Goal: Task Accomplishment & Management: Complete application form

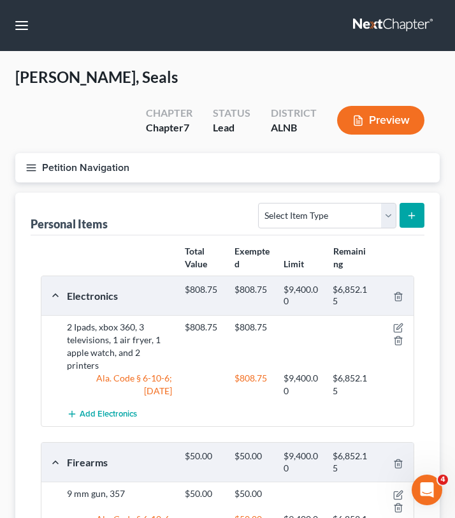
click at [34, 170] on line "button" at bounding box center [31, 170] width 9 height 0
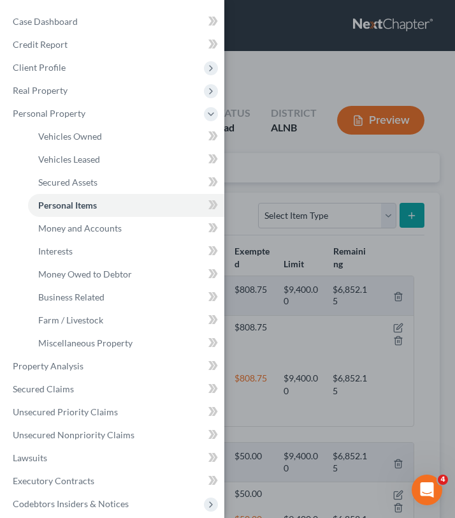
click at [244, 62] on div "Case Dashboard Payments Invoices Payments Payments Credit Report Client Profile" at bounding box center [227, 259] width 455 height 518
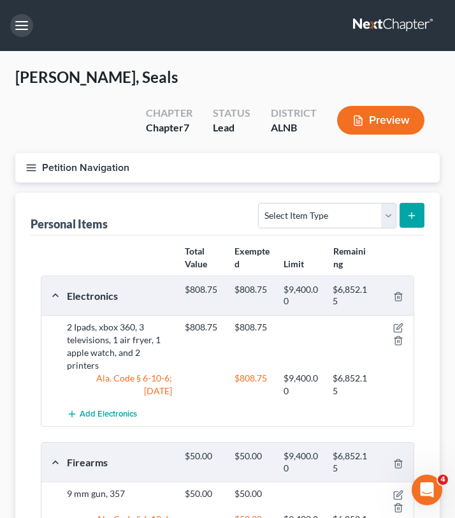
click at [24, 24] on button "button" at bounding box center [21, 25] width 23 height 23
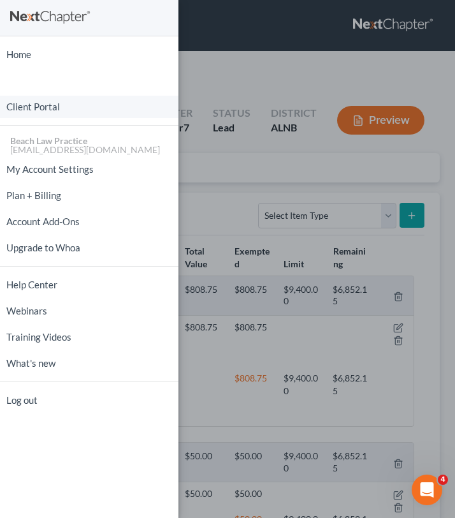
click at [41, 115] on link "Client Portal" at bounding box center [89, 107] width 179 height 22
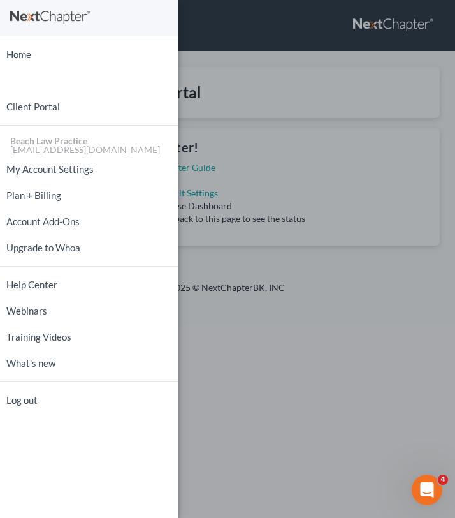
click at [203, 89] on div "Home New Case Client Portal Beach Law Practice [EMAIL_ADDRESS][DOMAIN_NAME] My …" at bounding box center [227, 259] width 455 height 518
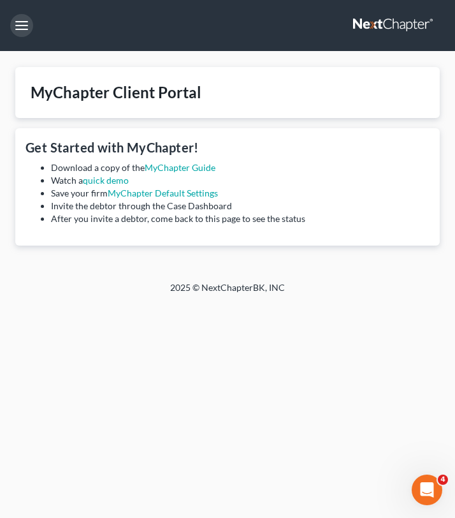
click at [24, 30] on button "button" at bounding box center [21, 25] width 23 height 23
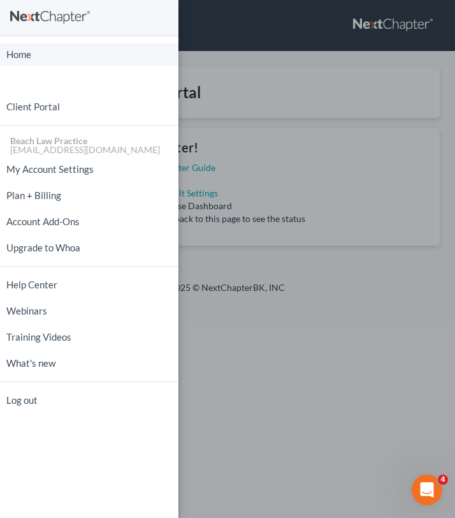
click at [31, 54] on link "Home" at bounding box center [89, 54] width 179 height 22
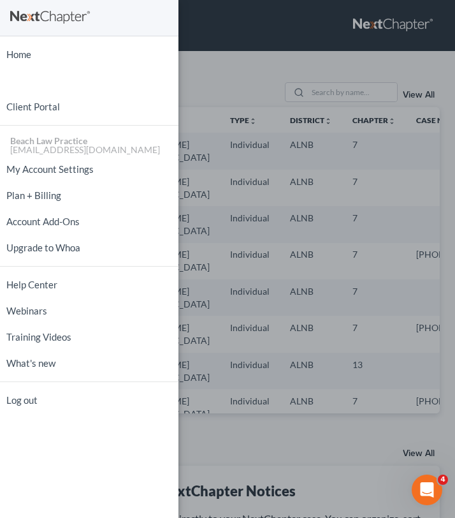
click at [184, 51] on div "Home New Case Client Portal Beach Law Practice [EMAIL_ADDRESS][DOMAIN_NAME] My …" at bounding box center [227, 259] width 455 height 518
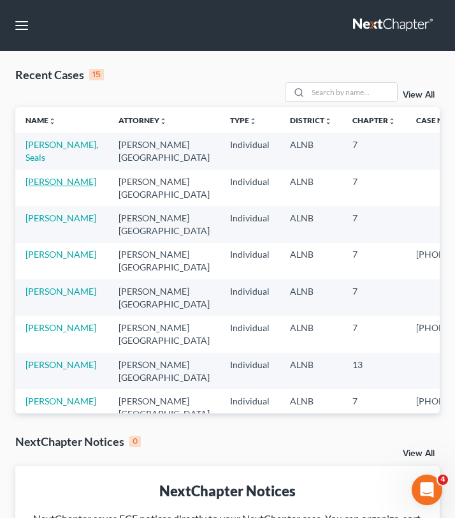
click at [65, 183] on link "[PERSON_NAME]" at bounding box center [61, 181] width 71 height 11
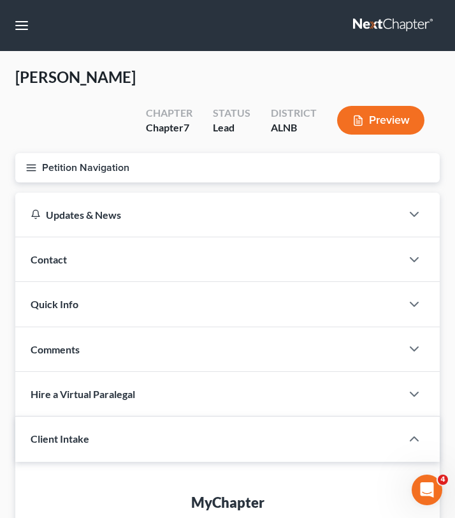
click at [29, 162] on icon "button" at bounding box center [31, 167] width 11 height 11
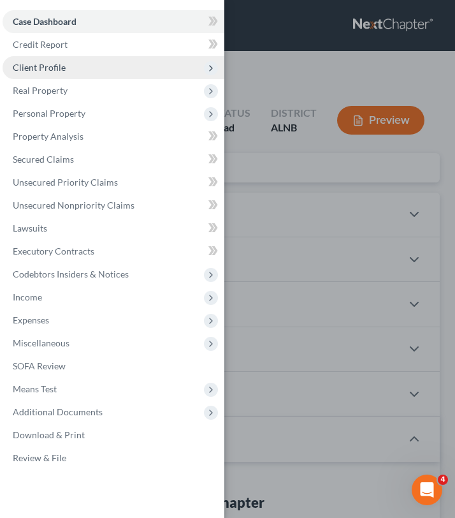
click at [66, 66] on span "Client Profile" at bounding box center [114, 67] width 222 height 23
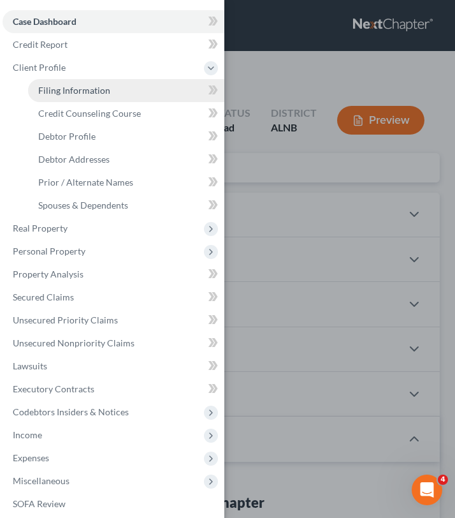
click at [92, 96] on link "Filing Information" at bounding box center [126, 90] width 196 height 23
select select "1"
select select "0"
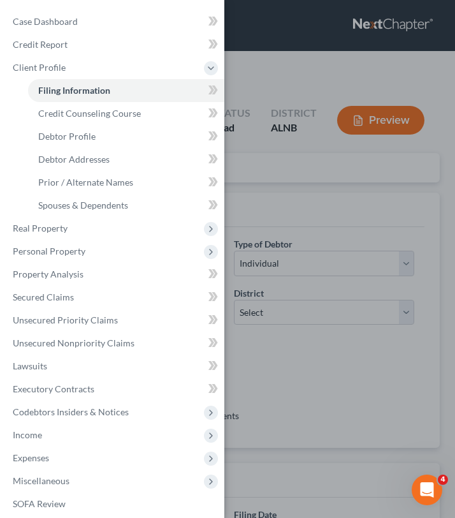
click at [238, 161] on div "Case Dashboard Payments Invoices Payments Payments Credit Report Client Profile" at bounding box center [227, 259] width 455 height 518
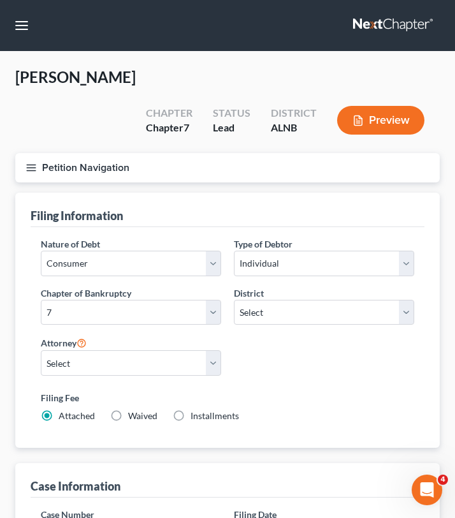
click at [36, 162] on icon "button" at bounding box center [31, 167] width 11 height 11
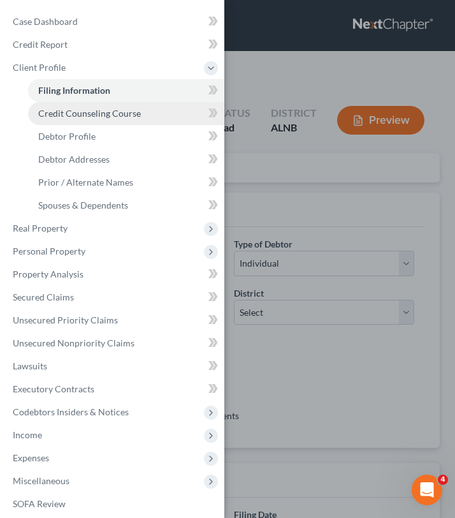
click at [79, 111] on span "Credit Counseling Course" at bounding box center [89, 113] width 103 height 11
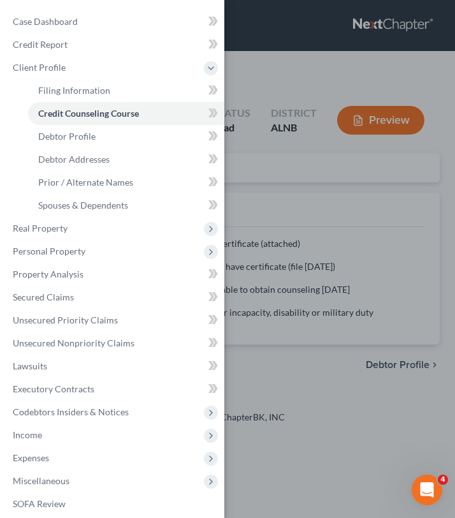
click at [237, 159] on div "Case Dashboard Payments Invoices Payments Payments Credit Report Client Profile" at bounding box center [227, 259] width 455 height 518
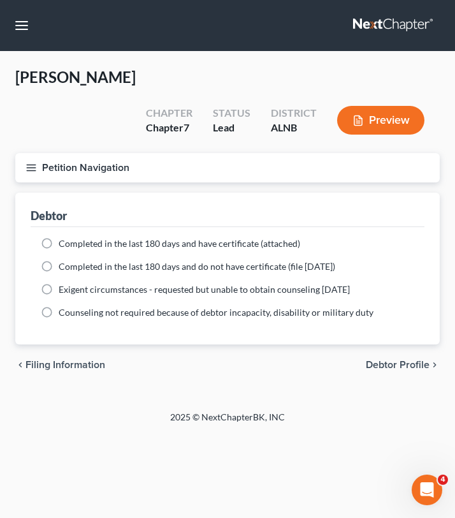
click at [34, 162] on icon "button" at bounding box center [31, 167] width 11 height 11
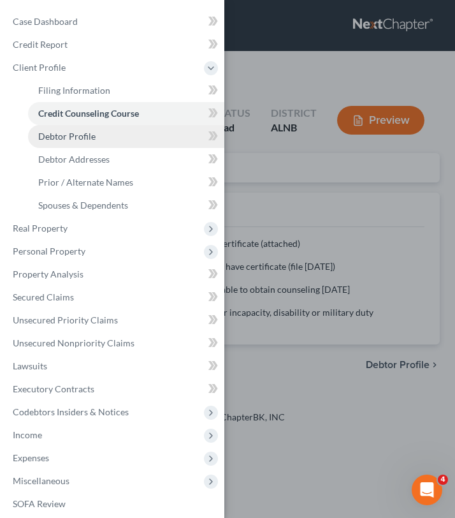
click at [87, 136] on span "Debtor Profile" at bounding box center [66, 136] width 57 height 11
select select "0"
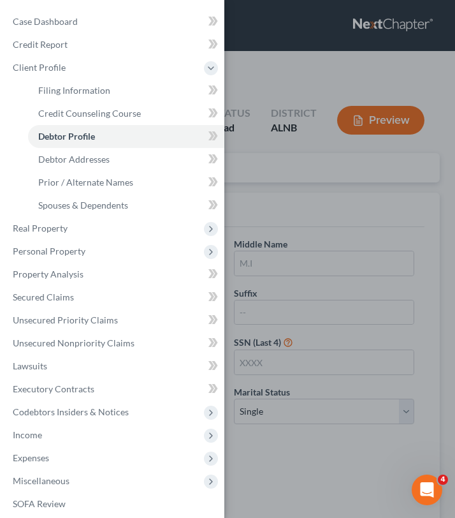
click at [230, 163] on div "Case Dashboard Payments Invoices Payments Payments Credit Report Client Profile" at bounding box center [227, 259] width 455 height 518
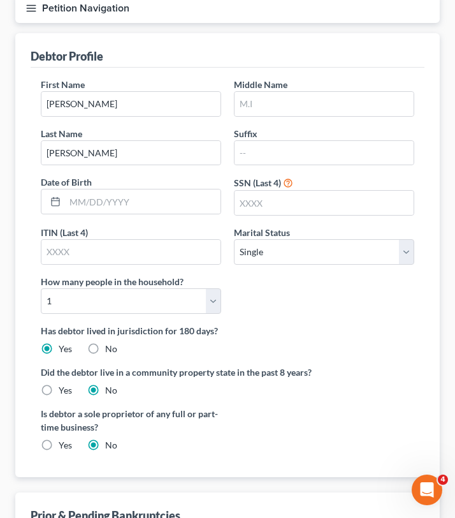
scroll to position [154, 0]
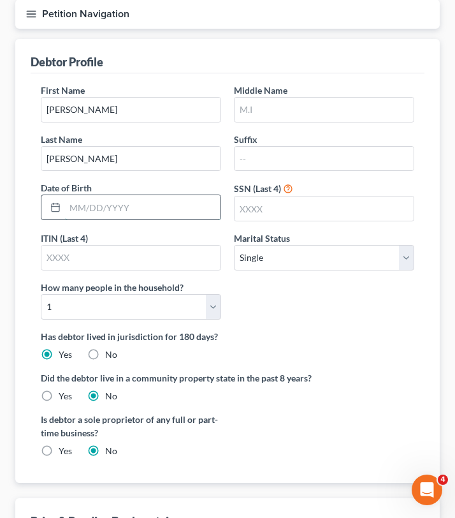
click at [143, 195] on input "text" at bounding box center [143, 207] width 156 height 24
type input "[DATE]"
click at [117, 246] on input "text" at bounding box center [130, 258] width 179 height 24
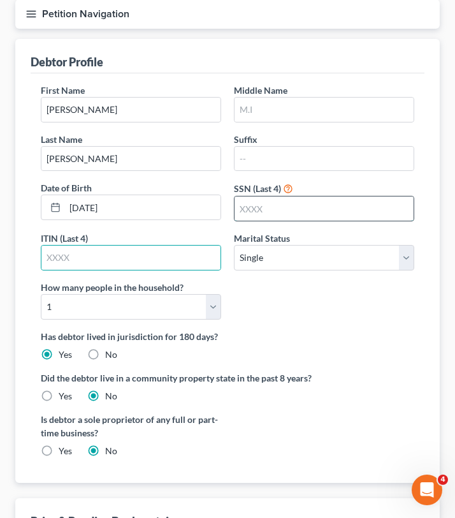
click at [254, 196] on input "text" at bounding box center [324, 208] width 179 height 24
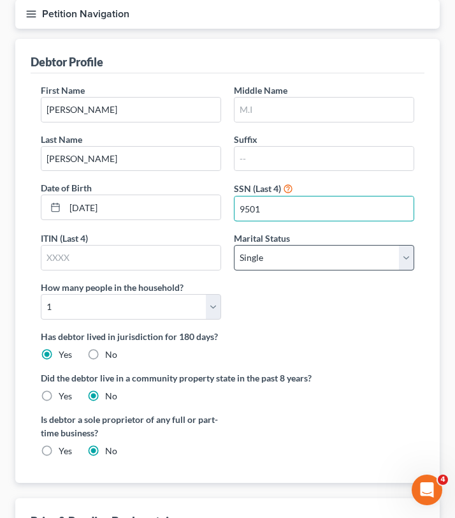
type input "9501"
click at [268, 245] on select "Select Single Married Separated Divorced Widowed" at bounding box center [324, 258] width 180 height 26
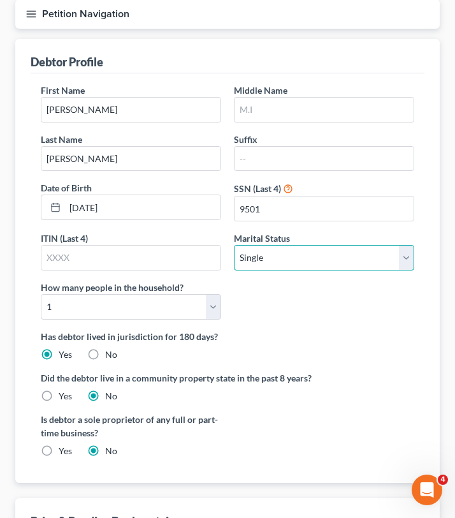
select select "3"
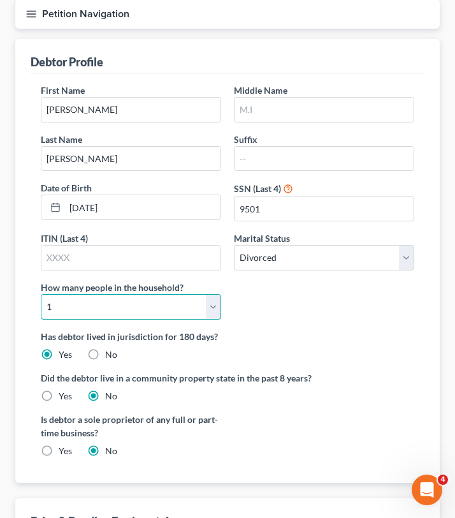
click at [143, 294] on select "Select 1 2 3 4 5 6 7 8 9 10 11 12 13 14 15 16 17 18 19 20" at bounding box center [131, 307] width 180 height 26
select select "3"
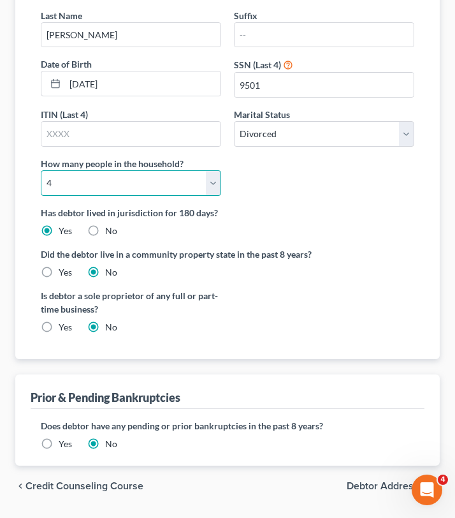
scroll to position [283, 0]
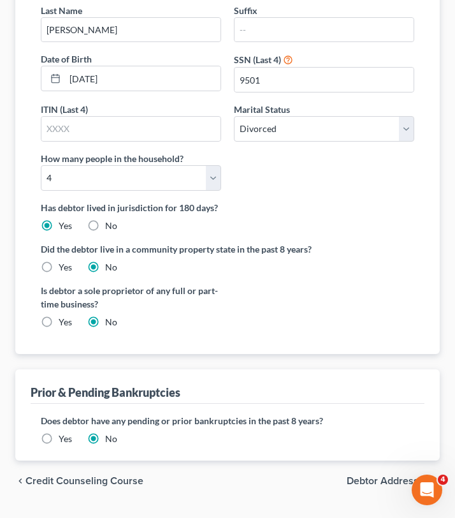
click at [388, 476] on span "Debtor Addresses" at bounding box center [388, 481] width 83 height 10
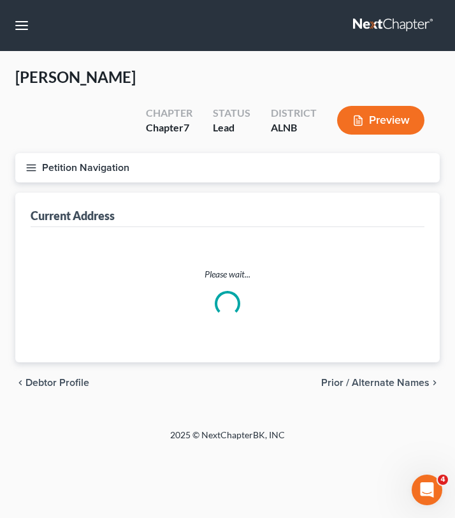
select select "0"
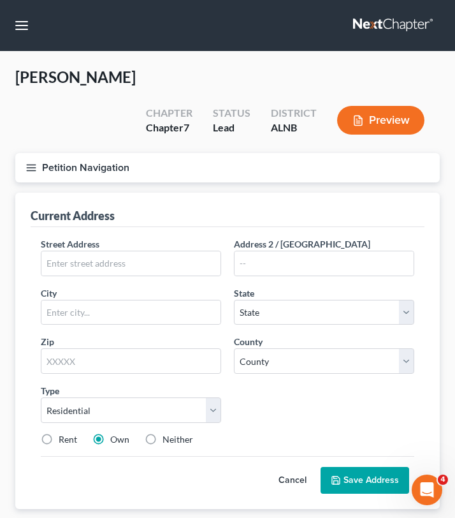
click at [27, 162] on icon "button" at bounding box center [31, 167] width 11 height 11
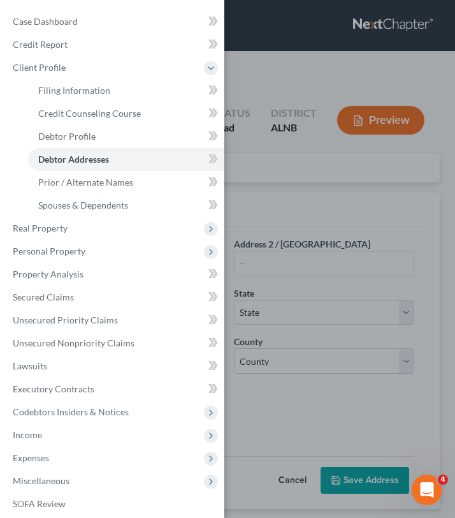
click at [241, 168] on div "Case Dashboard Payments Invoices Payments Payments Credit Report Client Profile" at bounding box center [227, 259] width 455 height 518
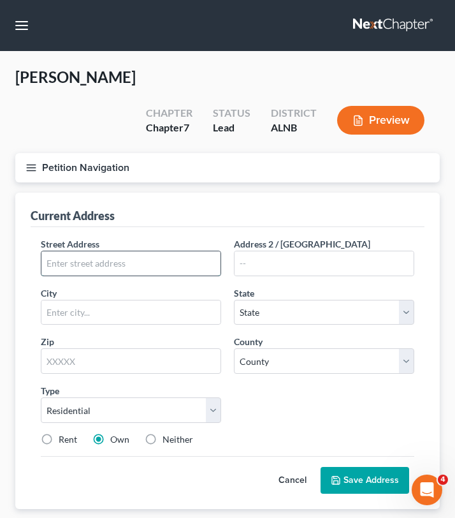
click at [71, 251] on input "text" at bounding box center [130, 263] width 179 height 24
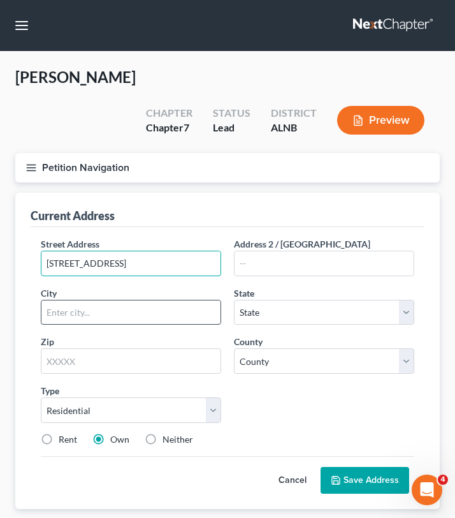
type input "[STREET_ADDRESS]"
click at [63, 300] on input "text" at bounding box center [130, 312] width 179 height 24
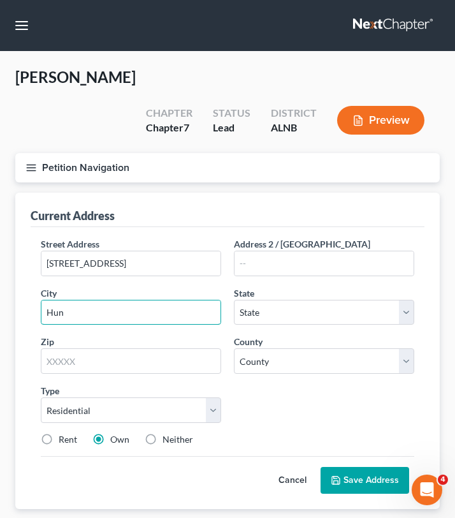
type input "[GEOGRAPHIC_DATA]"
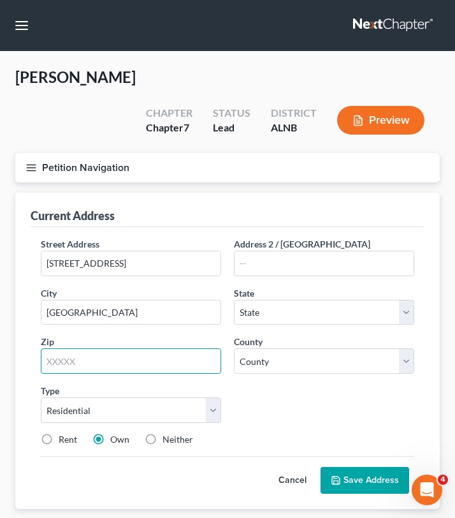
click at [114, 348] on input "text" at bounding box center [131, 361] width 180 height 26
type input "35806"
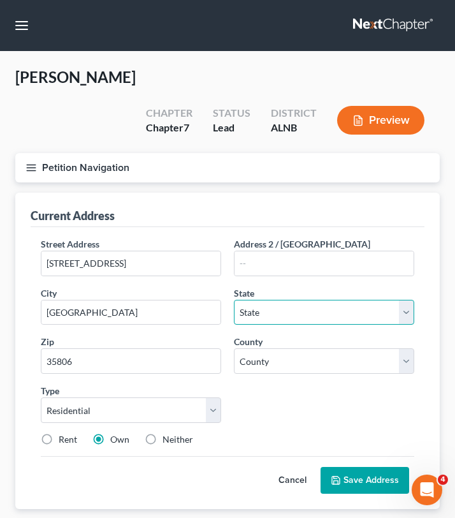
click at [250, 300] on select "State [US_STATE] AK AR AZ CA CO CT DE DC [GEOGRAPHIC_DATA] [GEOGRAPHIC_DATA] GU…" at bounding box center [324, 313] width 180 height 26
select select "0"
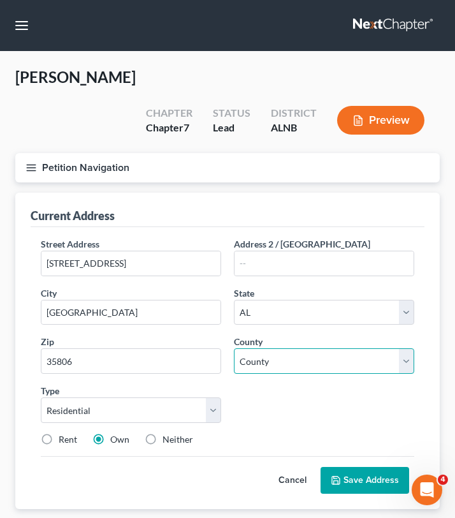
click at [252, 348] on select "County [GEOGRAPHIC_DATA] [GEOGRAPHIC_DATA] [GEOGRAPHIC_DATA] [GEOGRAPHIC_DATA] …" at bounding box center [324, 361] width 180 height 26
select select "44"
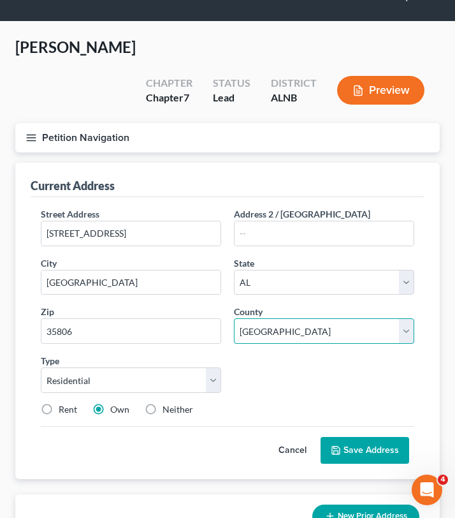
scroll to position [20, 0]
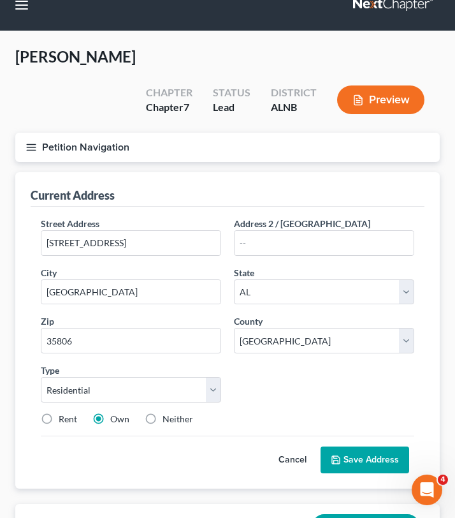
click at [363, 446] on button "Save Address" at bounding box center [365, 459] width 89 height 27
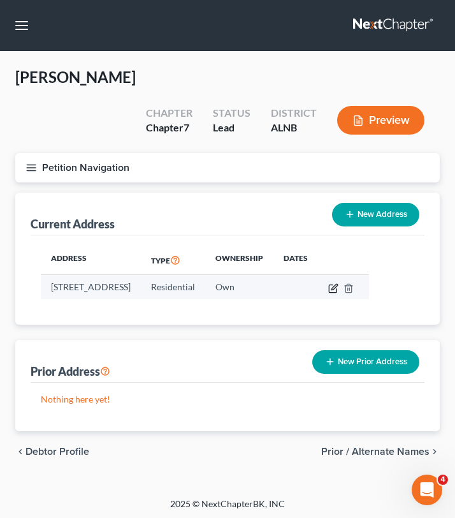
click at [337, 284] on icon "button" at bounding box center [335, 287] width 6 height 6
select select "0"
select select "44"
select select "0"
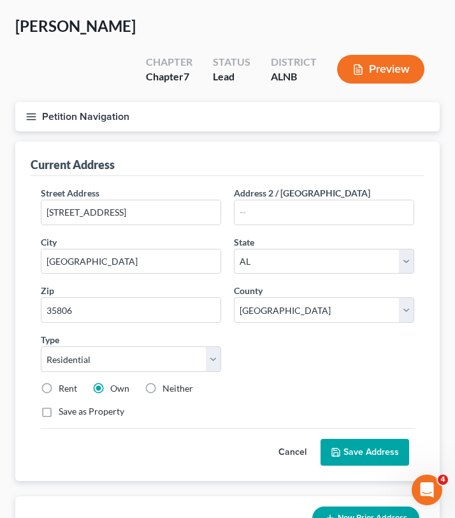
scroll to position [38, 0]
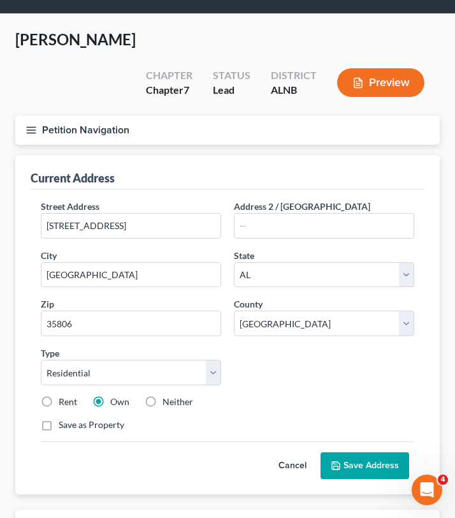
click at [59, 395] on label "Rent" at bounding box center [68, 401] width 18 height 13
click at [64, 395] on input "Rent" at bounding box center [68, 399] width 8 height 8
radio input "true"
click at [353, 452] on button "Save Address" at bounding box center [365, 465] width 89 height 27
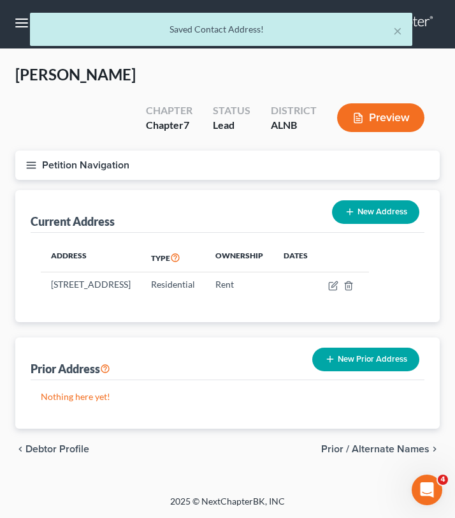
scroll to position [0, 0]
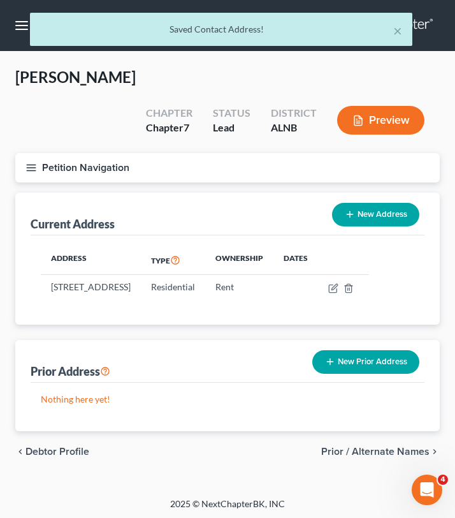
click at [31, 162] on icon "button" at bounding box center [31, 167] width 11 height 11
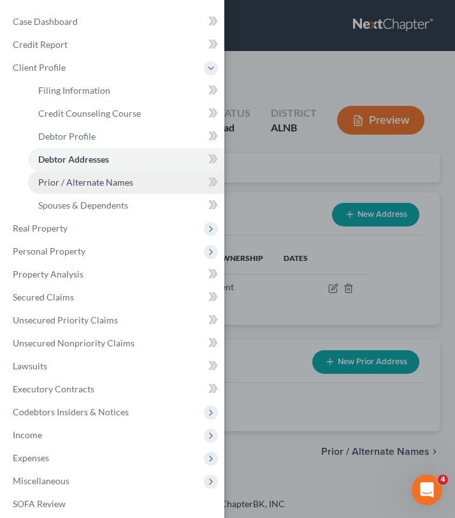
click at [86, 182] on span "Prior / Alternate Names" at bounding box center [85, 182] width 95 height 11
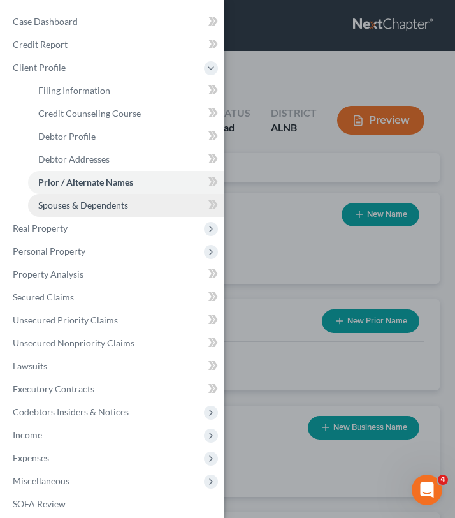
click at [149, 210] on link "Spouses & Dependents" at bounding box center [126, 205] width 196 height 23
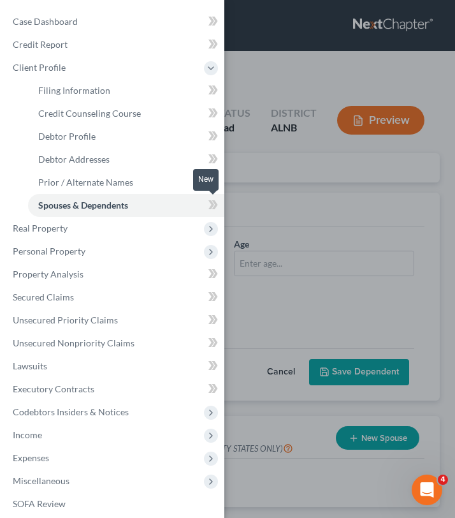
click at [224, 209] on span at bounding box center [213, 206] width 22 height 19
click at [217, 202] on icon at bounding box center [214, 205] width 10 height 16
click at [213, 203] on icon at bounding box center [214, 205] width 10 height 16
click at [236, 195] on div "Case Dashboard Payments Invoices Payments Payments Credit Report Client Profile" at bounding box center [227, 259] width 455 height 518
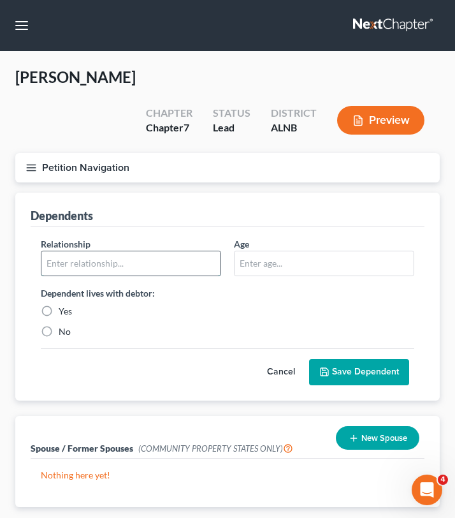
click at [139, 251] on input "text" at bounding box center [130, 263] width 179 height 24
type input "Daughter"
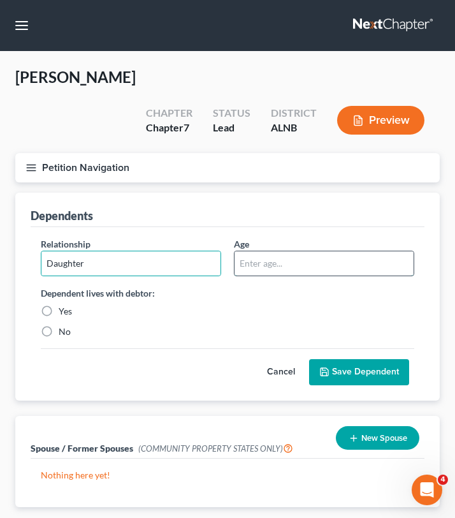
click at [273, 251] on input "text" at bounding box center [324, 263] width 179 height 24
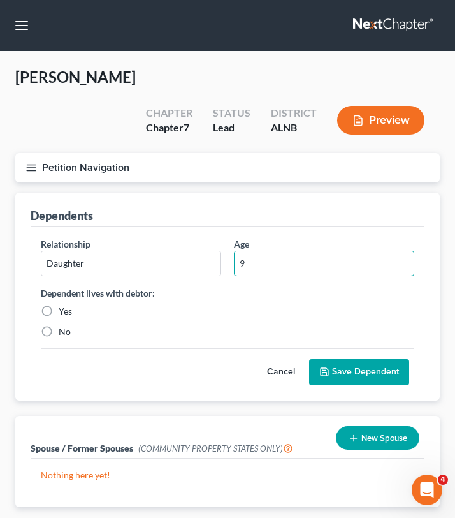
type input "9"
click at [59, 305] on label "Yes" at bounding box center [65, 311] width 13 height 13
click at [64, 305] on input "Yes" at bounding box center [68, 309] width 8 height 8
radio input "true"
click at [358, 359] on button "Save Dependent" at bounding box center [359, 372] width 100 height 27
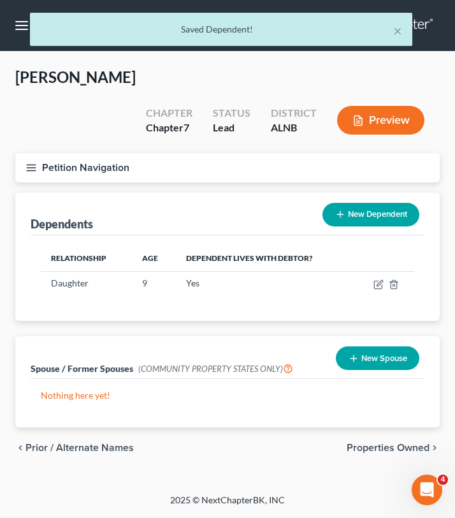
click at [364, 203] on button "New Dependent" at bounding box center [371, 215] width 97 height 24
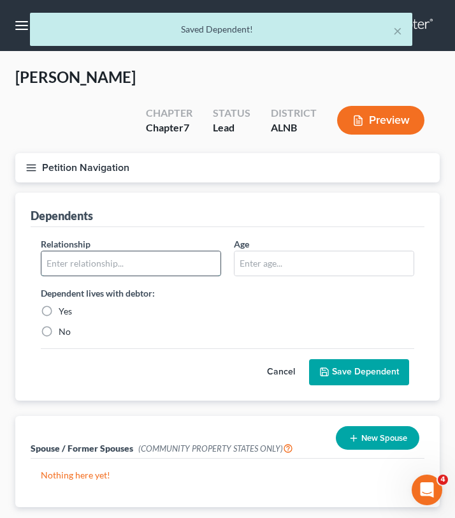
click at [173, 251] on input "text" at bounding box center [130, 263] width 179 height 24
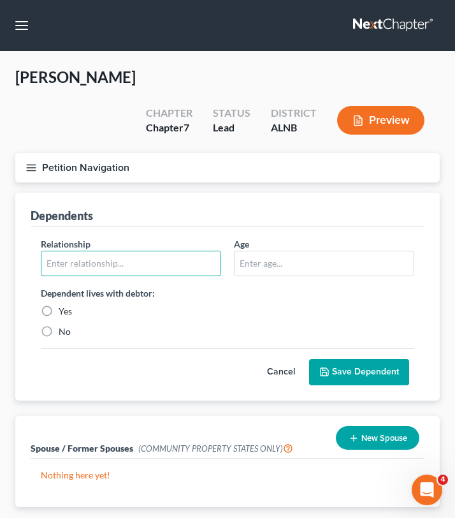
type input "Son"
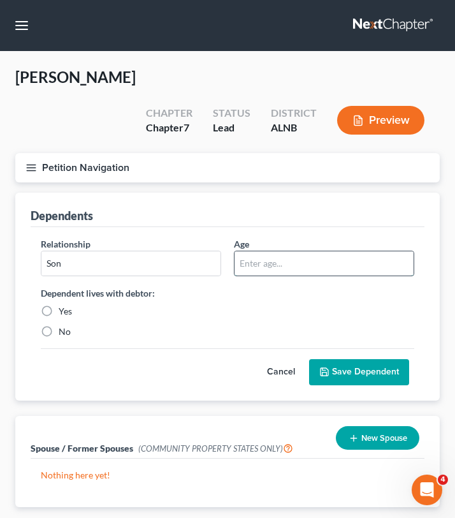
click at [251, 251] on input "text" at bounding box center [324, 263] width 179 height 24
type input "7"
click at [59, 305] on label "Yes" at bounding box center [65, 311] width 13 height 13
click at [64, 305] on input "Yes" at bounding box center [68, 309] width 8 height 8
radio input "true"
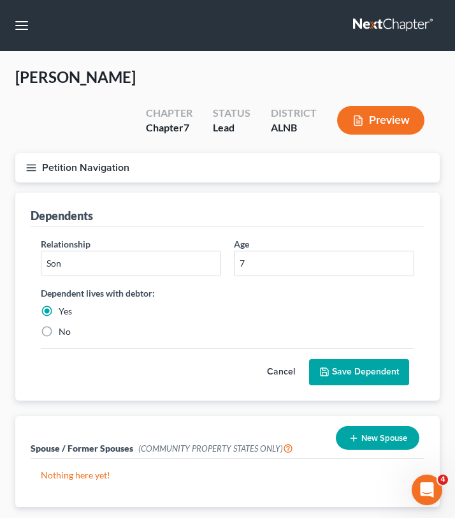
click at [354, 359] on button "Save Dependent" at bounding box center [359, 372] width 100 height 27
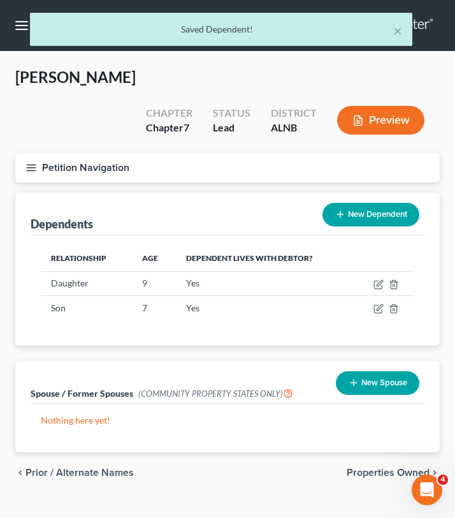
click at [368, 203] on button "New Dependent" at bounding box center [371, 215] width 97 height 24
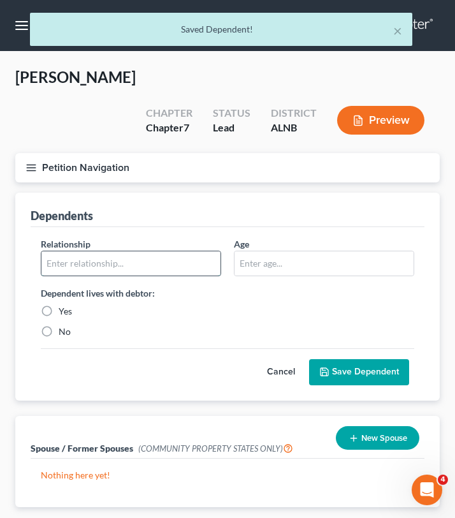
click at [107, 251] on input "text" at bounding box center [130, 263] width 179 height 24
type input "Son"
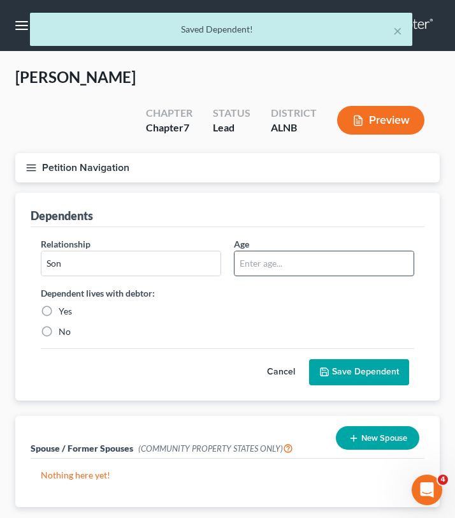
click at [248, 251] on input "text" at bounding box center [324, 263] width 179 height 24
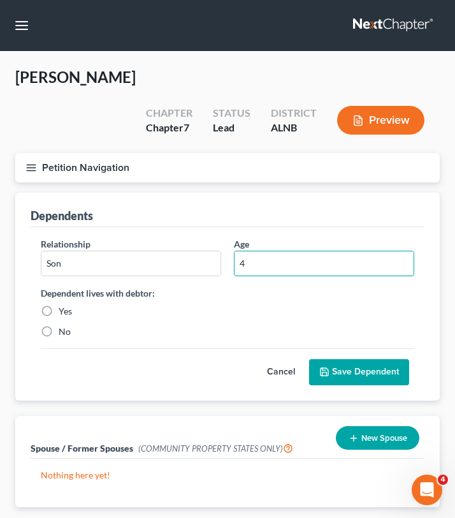
type input "4"
click at [59, 305] on label "Yes" at bounding box center [65, 311] width 13 height 13
click at [64, 305] on input "Yes" at bounding box center [68, 309] width 8 height 8
radio input "true"
click at [344, 359] on button "Save Dependent" at bounding box center [359, 372] width 100 height 27
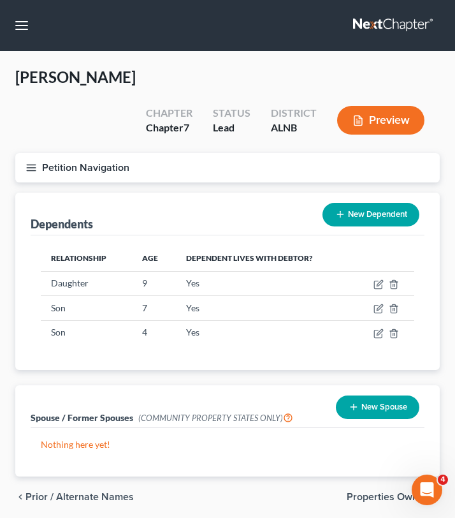
click at [30, 162] on icon "button" at bounding box center [31, 167] width 11 height 11
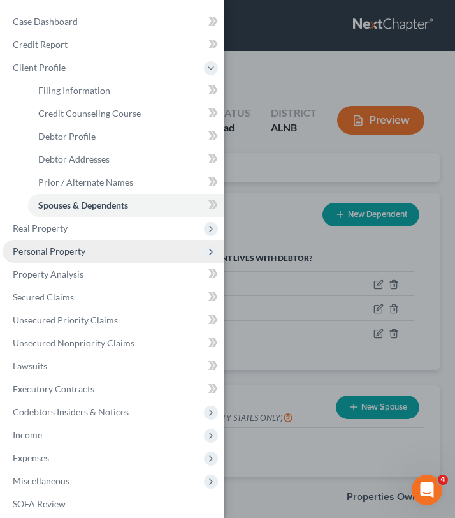
click at [61, 246] on span "Personal Property" at bounding box center [49, 251] width 73 height 11
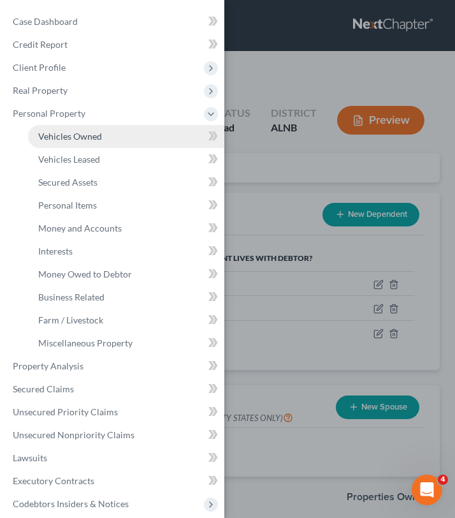
click at [107, 140] on link "Vehicles Owned" at bounding box center [126, 136] width 196 height 23
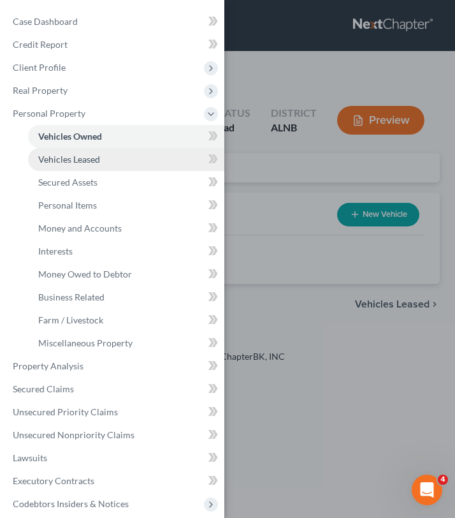
click at [180, 163] on link "Vehicles Leased" at bounding box center [126, 159] width 196 height 23
click at [158, 143] on link "Vehicles Owned" at bounding box center [126, 136] width 196 height 23
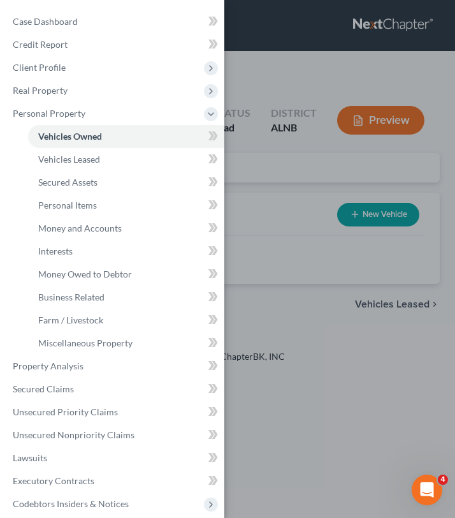
click at [273, 174] on div "Case Dashboard Payments Invoices Payments Payments Credit Report Client Profile" at bounding box center [227, 259] width 455 height 518
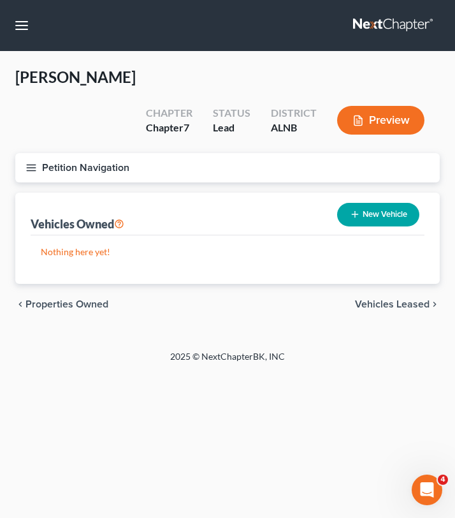
click at [364, 203] on button "New Vehicle" at bounding box center [378, 215] width 82 height 24
select select "0"
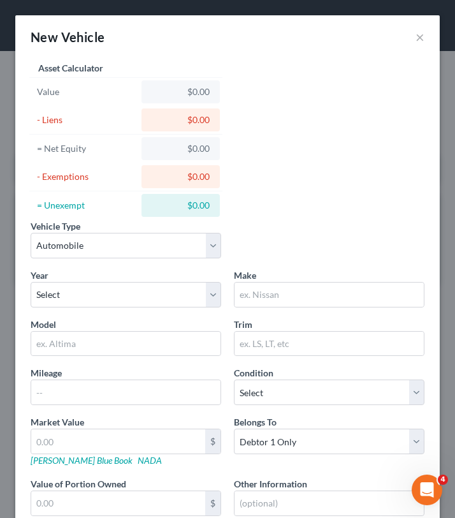
click at [121, 258] on div "Vehicle Type Select Automobile Truck Trailer Watercraft Aircraft Motor Home Atv…" at bounding box center [227, 243] width 407 height 49
click at [119, 253] on select "Select Automobile Truck Trailer Watercraft Aircraft Motor Home Atv Other Vehicle" at bounding box center [126, 246] width 191 height 26
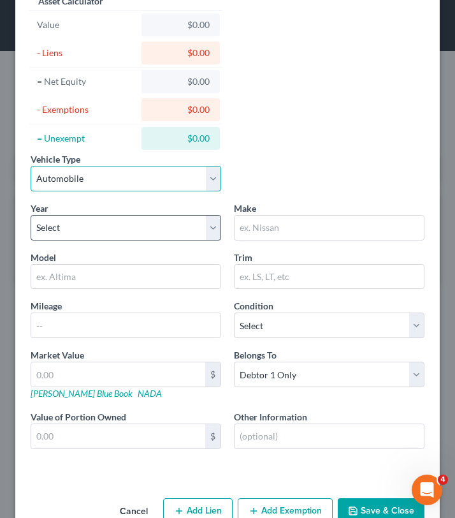
scroll to position [64, 0]
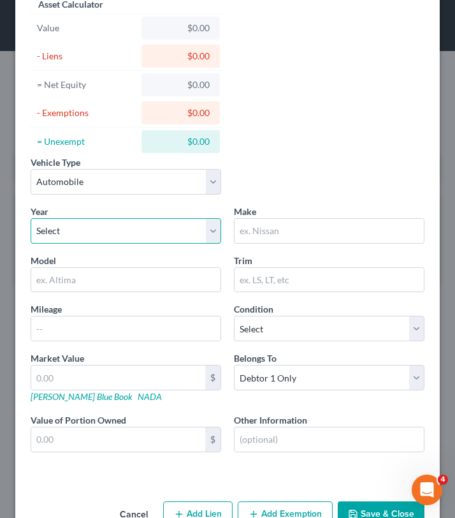
click at [92, 238] on select "Select 2026 2025 2024 2023 2022 2021 2020 2019 2018 2017 2016 2015 2014 2013 20…" at bounding box center [126, 231] width 191 height 26
select select "9"
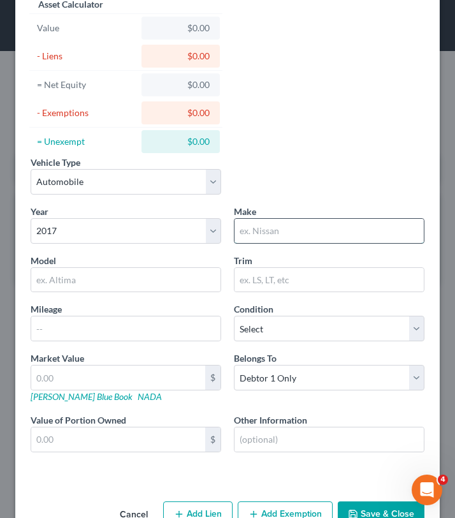
click at [255, 237] on input "text" at bounding box center [329, 231] width 189 height 24
type input "G"
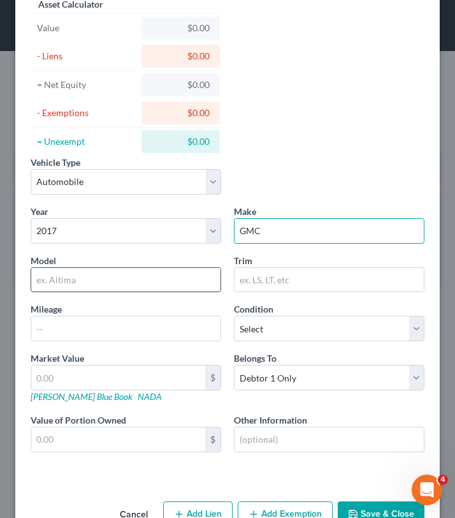
type input "GMC"
click at [109, 271] on input "text" at bounding box center [125, 280] width 189 height 24
type input "y"
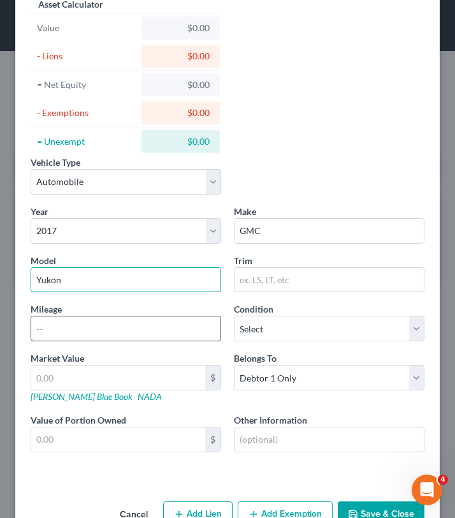
type input "Yukon"
click at [90, 328] on input "text" at bounding box center [125, 328] width 189 height 24
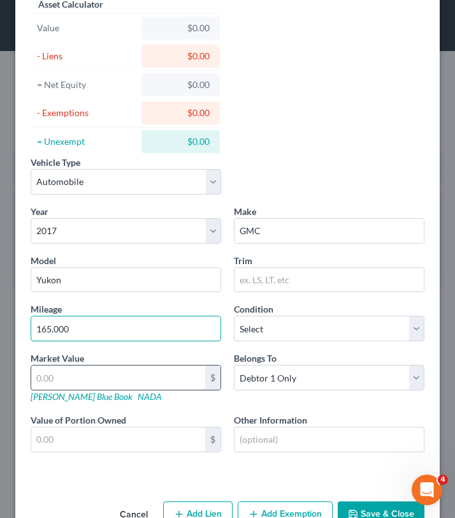
type input "165,000"
click at [53, 381] on input "text" at bounding box center [118, 377] width 174 height 24
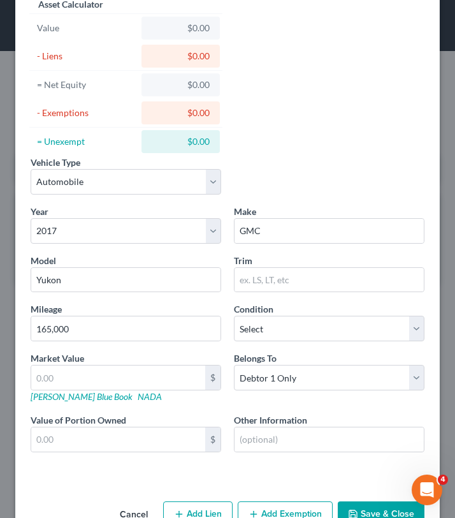
click at [23, 363] on div "Vehicle Type Select Automobile Truck Trailer Watercraft Aircraft Motor Home Atv…" at bounding box center [227, 245] width 425 height 501
click at [281, 337] on select "Select Excellent Very Good Good Fair Poor" at bounding box center [329, 329] width 191 height 26
select select "2"
click at [262, 436] on input "text" at bounding box center [329, 439] width 189 height 24
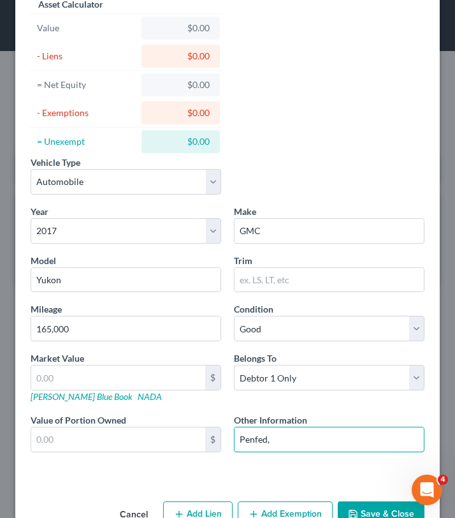
scroll to position [0, 0]
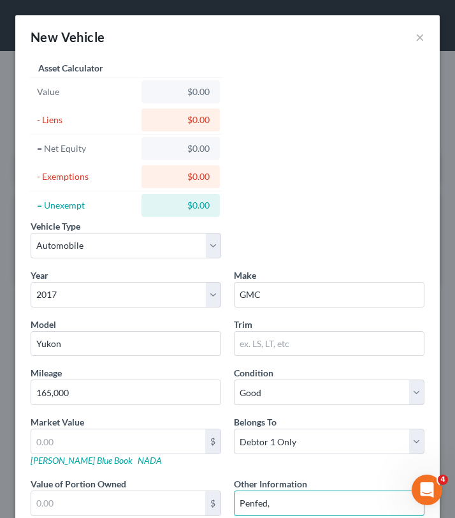
type input "Penfed,"
click at [203, 96] on div "$0.00" at bounding box center [181, 91] width 58 height 13
click at [206, 121] on div "$0.00" at bounding box center [181, 120] width 58 height 13
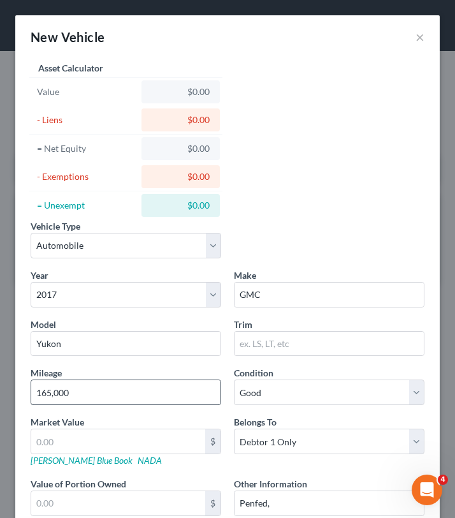
scroll to position [50, 0]
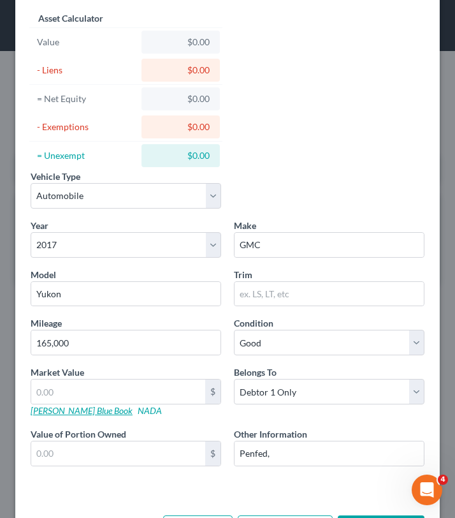
click at [64, 408] on link "[PERSON_NAME] Blue Book" at bounding box center [82, 410] width 102 height 11
click at [122, 386] on input "text" at bounding box center [118, 391] width 174 height 24
type input "2"
type input "2.00"
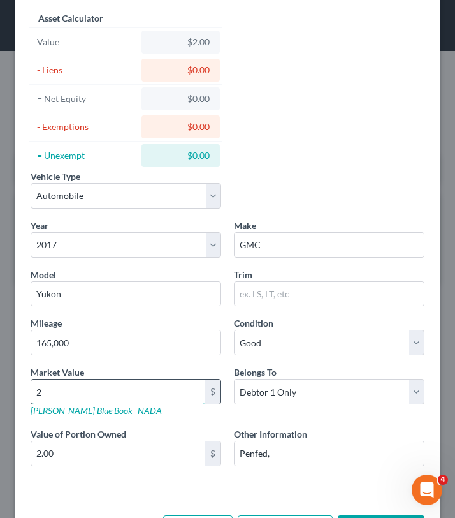
type input "28"
type input "28.00"
type input "287"
type input "287.00"
type input "2879"
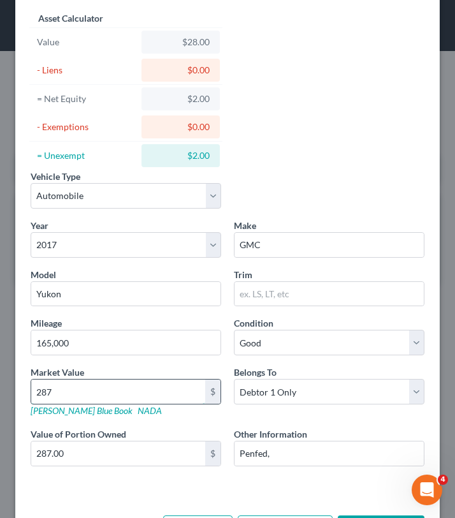
type input "2,879.00"
type input "28,792"
type input "28,792.00"
type input "28,792"
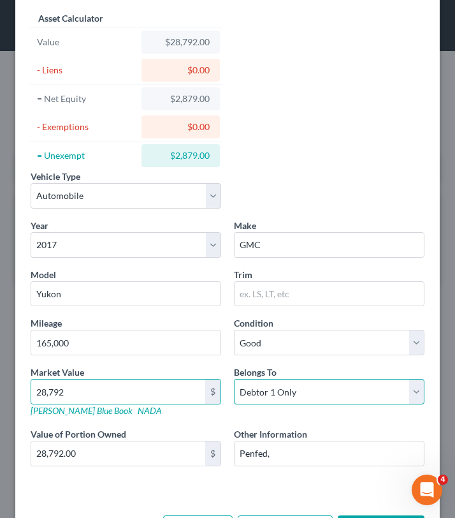
click at [252, 390] on select "Select Debtor 1 Only Debtor 2 Only Debtor 1 And Debtor 2 Only At Least One Of T…" at bounding box center [329, 392] width 191 height 26
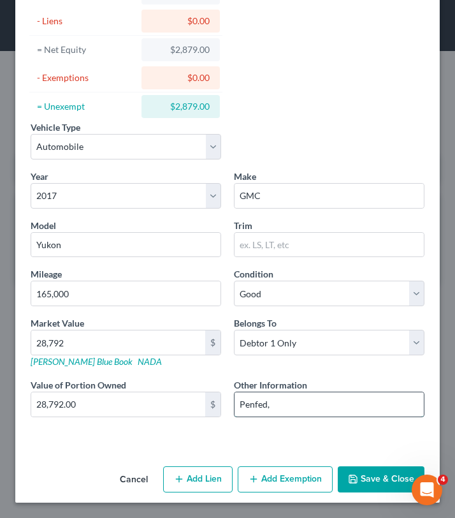
click at [291, 406] on input "Penfed," at bounding box center [329, 404] width 189 height 24
type input "Penfed and 22,00 balance"
click at [283, 481] on button "Add Exemption" at bounding box center [285, 479] width 95 height 27
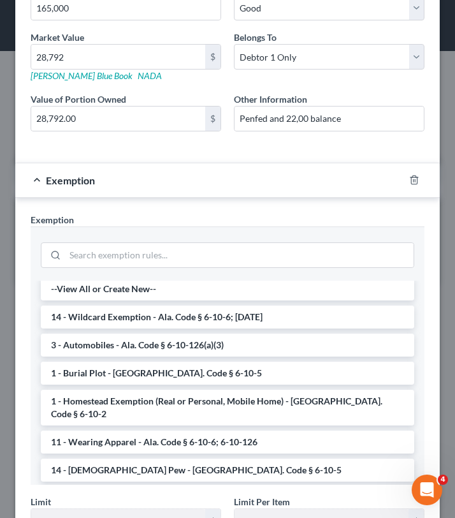
scroll to position [392, 0]
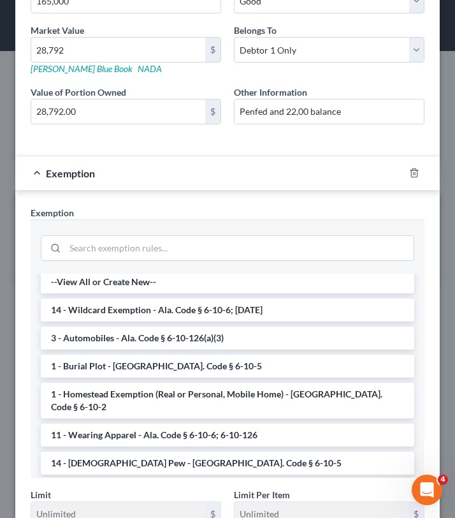
click at [36, 171] on div "Exemption" at bounding box center [209, 173] width 389 height 34
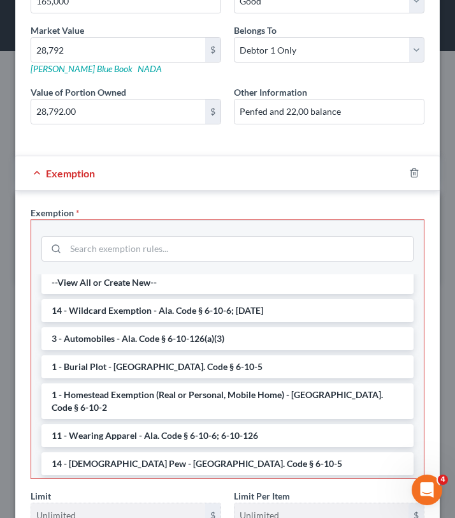
click at [39, 172] on div "Exemption" at bounding box center [209, 173] width 389 height 34
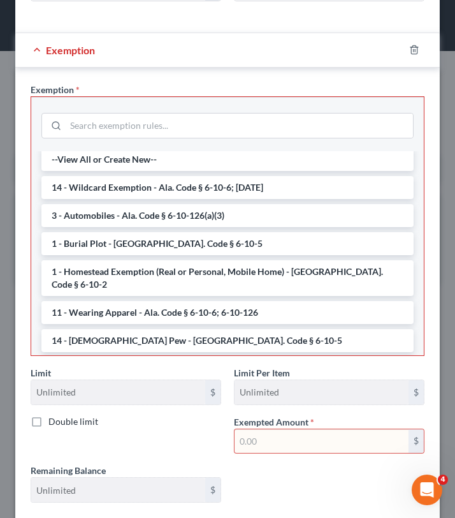
scroll to position [511, 0]
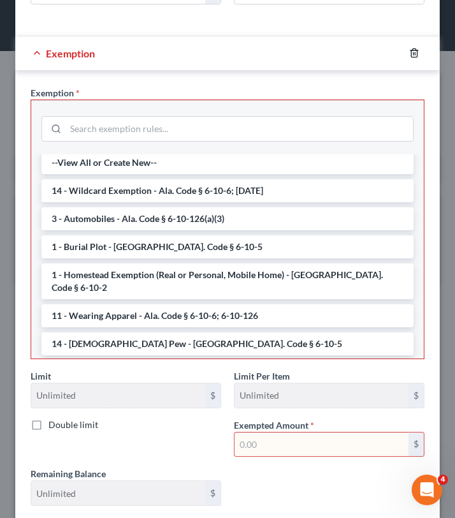
click at [411, 53] on icon "button" at bounding box center [414, 53] width 6 height 8
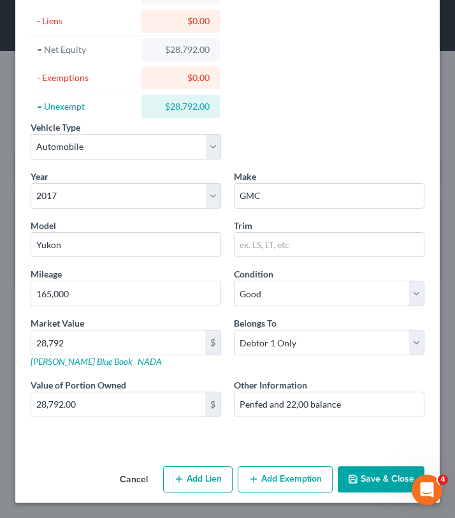
click at [365, 471] on button "Save & Close" at bounding box center [381, 479] width 87 height 27
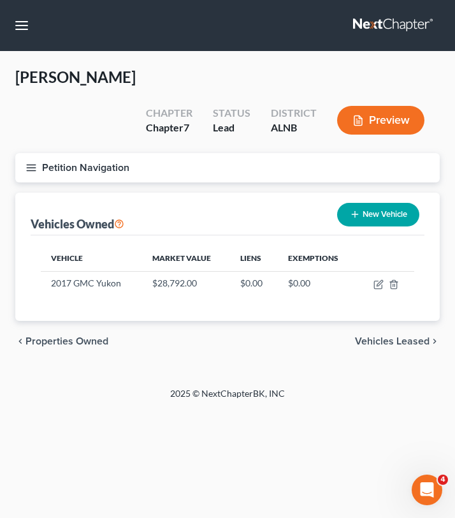
click at [378, 203] on button "New Vehicle" at bounding box center [378, 215] width 82 height 24
select select "0"
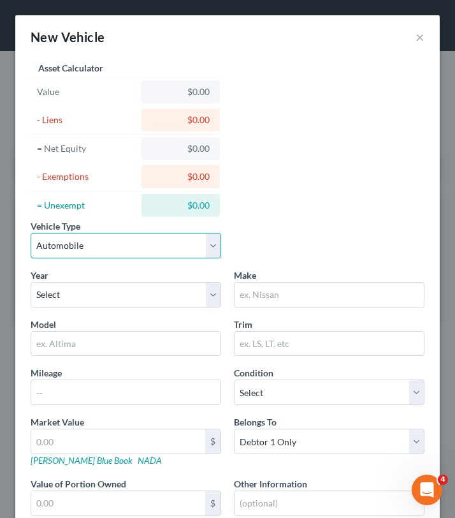
click at [164, 249] on select "Select Automobile Truck Trailer Watercraft Aircraft Motor Home Atv Other Vehicle" at bounding box center [126, 246] width 191 height 26
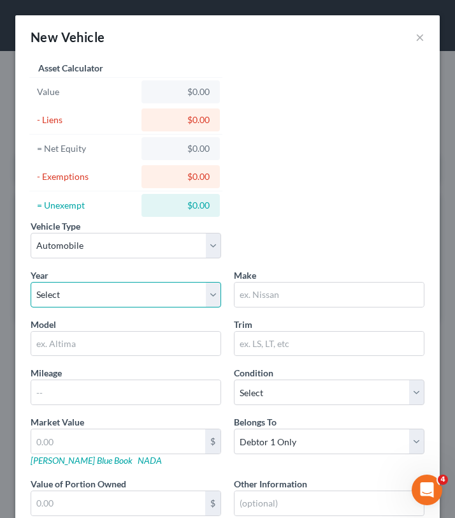
click at [116, 300] on select "Select 2026 2025 2024 2023 2022 2021 2020 2019 2018 2017 2016 2015 2014 2013 20…" at bounding box center [126, 295] width 191 height 26
select select "19"
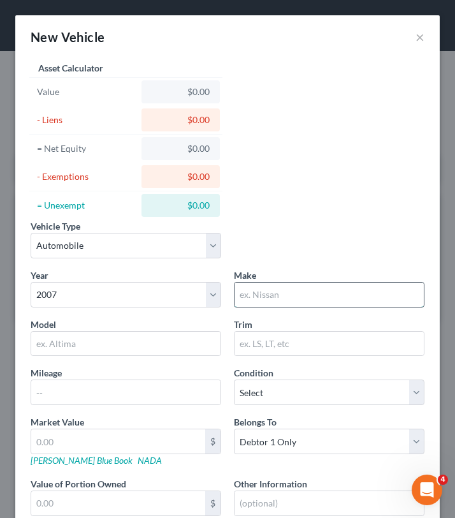
click at [261, 296] on input "text" at bounding box center [329, 295] width 189 height 24
type input "Chevy"
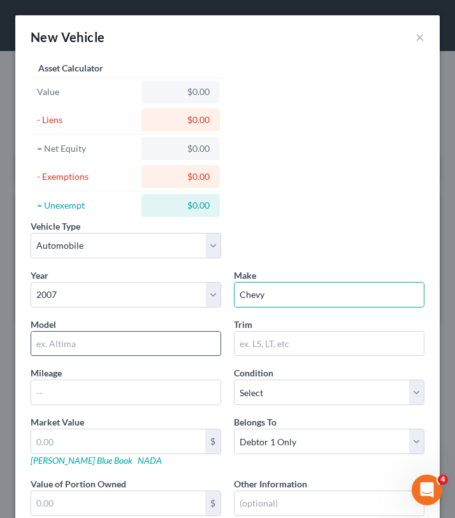
click at [94, 346] on input "text" at bounding box center [125, 344] width 189 height 24
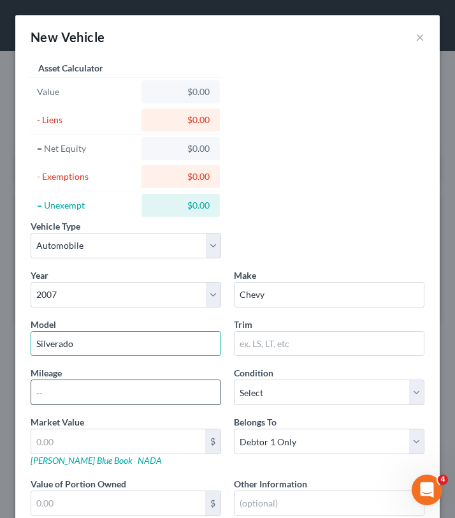
type input "Silverado"
click at [167, 395] on input "text" at bounding box center [125, 392] width 189 height 24
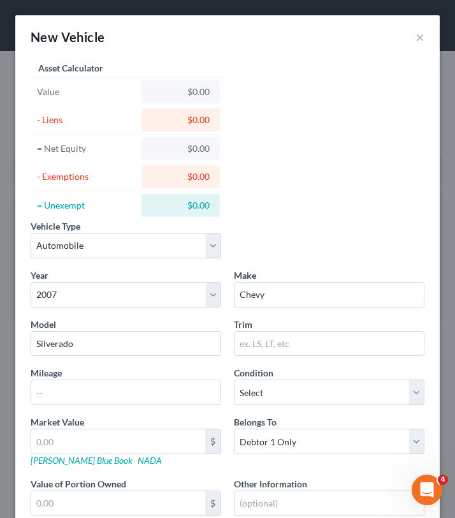
click at [221, 417] on div "Market Value $ [PERSON_NAME] Blue Book NADA" at bounding box center [125, 441] width 203 height 52
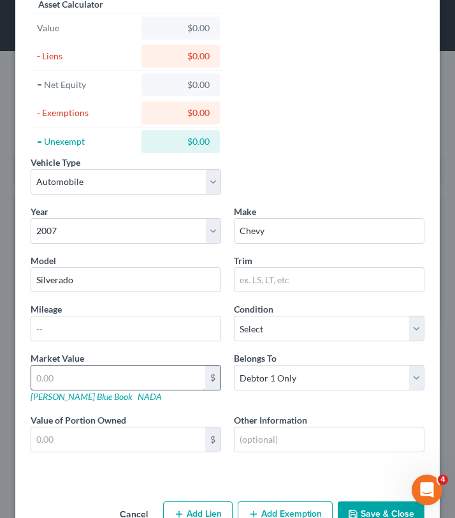
scroll to position [65, 0]
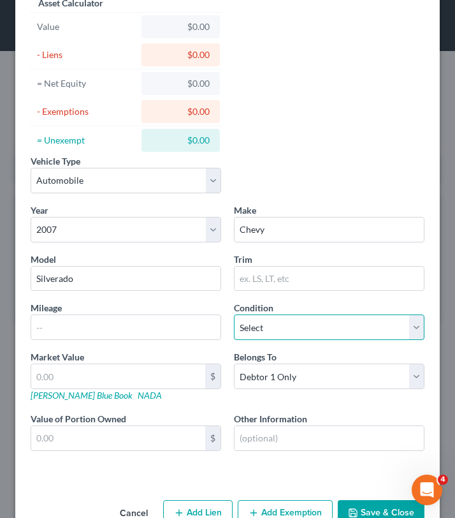
click at [298, 323] on select "Select Excellent Very Good Good Fair Poor" at bounding box center [329, 327] width 191 height 26
select select "4"
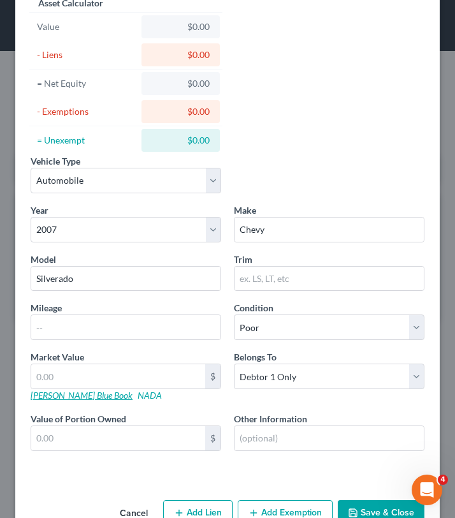
click at [62, 397] on link "[PERSON_NAME] Blue Book" at bounding box center [82, 395] width 102 height 11
click at [256, 430] on input "text" at bounding box center [329, 438] width 189 height 24
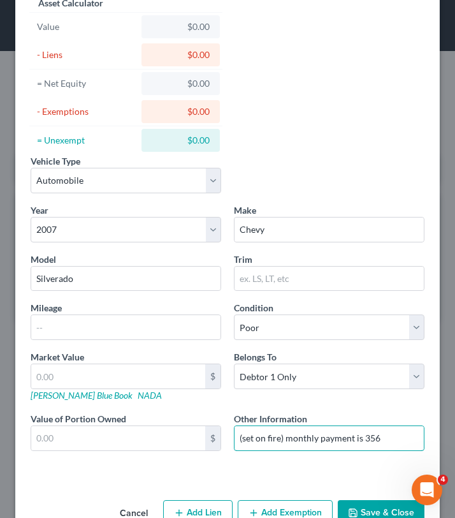
scroll to position [99, 0]
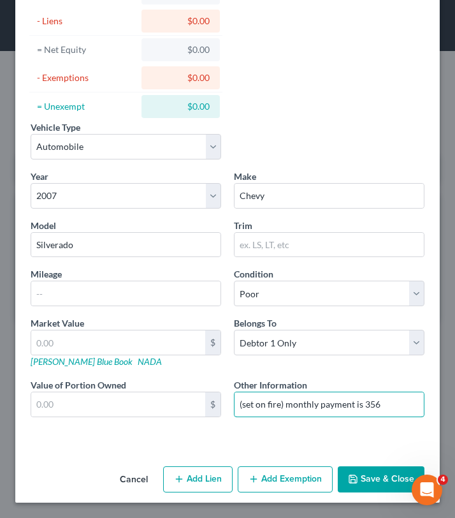
type input "(set on fire) monthly payment is 356"
click at [376, 481] on button "Save & Close" at bounding box center [381, 479] width 87 height 27
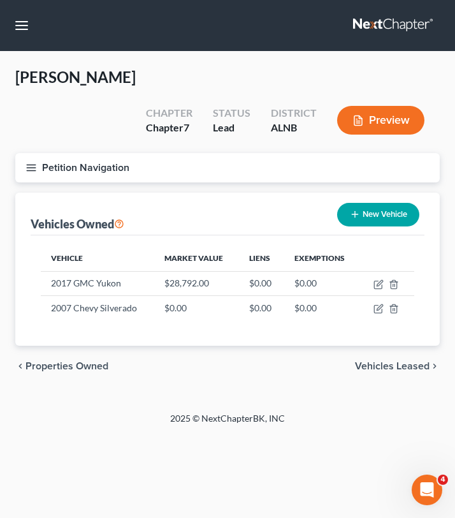
click at [36, 162] on icon "button" at bounding box center [31, 167] width 11 height 11
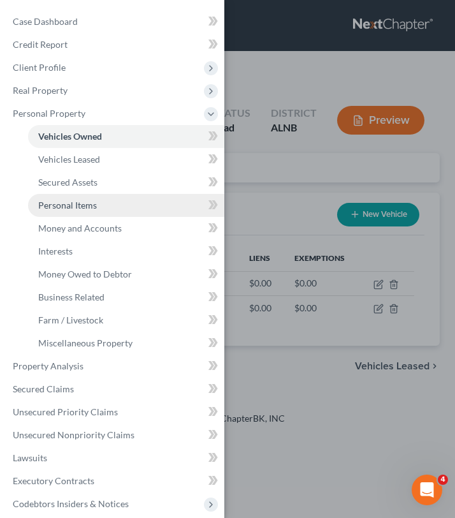
click at [77, 211] on link "Personal Items" at bounding box center [126, 205] width 196 height 23
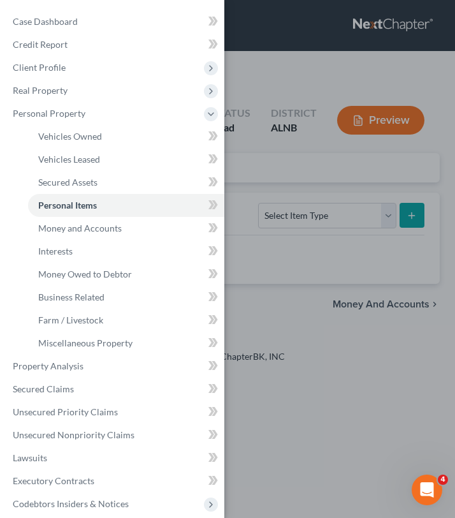
click at [272, 208] on div "Case Dashboard Payments Invoices Payments Payments Credit Report Client Profile" at bounding box center [227, 259] width 455 height 518
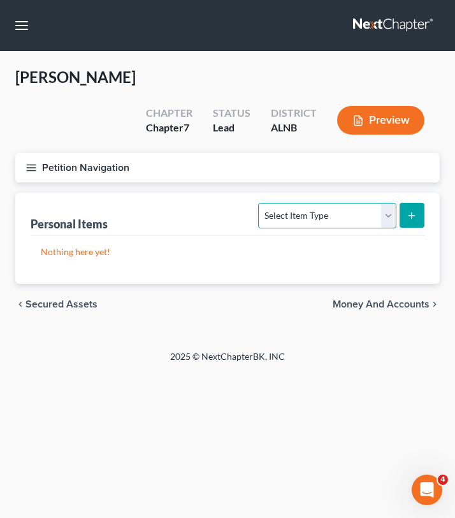
click at [349, 203] on select "Select Item Type Clothing Collectibles Of Value Electronics Firearms Household …" at bounding box center [327, 216] width 138 height 26
select select "clothing"
click at [415, 216] on line "submit" at bounding box center [412, 216] width 6 height 0
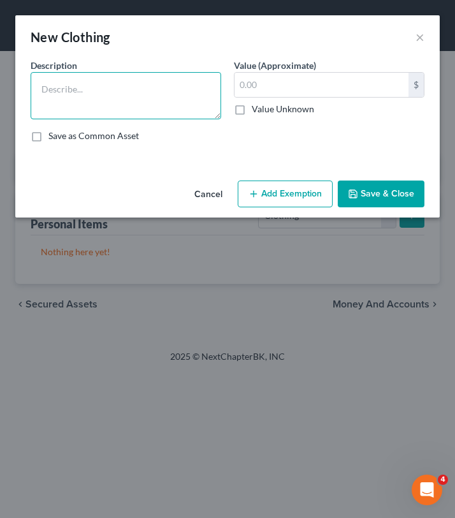
click at [151, 86] on textarea at bounding box center [126, 95] width 191 height 47
type textarea "C"
type textarea "Clothing"
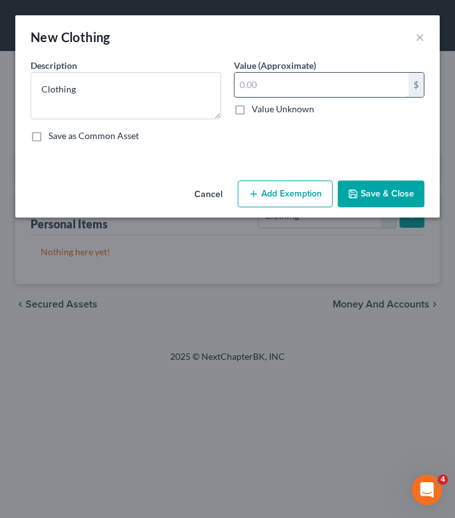
click at [249, 89] on input "text" at bounding box center [322, 85] width 174 height 24
type input "500"
click at [288, 204] on button "Add Exemption" at bounding box center [285, 193] width 95 height 27
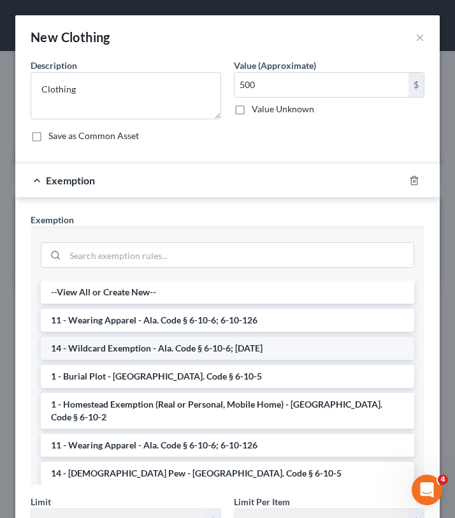
click at [145, 344] on li "14 - Wildcard Exemption - Ala. Code § 6-10-6; [DATE]" at bounding box center [228, 348] width 374 height 23
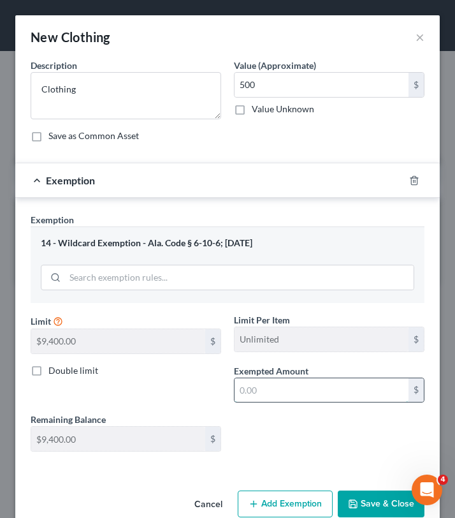
click at [271, 389] on input "text" at bounding box center [322, 390] width 174 height 24
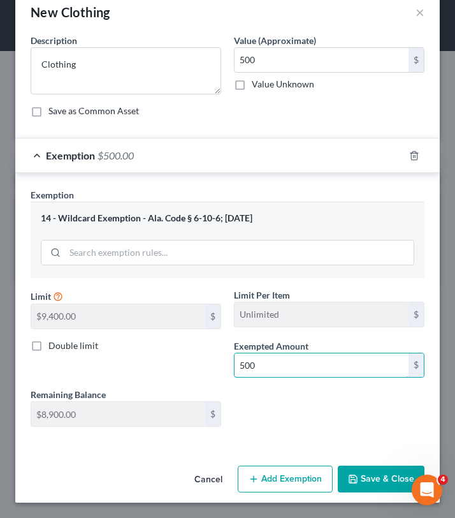
type input "500"
click at [366, 484] on button "Save & Close" at bounding box center [381, 479] width 87 height 27
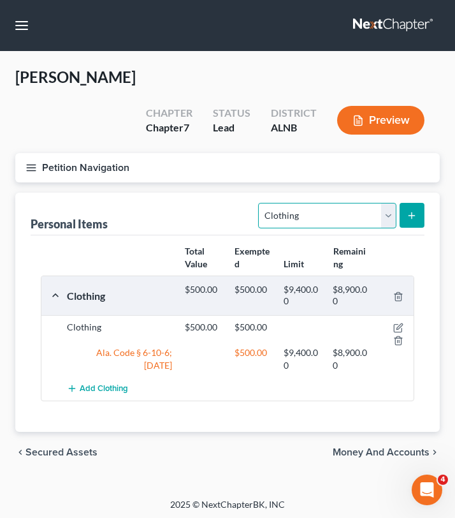
click at [364, 203] on select "Select Item Type Clothing Collectibles Of Value Electronics Firearms Household …" at bounding box center [327, 216] width 138 height 26
select select "firearms"
click at [409, 210] on icon "submit" at bounding box center [412, 215] width 10 height 10
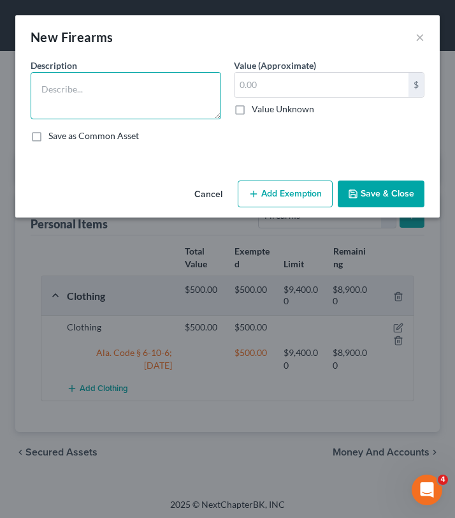
click at [172, 100] on textarea at bounding box center [126, 95] width 191 height 47
type textarea "9 mm"
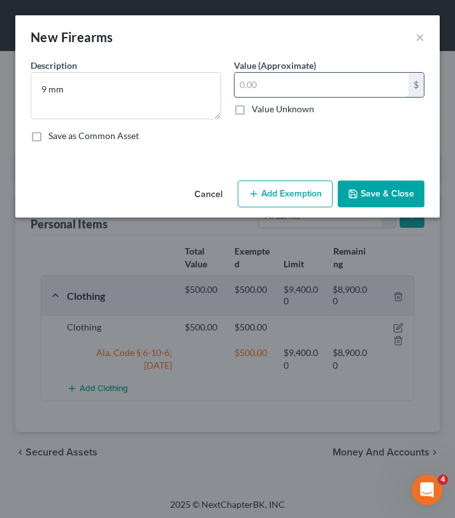
click at [298, 85] on input "text" at bounding box center [322, 85] width 174 height 24
type input "100"
click at [286, 200] on button "Add Exemption" at bounding box center [285, 193] width 95 height 27
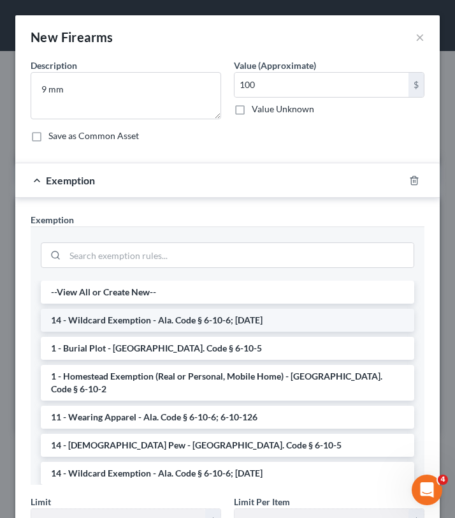
click at [143, 330] on li "14 - Wildcard Exemption - Ala. Code § 6-10-6; [DATE]" at bounding box center [228, 320] width 374 height 23
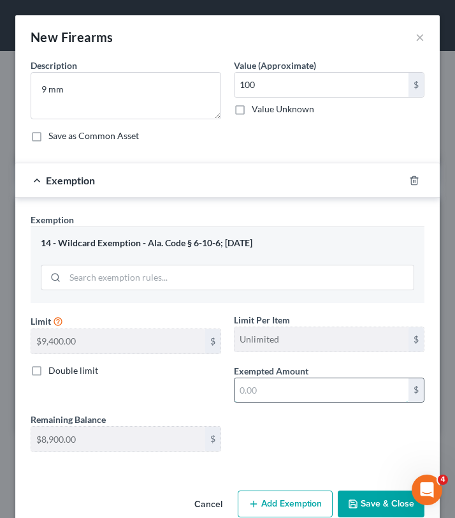
click at [246, 399] on input "text" at bounding box center [322, 390] width 174 height 24
type input "100"
click at [372, 508] on button "Save & Close" at bounding box center [381, 503] width 87 height 27
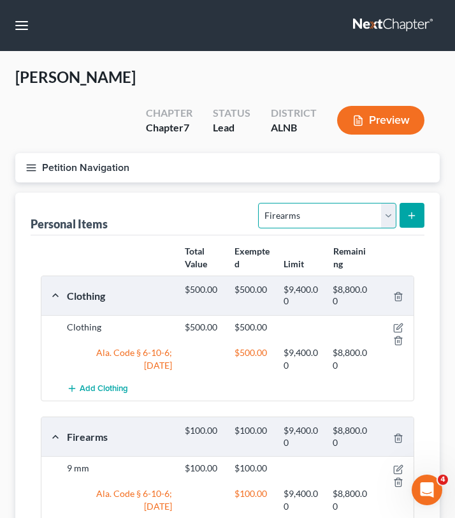
click at [279, 203] on select "Select Item Type Clothing Collectibles Of Value Electronics Firearms Household …" at bounding box center [327, 216] width 138 height 26
click at [327, 203] on select "Select Item Type Clothing Collectibles Of Value Electronics Firearms Household …" at bounding box center [327, 216] width 138 height 26
click at [283, 203] on select "Select Item Type Clothing Collectibles Of Value Electronics Firearms Household …" at bounding box center [327, 216] width 138 height 26
click at [293, 203] on select "Select Item Type Clothing Collectibles Of Value Electronics Firearms Household …" at bounding box center [327, 216] width 138 height 26
select select "household_goods"
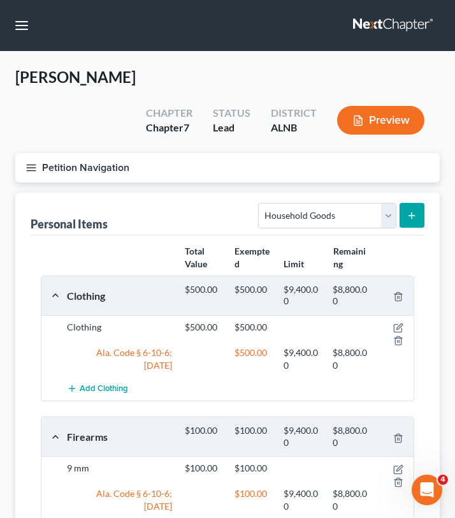
click at [420, 203] on button "submit" at bounding box center [412, 215] width 25 height 25
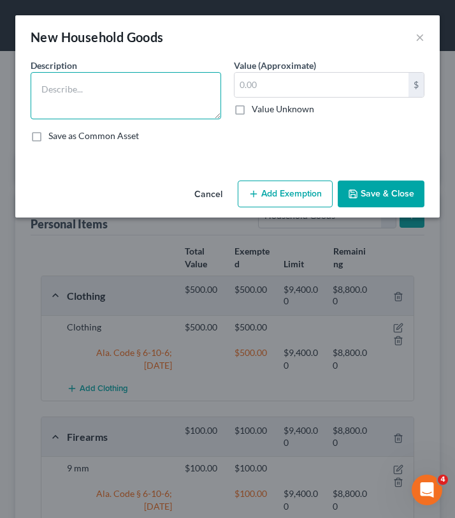
click at [61, 89] on textarea at bounding box center [126, 95] width 191 height 47
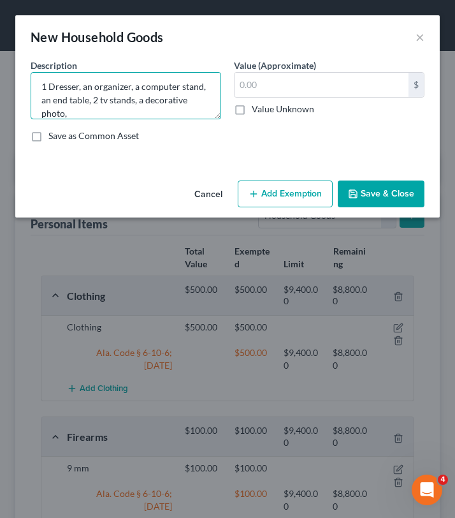
click at [48, 85] on textarea "1 Dresser, an organizer, a computer stand, an end table, 2 tv stands, a decorat…" at bounding box center [126, 95] width 191 height 47
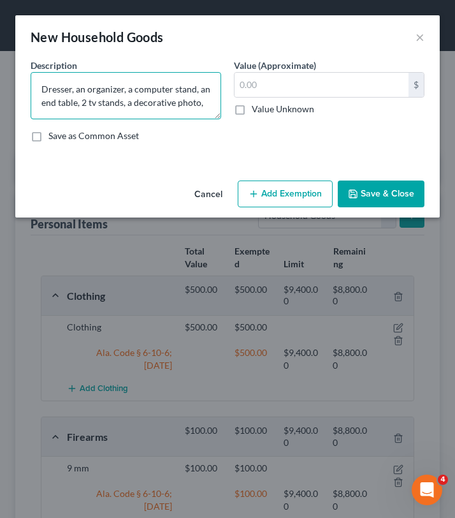
scroll to position [0, 0]
click at [91, 115] on textarea "4 Dressers, an organizer, a computer stand, an end table, 2 tv stands, a decora…" at bounding box center [126, 95] width 191 height 47
click at [128, 105] on textarea "4 Dressers, an organizer, a computer stand, an end table, 2 tv stands, a decora…" at bounding box center [126, 95] width 191 height 47
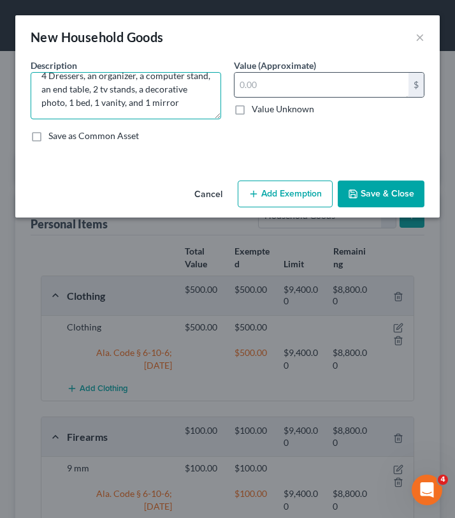
type textarea "4 Dressers, an organizer, a computer stand, an end table, 2 tv stands, a decora…"
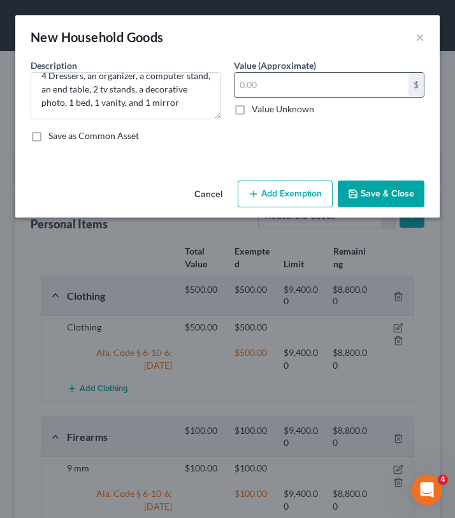
click at [249, 94] on input "text" at bounding box center [322, 85] width 174 height 24
type input "380"
click at [260, 197] on button "Add Exemption" at bounding box center [285, 193] width 95 height 27
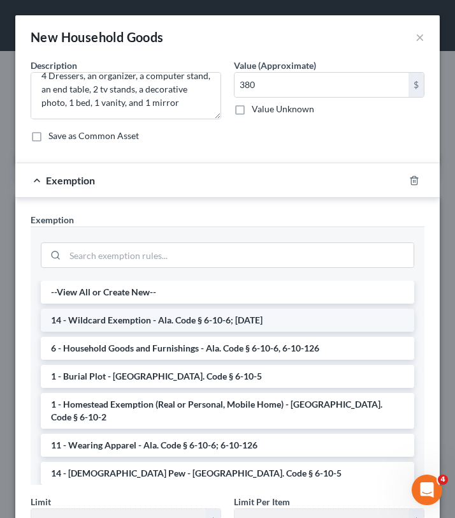
click at [158, 328] on li "14 - Wildcard Exemption - Ala. Code § 6-10-6; [DATE]" at bounding box center [228, 320] width 374 height 23
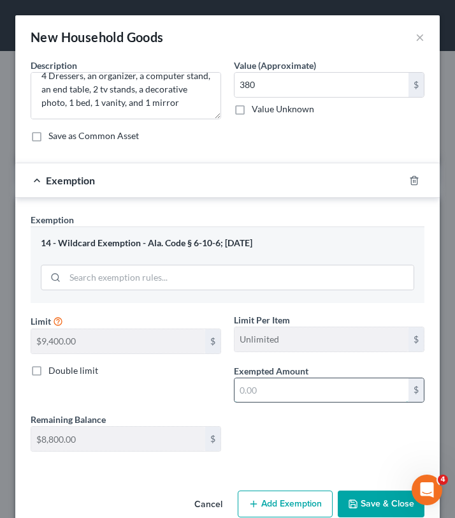
click at [316, 385] on input "text" at bounding box center [322, 390] width 174 height 24
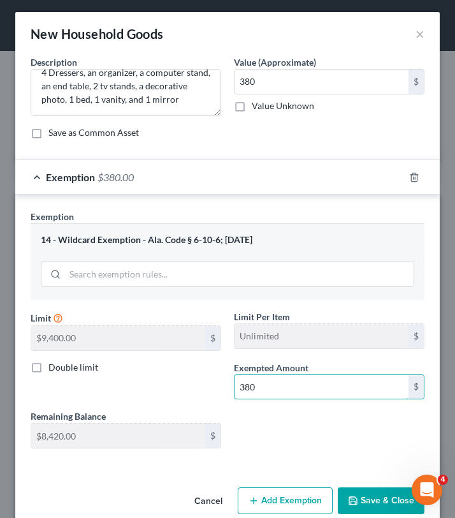
type input "380"
click at [367, 509] on button "Save & Close" at bounding box center [381, 500] width 87 height 27
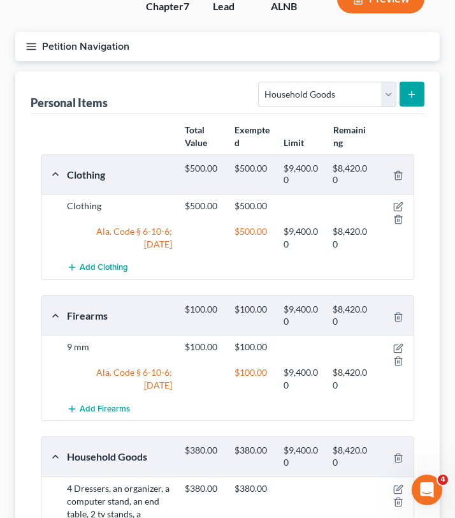
scroll to position [45, 0]
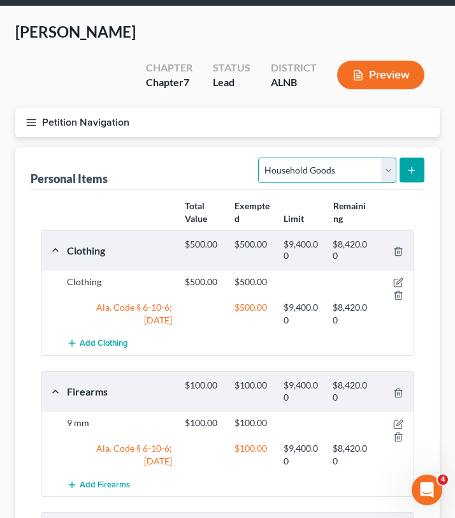
click at [350, 158] on select "Select Item Type Clothing Collectibles Of Value Electronics Firearms Household …" at bounding box center [327, 171] width 138 height 26
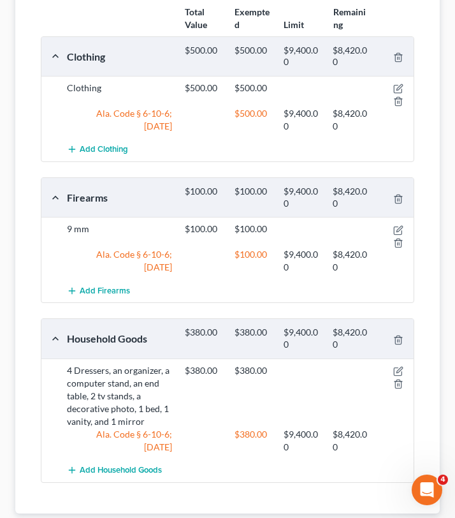
scroll to position [244, 0]
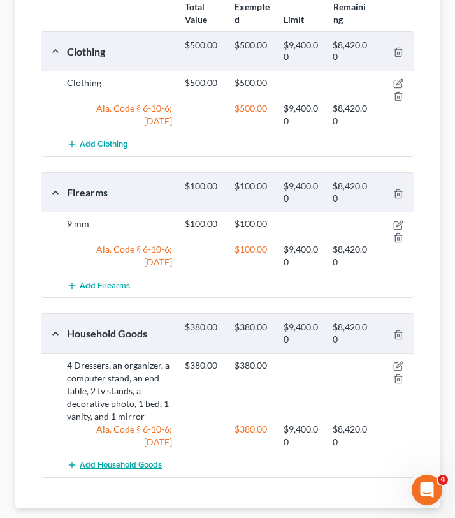
click at [155, 460] on span "Add Household Goods" at bounding box center [121, 465] width 82 height 10
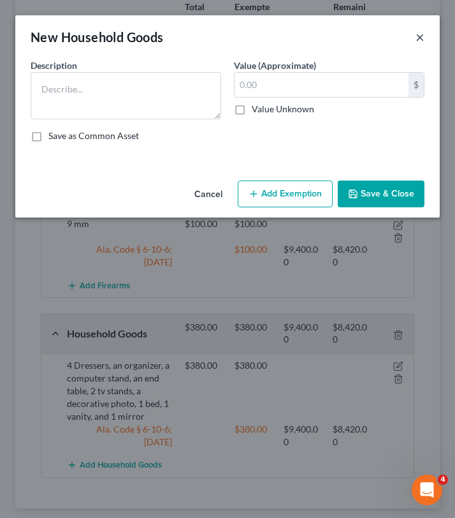
click at [420, 37] on button "×" at bounding box center [420, 36] width 9 height 15
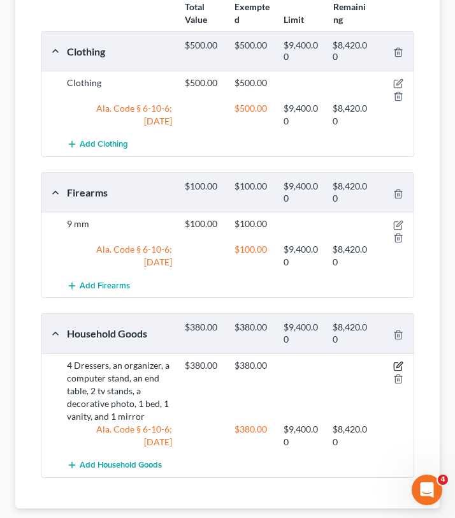
click at [400, 362] on icon "button" at bounding box center [400, 365] width 6 height 6
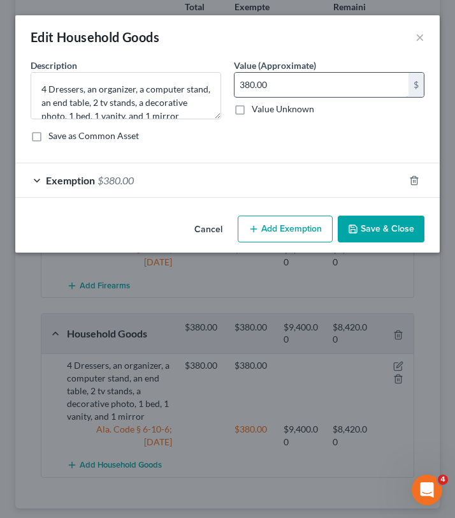
click at [244, 89] on input "380.00" at bounding box center [322, 85] width 174 height 24
type input "680.00"
click at [57, 187] on div "Exemption $380.00" at bounding box center [209, 180] width 389 height 34
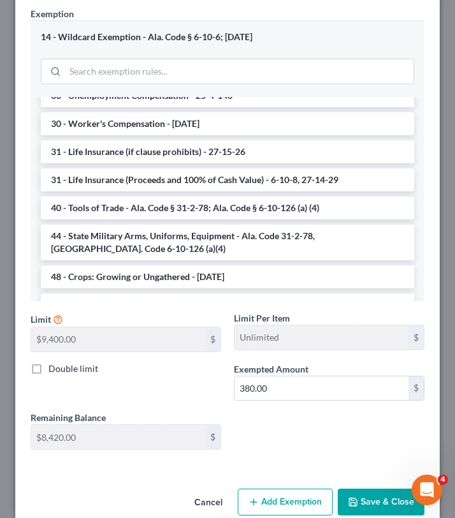
scroll to position [229, 0]
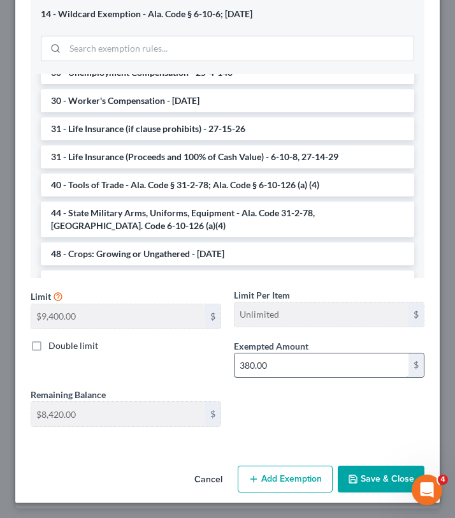
click at [244, 369] on input "380.00" at bounding box center [322, 365] width 174 height 24
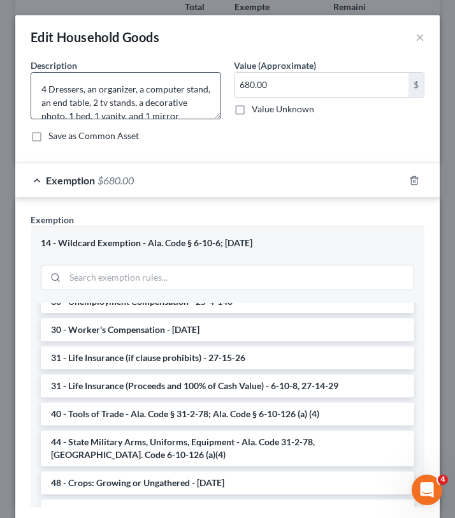
type input "680.00"
click at [191, 112] on textarea "4 Dressers, an organizer, a computer stand, an end table, 2 tv stands, a decora…" at bounding box center [126, 95] width 191 height 47
click at [143, 104] on textarea "4 Dressers, an organizer, a computer stand, an end table, 2 tv stands, a decora…" at bounding box center [126, 95] width 191 height 47
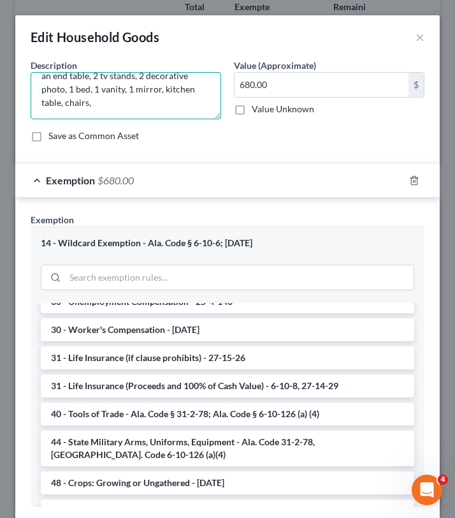
click at [131, 104] on textarea "4 Dressers, an organizer, a computer stand, an end table, 2 tv stands, 2 decora…" at bounding box center [126, 95] width 191 height 47
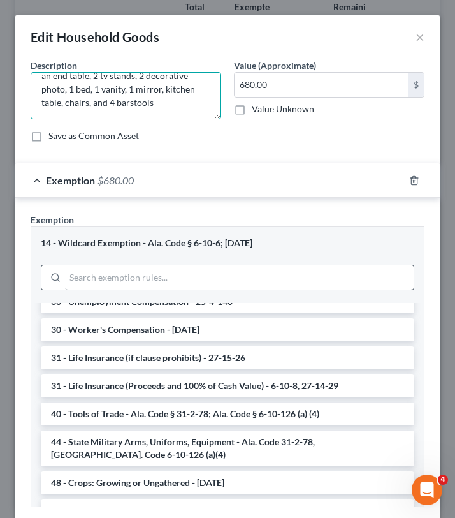
scroll to position [229, 0]
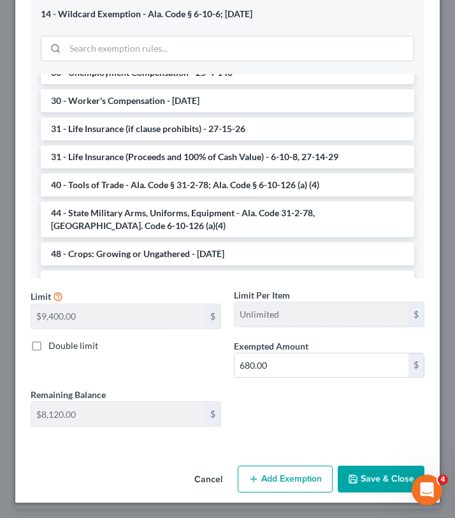
type textarea "4 Dressers, an organizer, a computer stand, an end table, 2 tv stands, 2 decora…"
click at [379, 485] on button "Save & Close" at bounding box center [381, 479] width 87 height 27
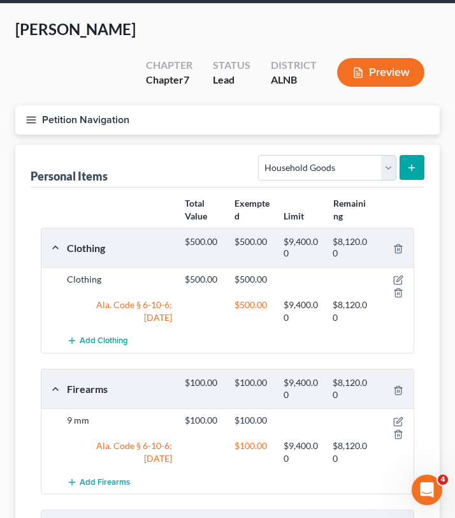
scroll to position [0, 0]
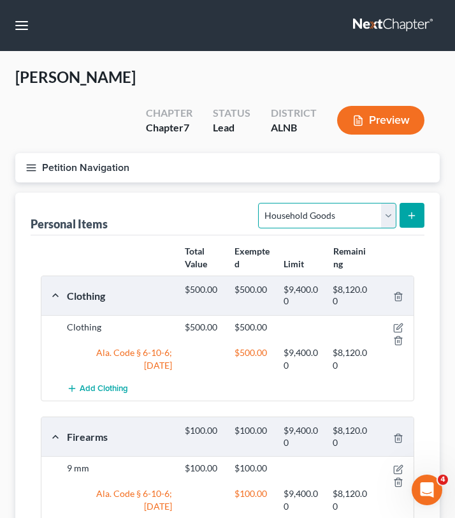
click at [338, 203] on select "Select Item Type Clothing Collectibles Of Value Electronics Firearms Household …" at bounding box center [327, 216] width 138 height 26
select select "electronics"
click at [415, 203] on button "submit" at bounding box center [412, 215] width 25 height 25
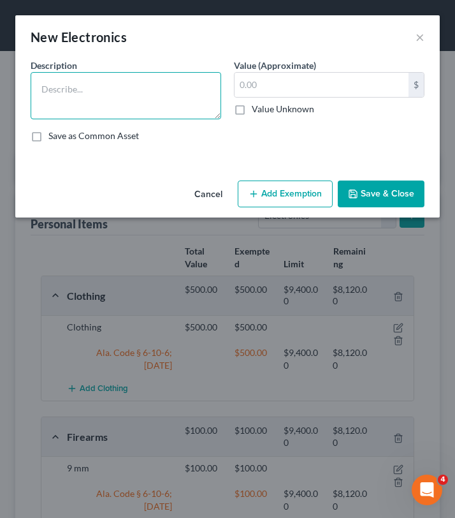
click at [196, 96] on textarea at bounding box center [126, 95] width 191 height 47
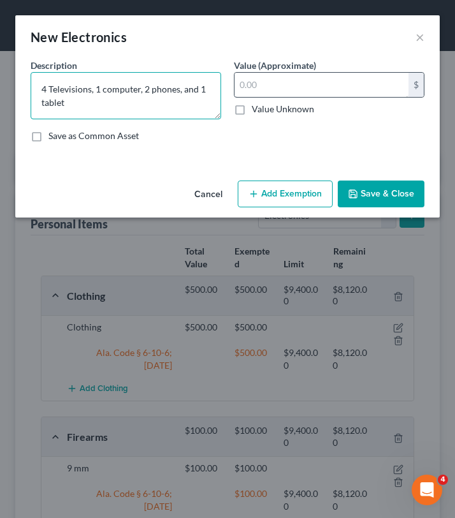
type textarea "4 Televisions, 1 computer, 2 phones, and 1 tablet"
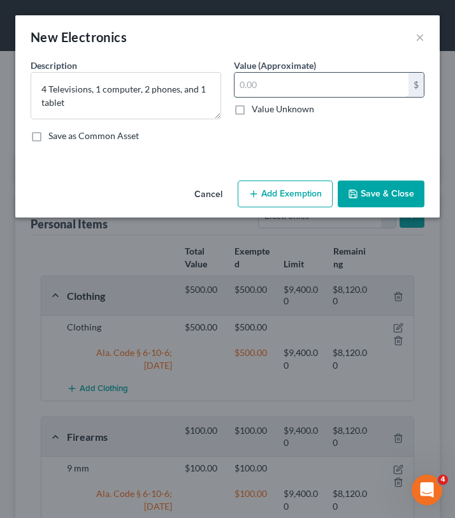
click at [302, 92] on input "text" at bounding box center [322, 85] width 174 height 24
type input "700"
click at [304, 186] on button "Add Exemption" at bounding box center [285, 193] width 95 height 27
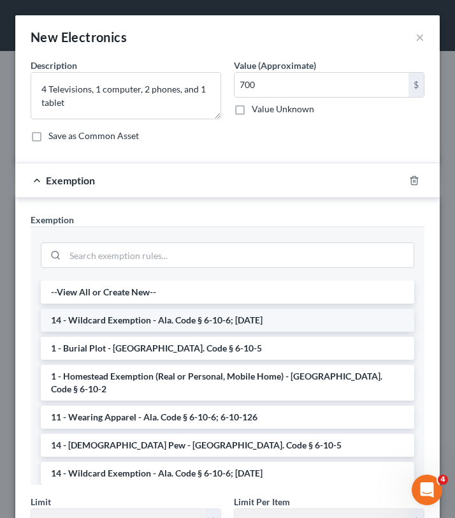
click at [225, 327] on li "14 - Wildcard Exemption - Ala. Code § 6-10-6; [DATE]" at bounding box center [228, 320] width 374 height 23
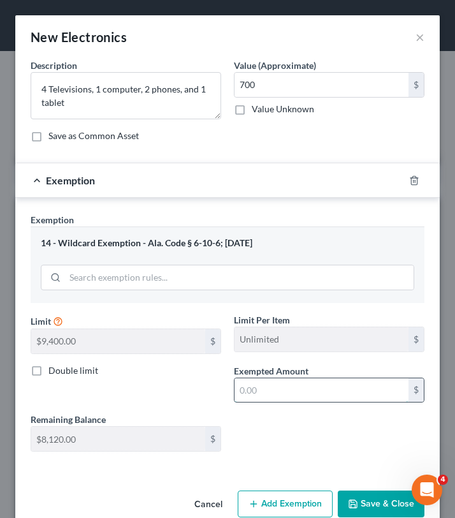
click at [260, 381] on input "text" at bounding box center [322, 390] width 174 height 24
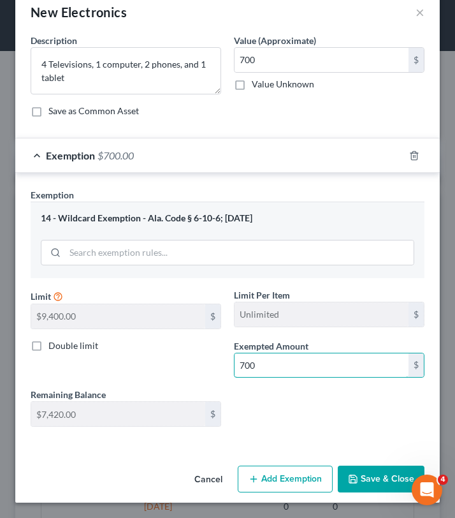
type input "700"
click at [380, 478] on button "Save & Close" at bounding box center [381, 479] width 87 height 27
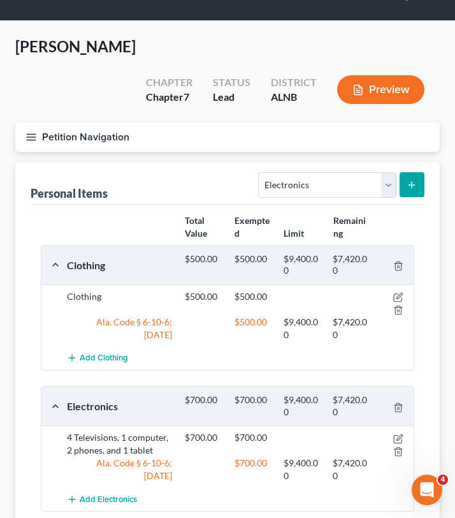
scroll to position [33, 0]
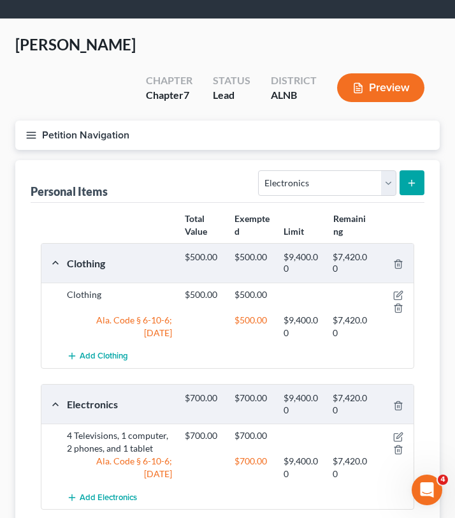
click at [42, 121] on button "Petition Navigation" at bounding box center [227, 135] width 425 height 29
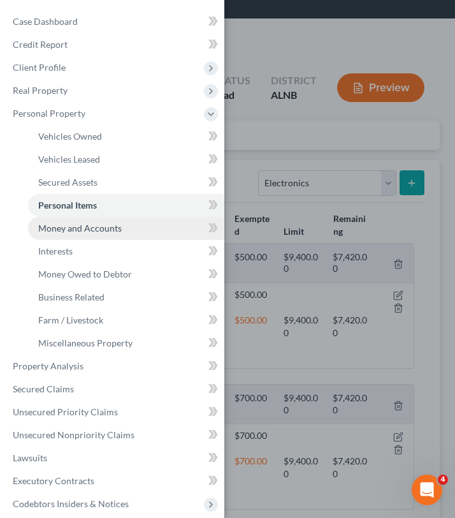
click at [106, 232] on span "Money and Accounts" at bounding box center [80, 228] width 84 height 11
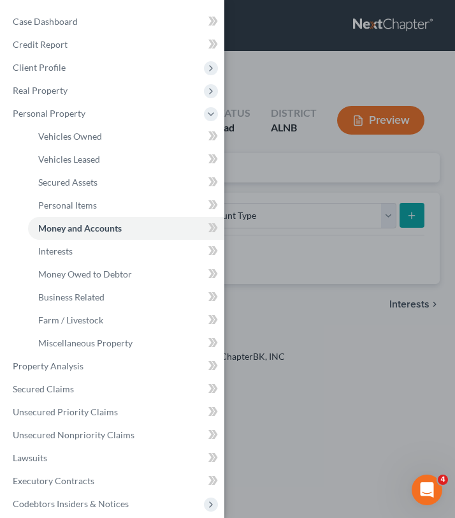
click at [303, 203] on div "Case Dashboard Payments Invoices Payments Payments Credit Report Client Profile" at bounding box center [227, 259] width 455 height 518
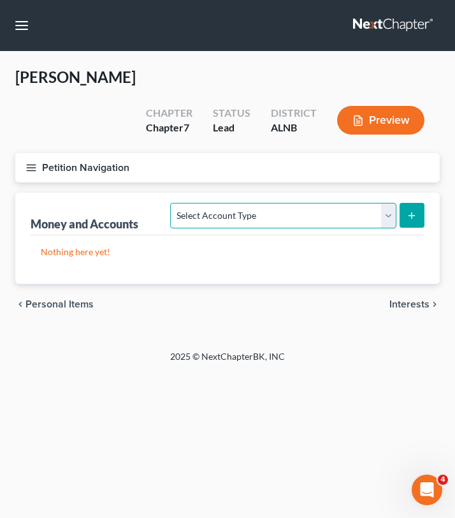
click at [291, 203] on select "Select Account Type Brokerage Cash on Hand Certificates of Deposit Checking Acc…" at bounding box center [283, 216] width 226 height 26
select select "checking"
click at [421, 203] on button "submit" at bounding box center [412, 215] width 25 height 25
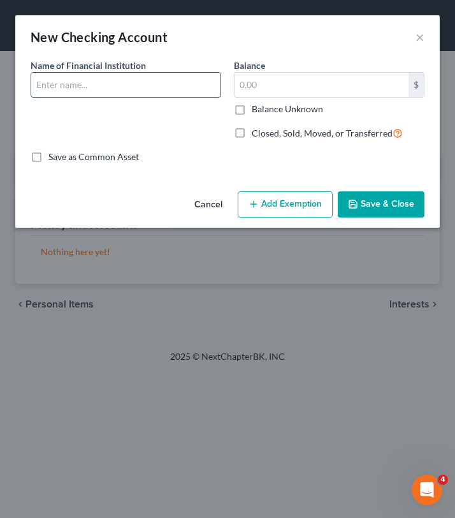
click at [84, 81] on input "text" at bounding box center [125, 85] width 189 height 24
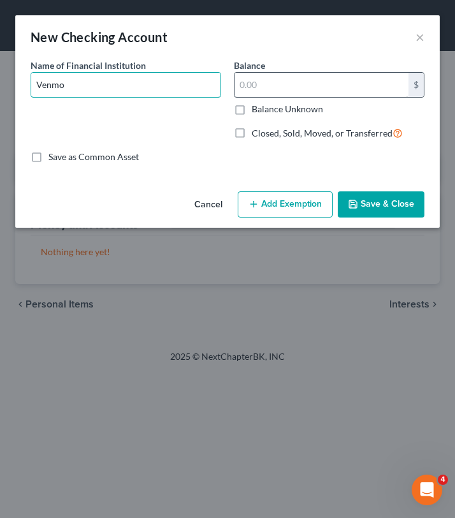
type input "Venmo"
click at [257, 96] on input "text" at bounding box center [322, 85] width 174 height 24
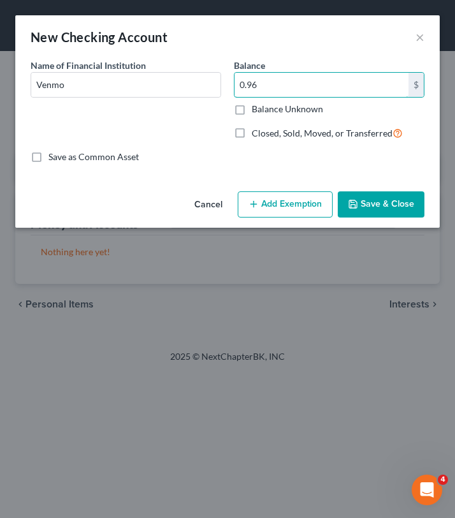
type input "0.96"
click at [256, 210] on button "Add Exemption" at bounding box center [285, 204] width 95 height 27
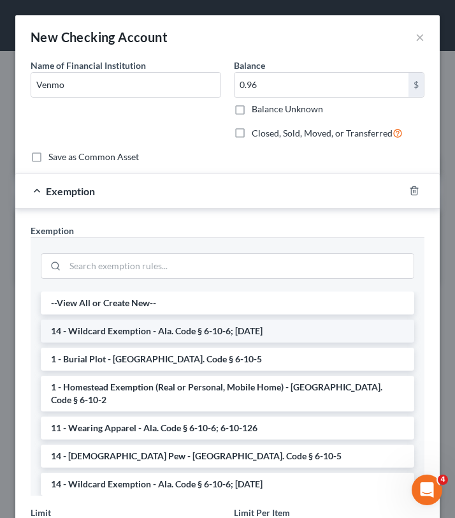
click at [165, 334] on li "14 - Wildcard Exemption - Ala. Code § 6-10-6; [DATE]" at bounding box center [228, 331] width 374 height 23
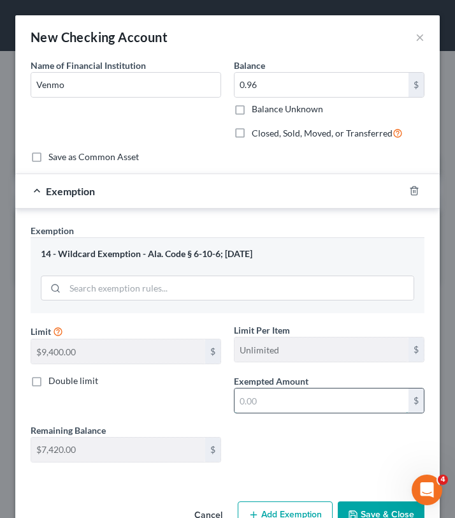
click at [275, 406] on input "text" at bounding box center [322, 400] width 174 height 24
type input "0.96"
click at [383, 507] on button "Save & Close" at bounding box center [381, 514] width 87 height 27
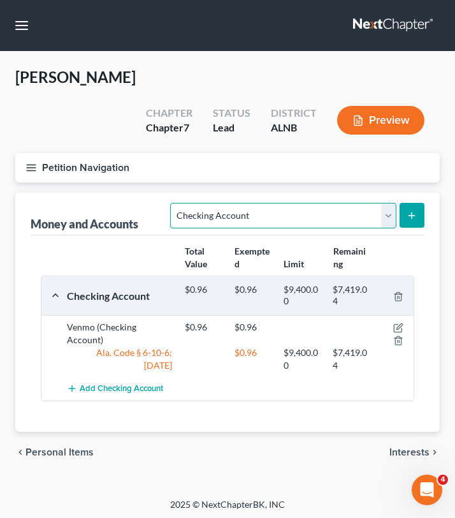
click at [367, 203] on select "Select Account Type Brokerage Cash on Hand Certificates of Deposit Checking Acc…" at bounding box center [283, 216] width 226 height 26
click at [415, 210] on icon "submit" at bounding box center [412, 215] width 10 height 10
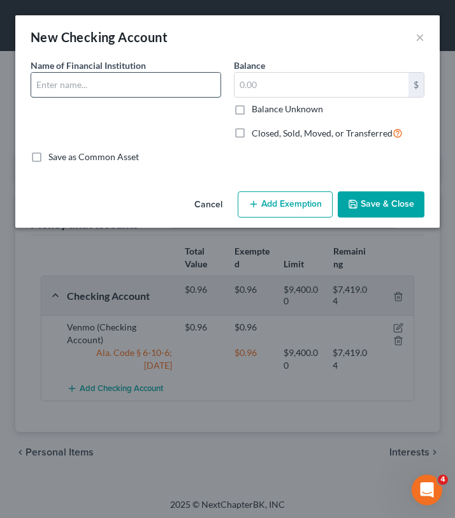
click at [115, 81] on input "text" at bounding box center [125, 85] width 189 height 24
type input "Penfed Financial"
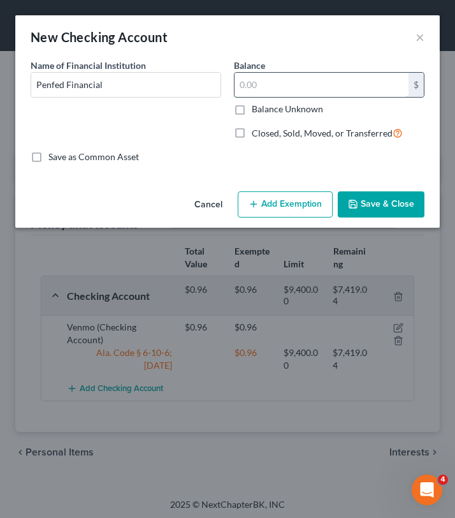
click at [265, 96] on input "text" at bounding box center [322, 85] width 174 height 24
type input "5.00"
click at [298, 207] on button "Add Exemption" at bounding box center [285, 204] width 95 height 27
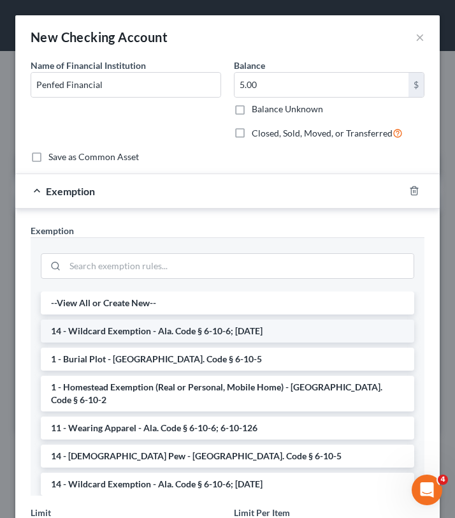
click at [251, 325] on li "14 - Wildcard Exemption - Ala. Code § 6-10-6; [DATE]" at bounding box center [228, 331] width 374 height 23
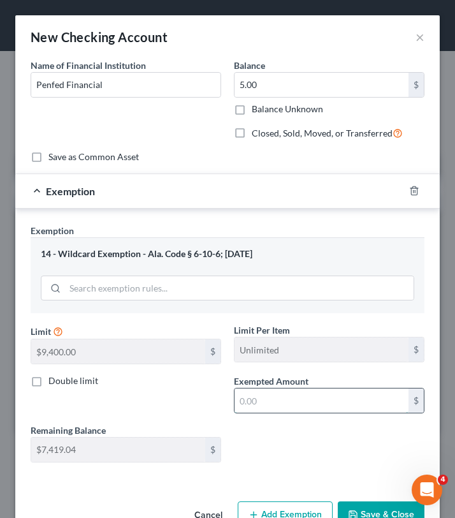
click at [287, 401] on input "text" at bounding box center [322, 400] width 174 height 24
type input "5.00"
click at [357, 506] on button "Save & Close" at bounding box center [381, 514] width 87 height 27
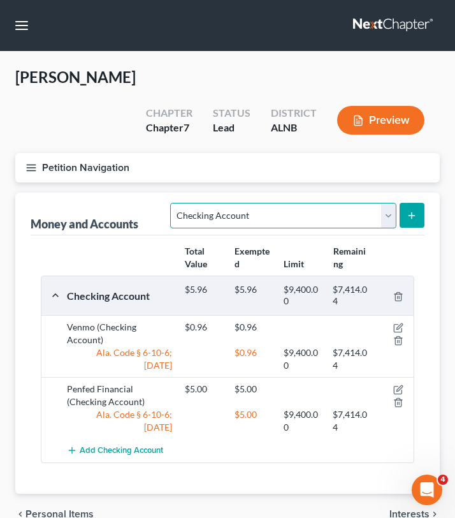
click at [386, 203] on select "Select Account Type Brokerage Cash on Hand Certificates of Deposit Checking Acc…" at bounding box center [283, 216] width 226 height 26
select select "savings"
click at [417, 203] on button "submit" at bounding box center [412, 215] width 25 height 25
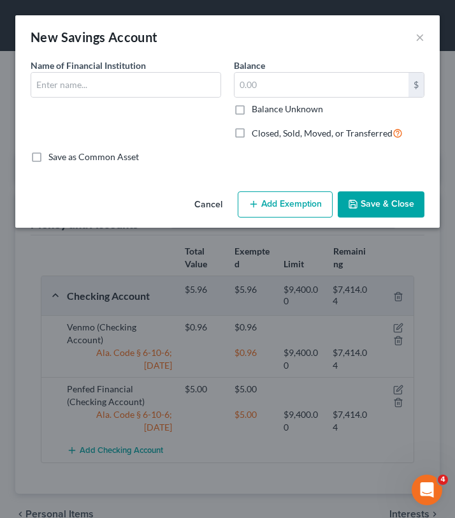
click at [121, 104] on div "Name of Financial Institution *" at bounding box center [125, 105] width 203 height 92
click at [121, 98] on div "Name of Financial Institution *" at bounding box center [125, 105] width 203 height 92
click at [121, 94] on input "text" at bounding box center [125, 85] width 189 height 24
type input "Navy Federal"
click at [335, 84] on input "text" at bounding box center [322, 85] width 174 height 24
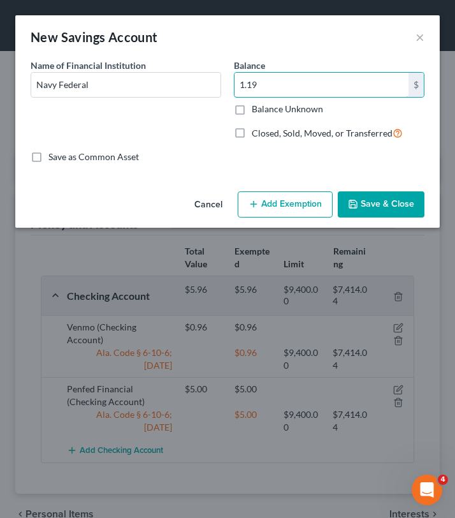
type input "1.19"
click at [279, 206] on button "Add Exemption" at bounding box center [285, 204] width 95 height 27
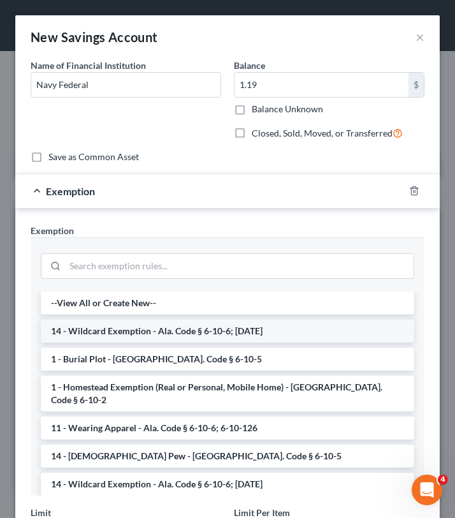
click at [209, 331] on li "14 - Wildcard Exemption - Ala. Code § 6-10-6; [DATE]" at bounding box center [228, 331] width 374 height 23
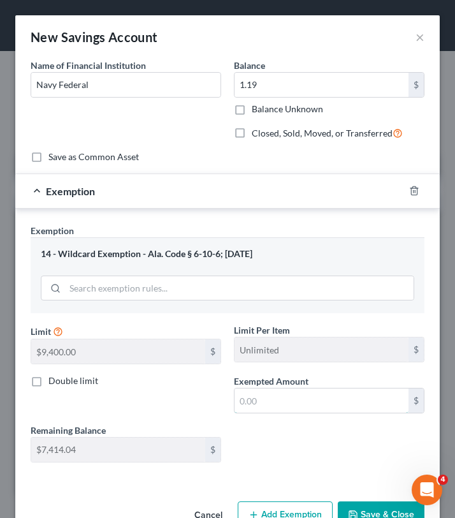
drag, startPoint x: 263, startPoint y: 395, endPoint x: 258, endPoint y: 378, distance: 18.0
click at [263, 395] on input "text" at bounding box center [322, 400] width 174 height 24
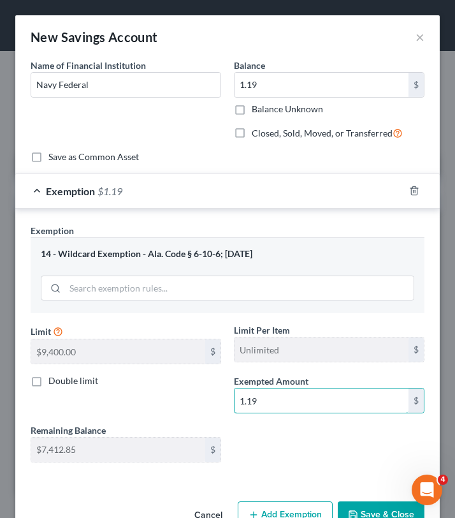
scroll to position [28, 0]
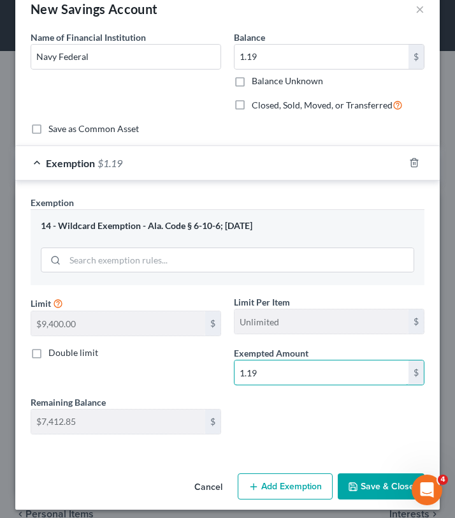
type input "1.19"
click at [374, 491] on button "Save & Close" at bounding box center [381, 486] width 87 height 27
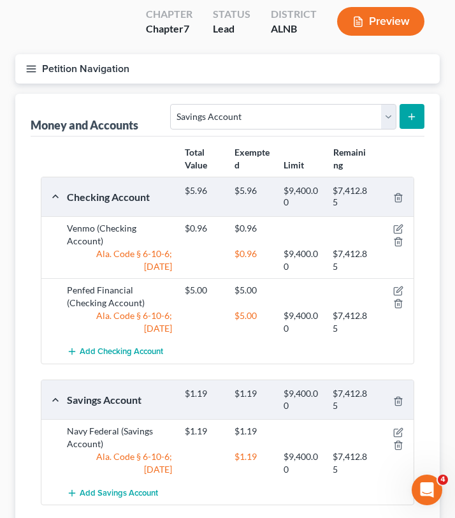
scroll to position [100, 0]
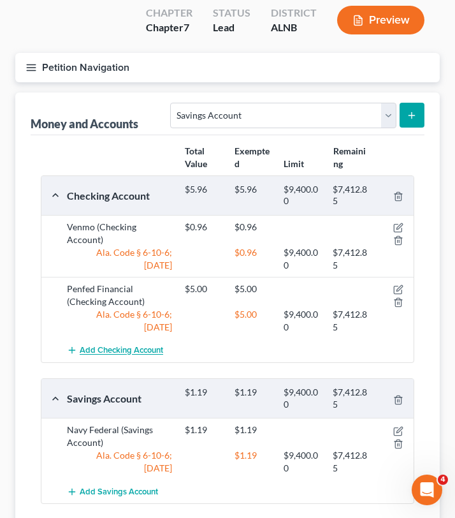
click at [82, 346] on span "Add Checking Account" at bounding box center [122, 351] width 84 height 10
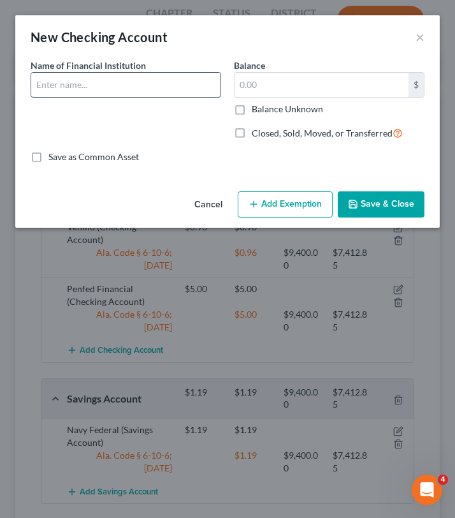
click at [101, 91] on input "text" at bounding box center [125, 85] width 189 height 24
type input "Chime"
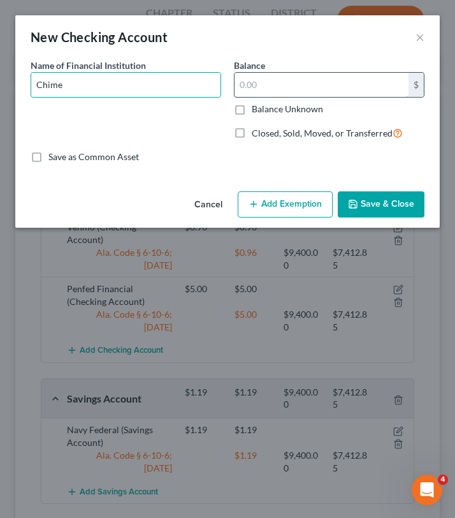
click at [261, 95] on input "text" at bounding box center [322, 85] width 174 height 24
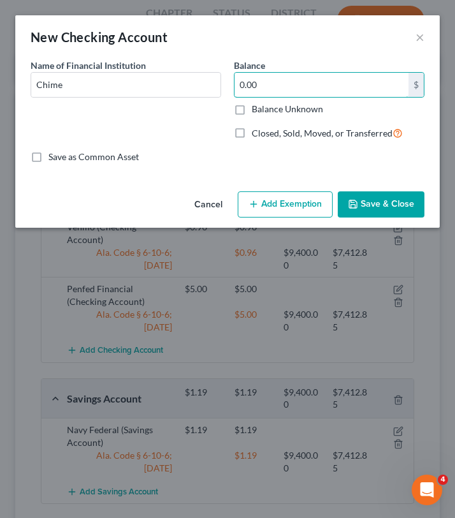
type input "0.00"
click at [282, 200] on button "Add Exemption" at bounding box center [285, 204] width 95 height 27
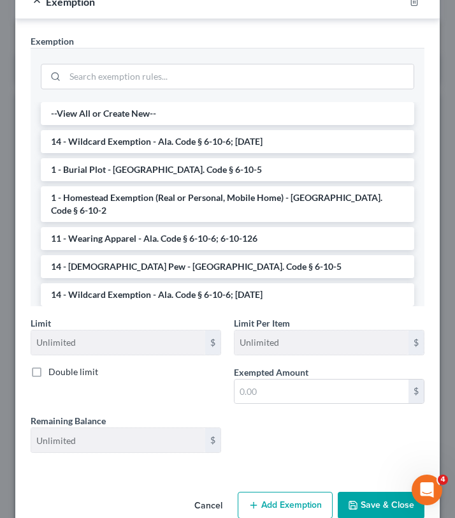
scroll to position [192, 0]
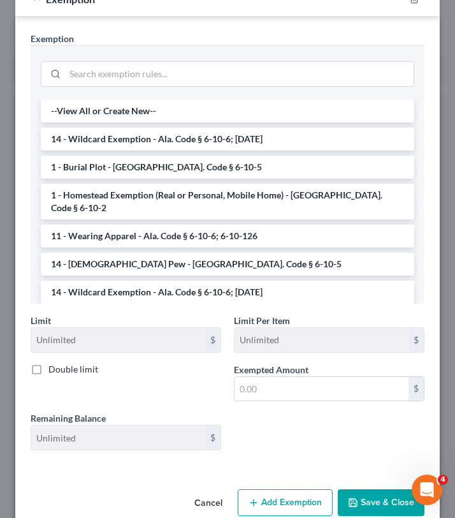
click at [374, 502] on button "Save & Close" at bounding box center [381, 502] width 87 height 27
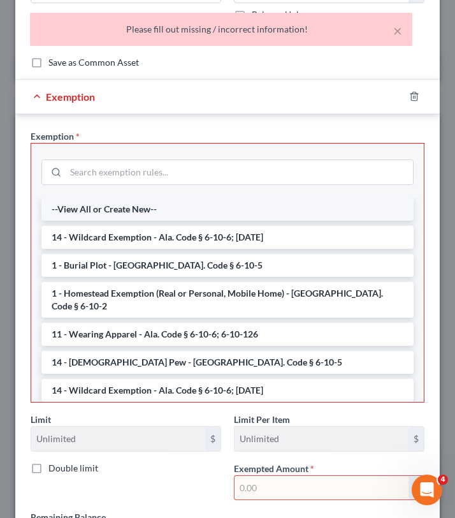
scroll to position [80, 0]
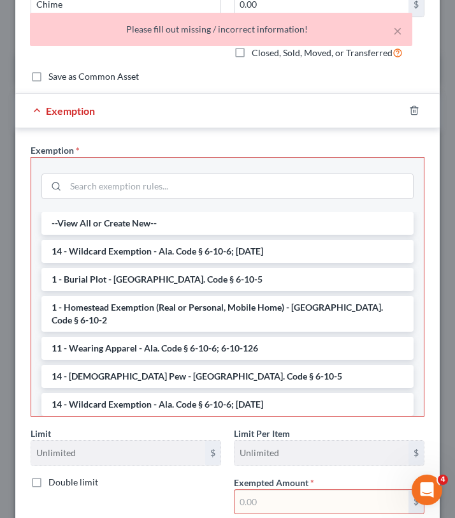
click at [408, 110] on div at bounding box center [422, 110] width 36 height 20
click at [416, 112] on icon "button" at bounding box center [414, 110] width 10 height 10
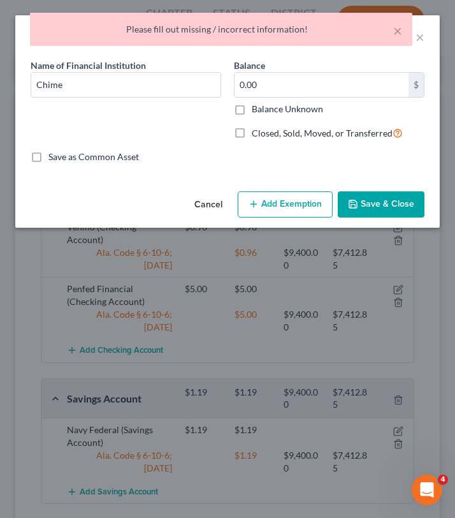
click at [376, 202] on button "Save & Close" at bounding box center [381, 204] width 87 height 27
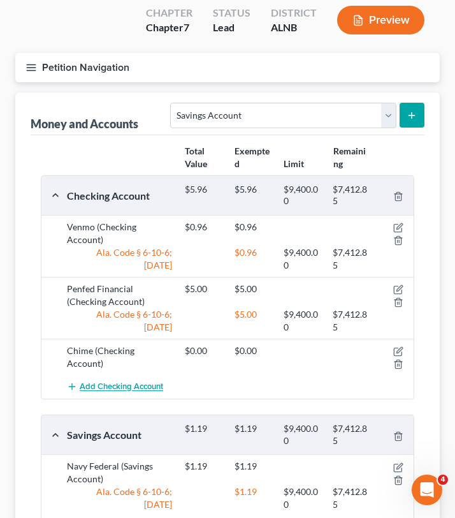
click at [142, 375] on button "Add Checking Account" at bounding box center [115, 387] width 96 height 24
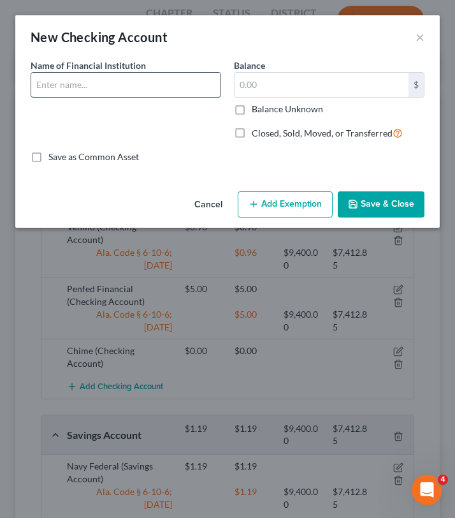
click at [105, 91] on input "text" at bounding box center [125, 85] width 189 height 24
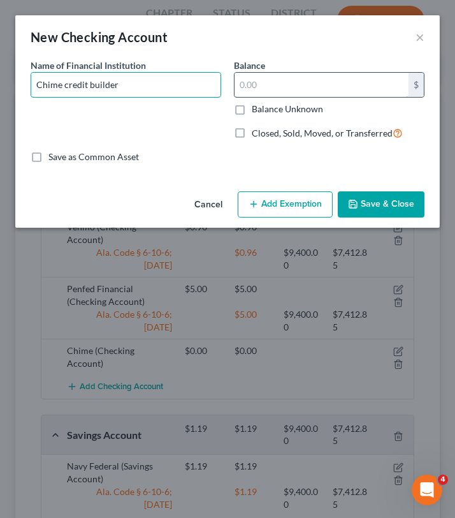
type input "Chime credit builder"
click at [264, 90] on input "text" at bounding box center [322, 85] width 174 height 24
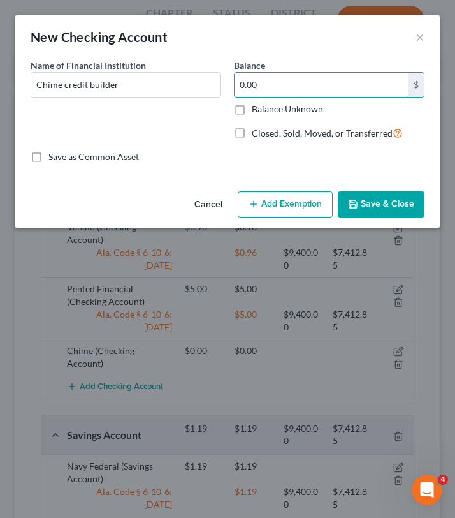
type input "0.00"
click at [382, 203] on button "Save & Close" at bounding box center [381, 204] width 87 height 27
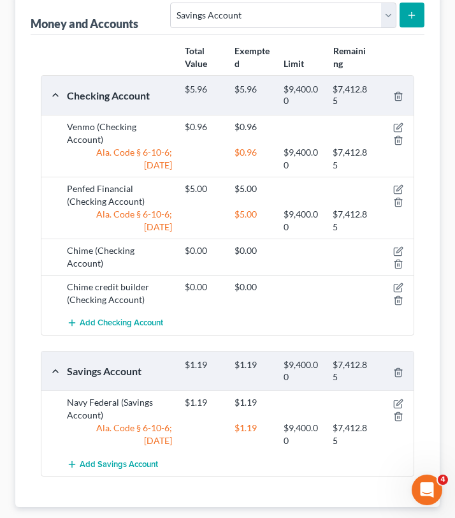
scroll to position [247, 0]
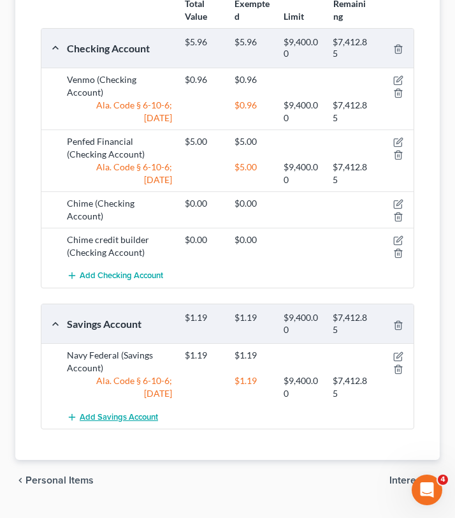
click at [133, 412] on span "Add Savings Account" at bounding box center [119, 417] width 78 height 10
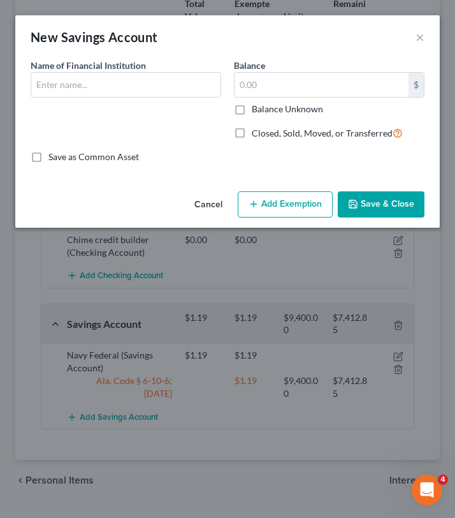
click at [86, 98] on div "Name of Financial Institution *" at bounding box center [125, 105] width 203 height 92
click at [87, 85] on input "text" at bounding box center [125, 85] width 189 height 24
type input "Chime"
click at [283, 80] on input "text" at bounding box center [322, 85] width 174 height 24
type input "0.00"
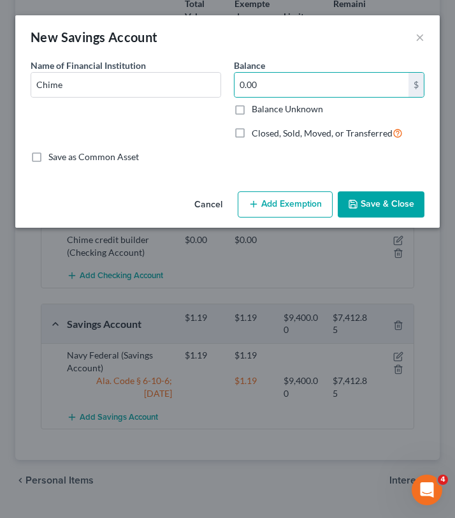
click at [370, 203] on button "Save & Close" at bounding box center [381, 204] width 87 height 27
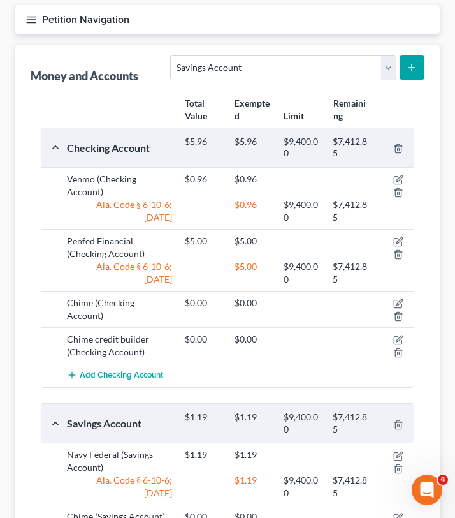
scroll to position [0, 0]
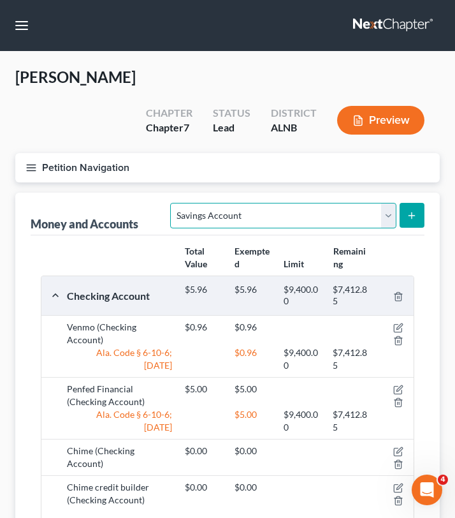
click at [304, 203] on select "Select Account Type Brokerage Cash on Hand Certificates of Deposit Checking Acc…" at bounding box center [283, 216] width 226 height 26
click at [27, 162] on icon "button" at bounding box center [31, 167] width 11 height 11
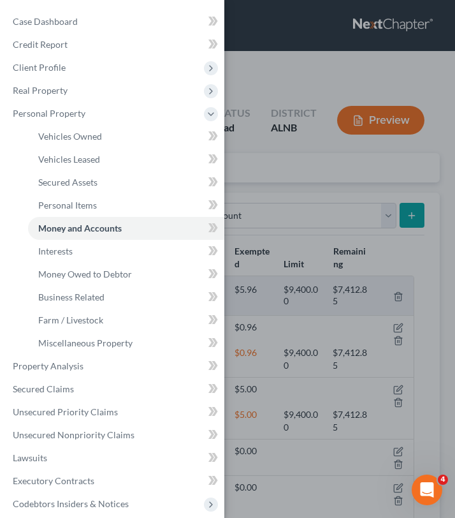
click at [246, 183] on div "Case Dashboard Payments Invoices Payments Payments Credit Report Client Profile" at bounding box center [227, 259] width 455 height 518
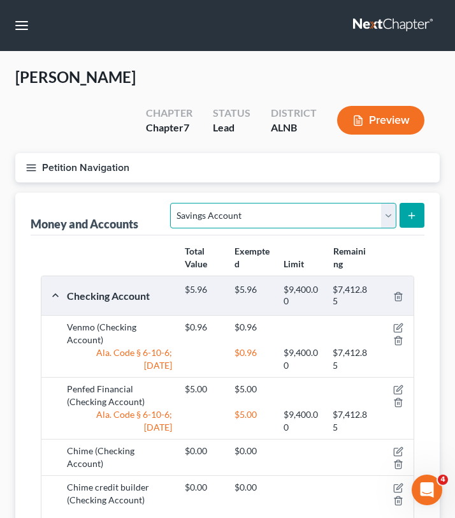
click at [379, 203] on select "Select Account Type Brokerage Cash on Hand Certificates of Deposit Checking Acc…" at bounding box center [283, 216] width 226 height 26
click at [34, 162] on icon "button" at bounding box center [31, 167] width 11 height 11
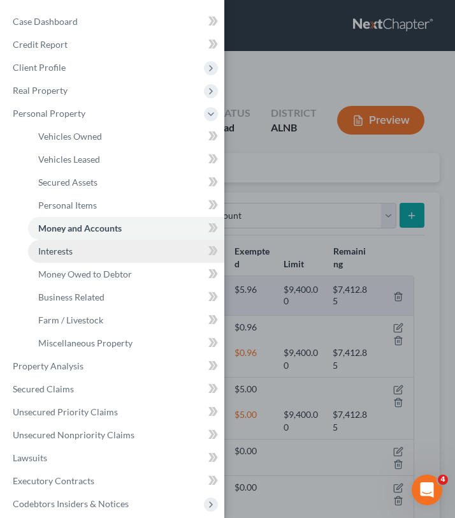
click at [70, 257] on link "Interests" at bounding box center [126, 251] width 196 height 23
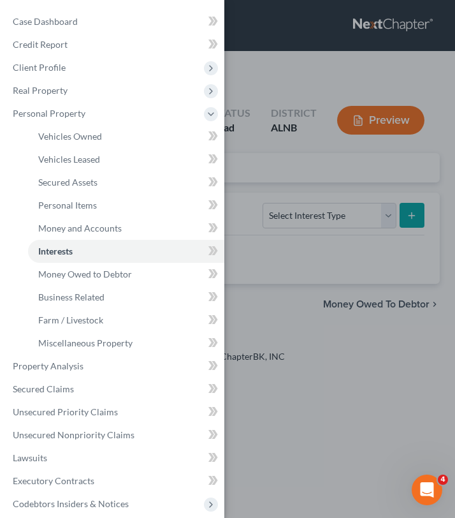
click at [325, 186] on div "Case Dashboard Payments Invoices Payments Payments Credit Report Client Profile" at bounding box center [227, 259] width 455 height 518
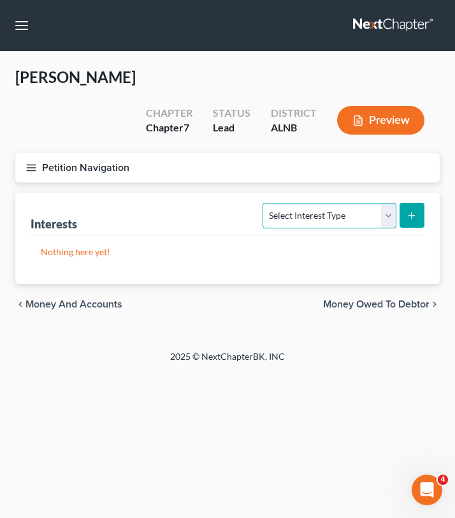
click at [326, 203] on select "Select Interest Type 401K Annuity Bond Education IRA Government Bond Government…" at bounding box center [329, 216] width 133 height 26
select select "401k"
click at [415, 210] on icon "submit" at bounding box center [412, 215] width 10 height 10
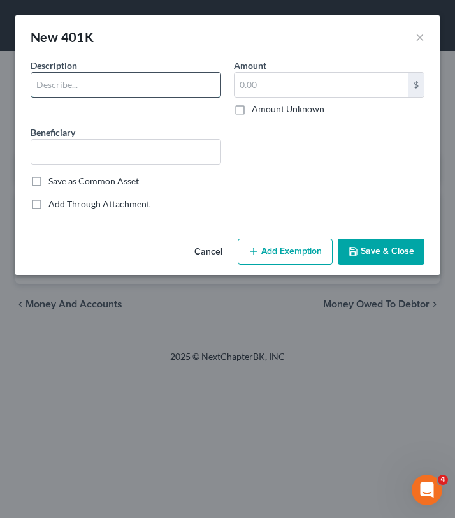
click at [148, 84] on input "text" at bounding box center [125, 85] width 189 height 24
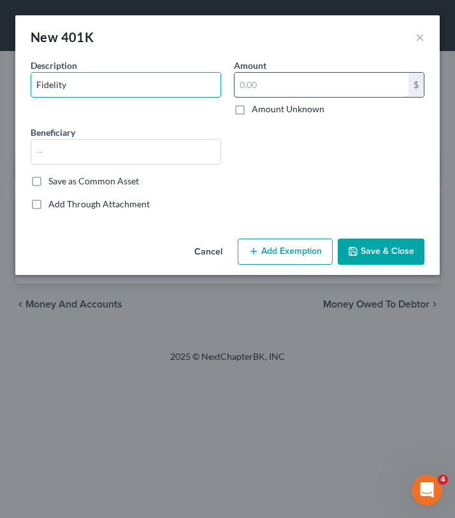
type input "Fidelity"
click at [252, 91] on input "text" at bounding box center [322, 85] width 174 height 24
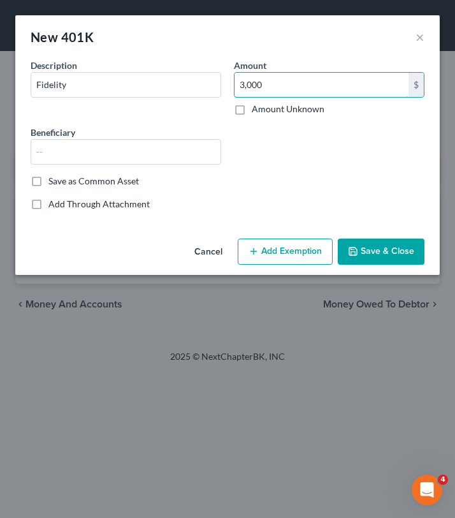
type input "3,000"
click at [300, 253] on button "Add Exemption" at bounding box center [285, 252] width 95 height 27
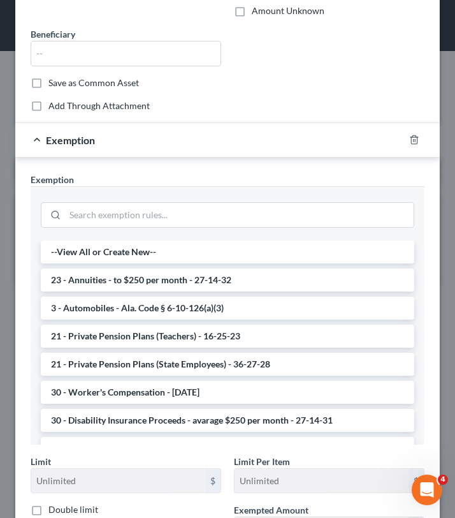
scroll to position [92, 0]
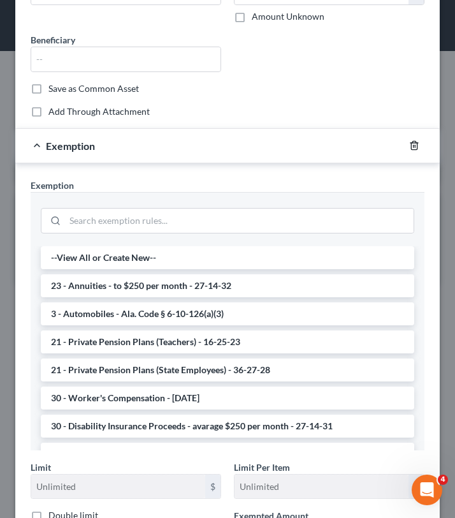
click at [415, 147] on icon "button" at bounding box center [414, 145] width 10 height 10
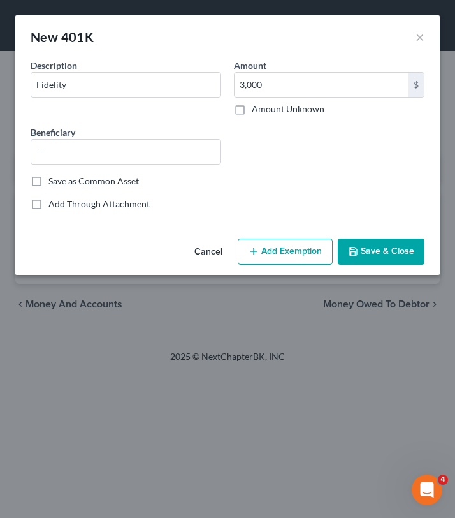
click at [374, 253] on button "Save & Close" at bounding box center [381, 252] width 87 height 27
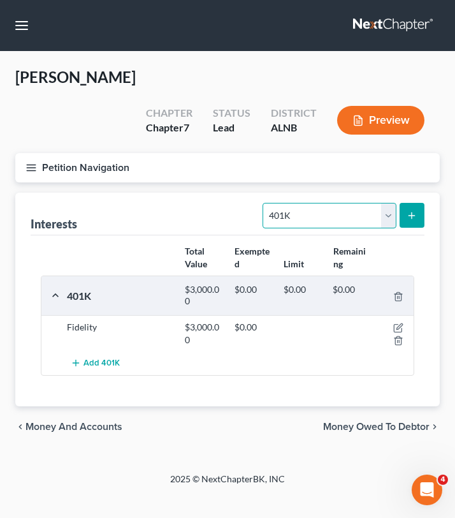
click at [313, 203] on select "Select Interest Type 401K Annuity Bond Education IRA Government Bond Government…" at bounding box center [329, 216] width 133 height 26
select select "term_life_insurance"
click at [409, 210] on icon "submit" at bounding box center [412, 215] width 10 height 10
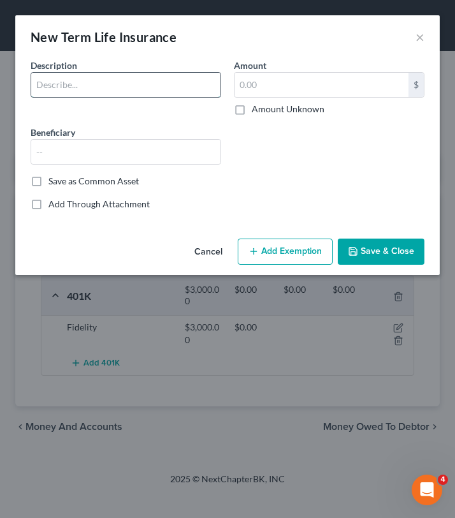
click at [156, 96] on input "text" at bounding box center [125, 85] width 189 height 24
type input "Term Life"
click at [364, 261] on button "Save & Close" at bounding box center [381, 252] width 87 height 27
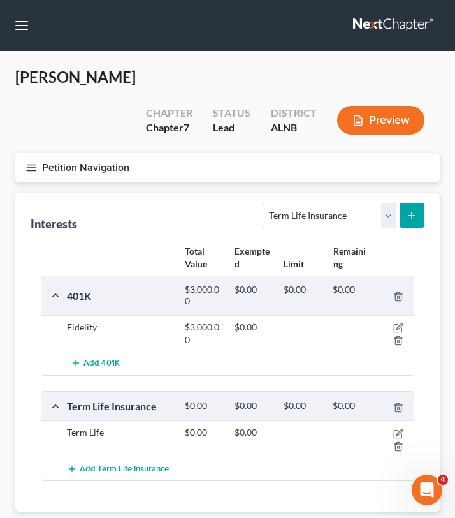
click at [36, 153] on button "Petition Navigation" at bounding box center [227, 167] width 425 height 29
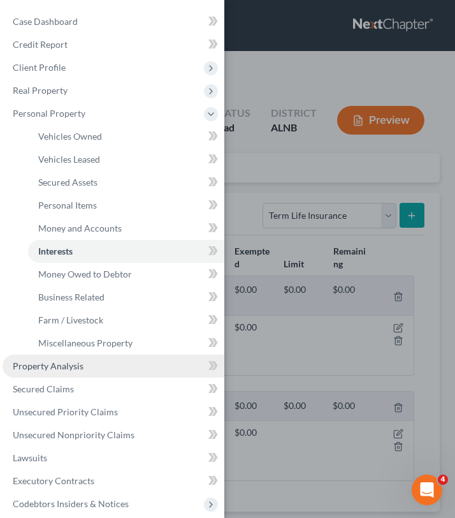
click at [68, 372] on link "Property Analysis" at bounding box center [114, 366] width 222 height 23
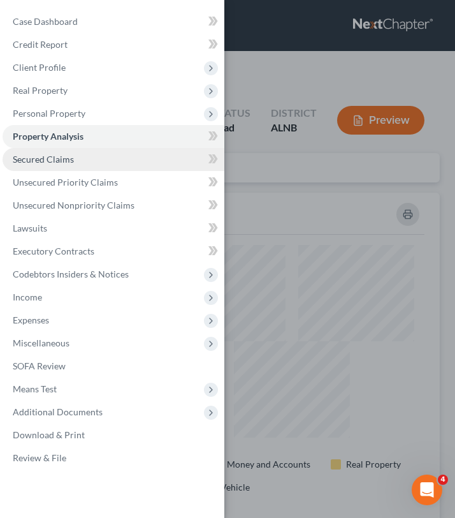
scroll to position [332, 425]
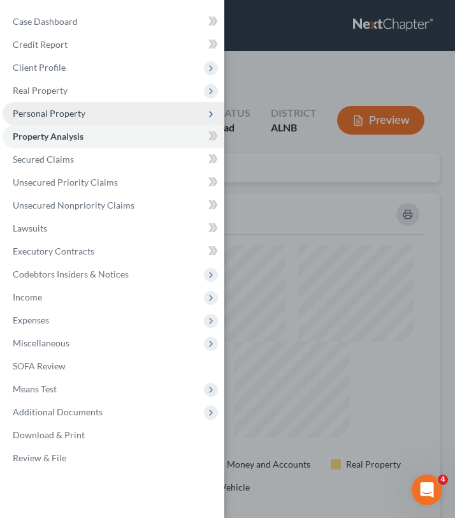
click at [74, 110] on span "Personal Property" at bounding box center [49, 113] width 73 height 11
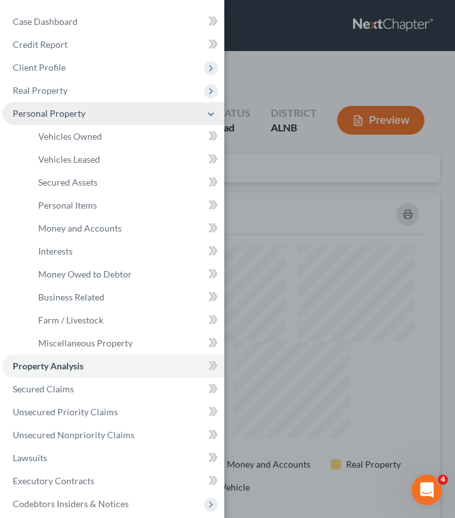
click at [74, 113] on span "Personal Property" at bounding box center [49, 113] width 73 height 11
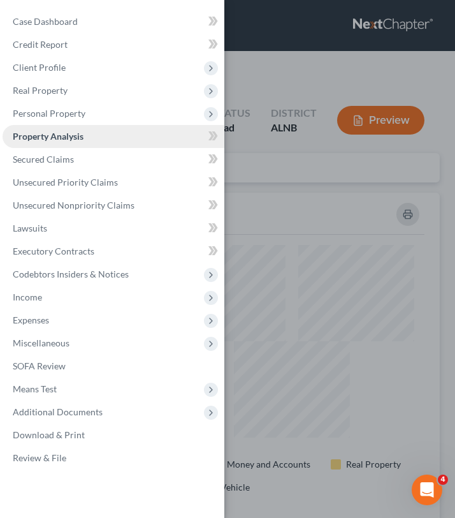
click at [76, 142] on span "Property Analysis" at bounding box center [48, 136] width 71 height 11
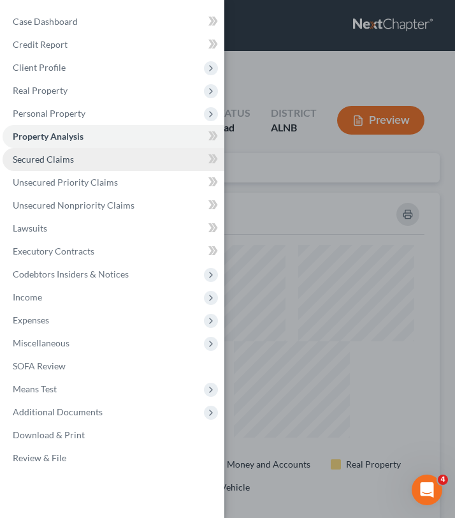
click at [70, 165] on link "Secured Claims" at bounding box center [114, 159] width 222 height 23
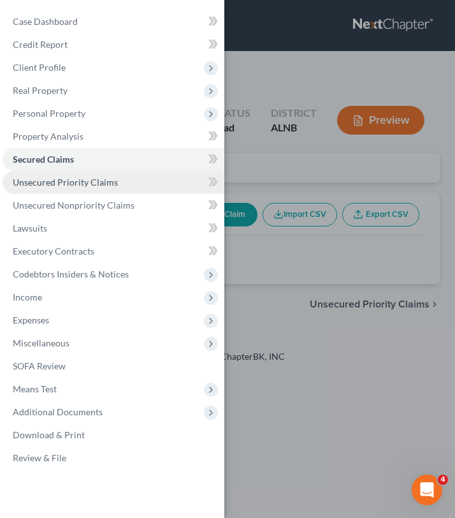
click at [70, 188] on link "Unsecured Priority Claims" at bounding box center [114, 182] width 222 height 23
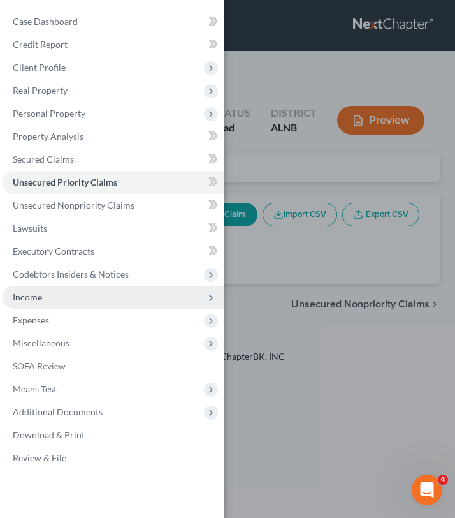
click at [62, 298] on span "Income" at bounding box center [114, 297] width 222 height 23
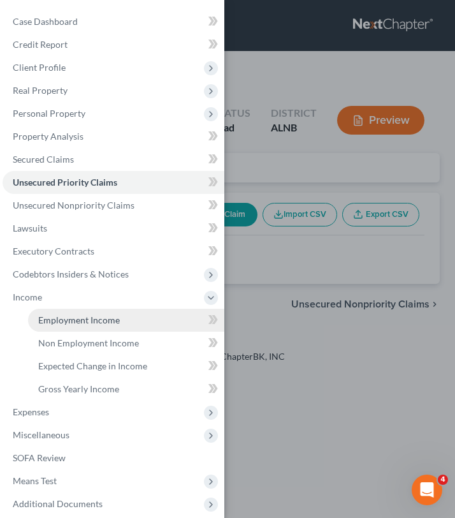
click at [66, 325] on link "Employment Income" at bounding box center [126, 320] width 196 height 23
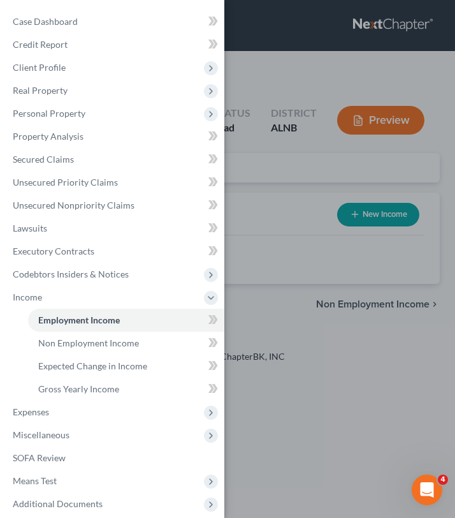
click at [266, 259] on div "Case Dashboard Payments Invoices Payments Payments Credit Report Client Profile" at bounding box center [227, 259] width 455 height 518
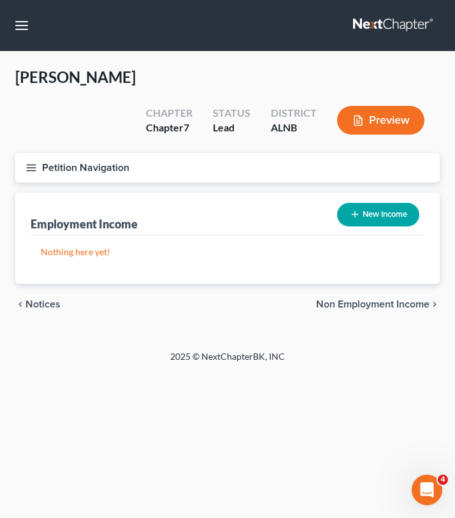
click at [363, 203] on button "New Income" at bounding box center [378, 215] width 82 height 24
select select "0"
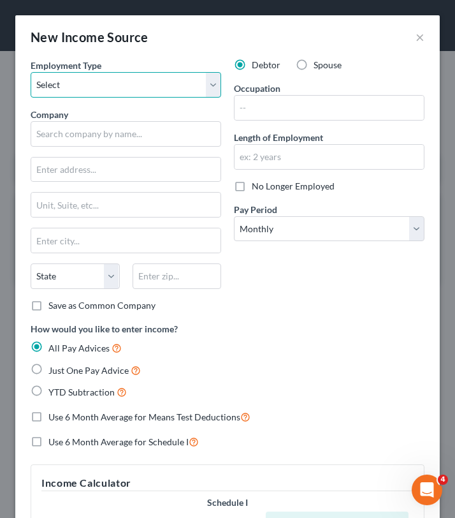
click at [111, 82] on select "Select Full or [DEMOGRAPHIC_DATA] Employment Self Employment" at bounding box center [126, 85] width 191 height 26
select select "0"
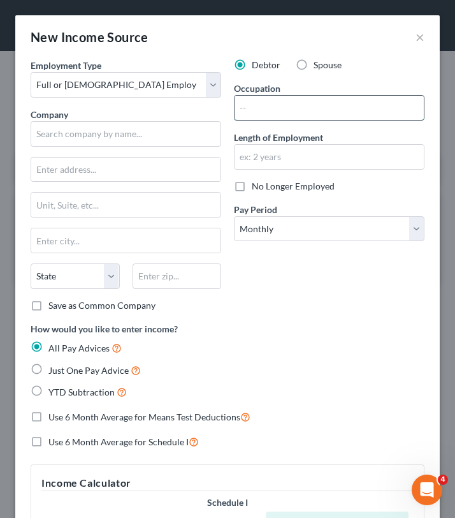
click at [253, 114] on input "text" at bounding box center [329, 108] width 189 height 24
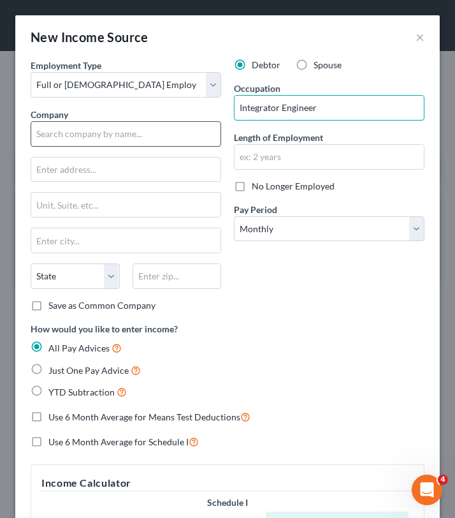
type input "Integrator Engineer"
click at [178, 137] on input "text" at bounding box center [126, 134] width 191 height 26
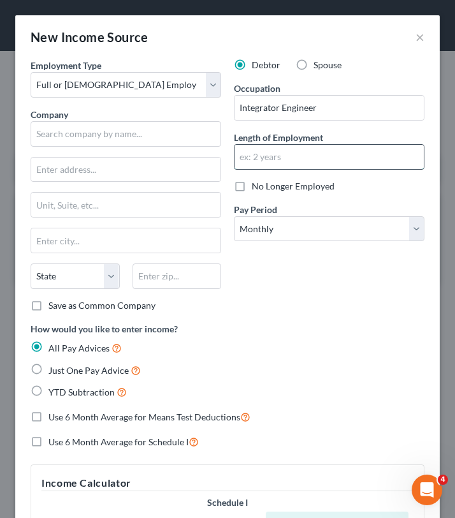
click at [294, 156] on input "text" at bounding box center [329, 157] width 189 height 24
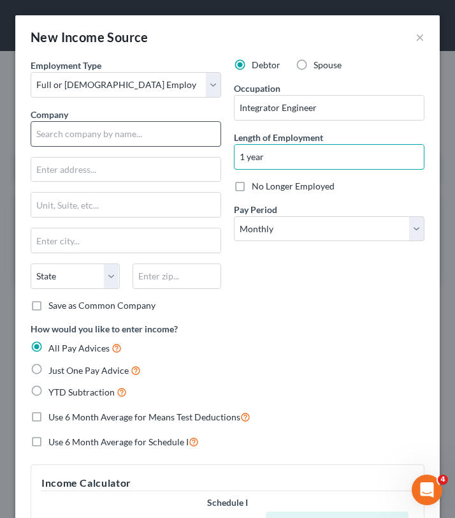
type input "1 year"
click at [175, 134] on input "text" at bounding box center [126, 134] width 191 height 26
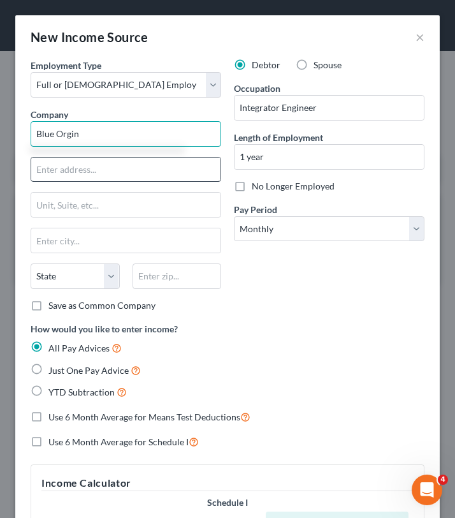
type input "Blue Orgin"
click at [120, 178] on input "text" at bounding box center [125, 170] width 189 height 24
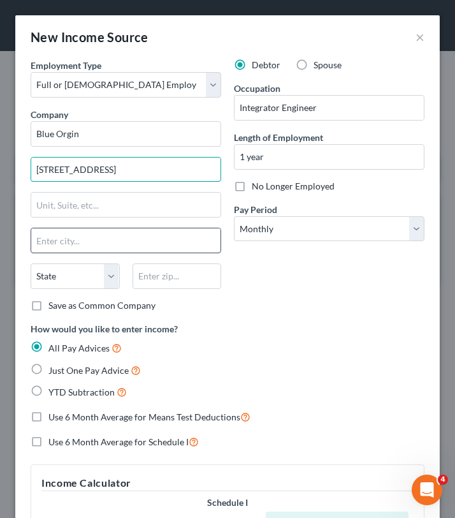
type input "[STREET_ADDRESS]"
click at [120, 246] on input "text" at bounding box center [125, 240] width 189 height 24
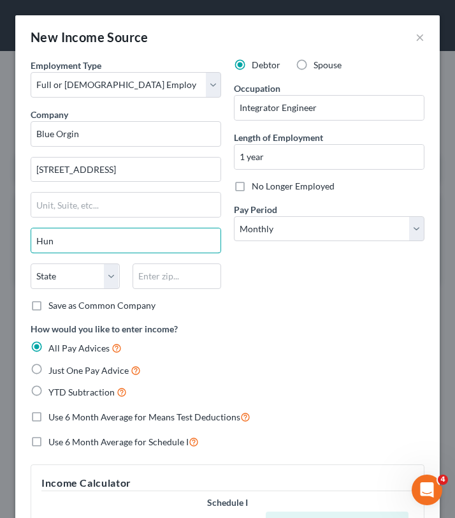
type input "[GEOGRAPHIC_DATA]"
click at [75, 279] on select "State [US_STATE] AK AR AZ CA CO CT DE DC [GEOGRAPHIC_DATA] [GEOGRAPHIC_DATA] GU…" at bounding box center [75, 276] width 89 height 26
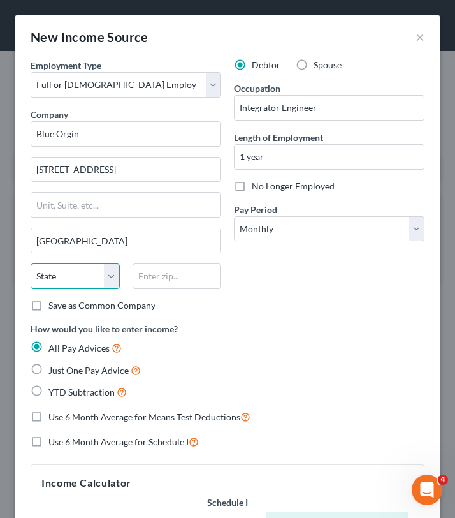
select select "0"
click at [150, 289] on div "State [US_STATE] AK AR AZ CA CO CT DE DC [GEOGRAPHIC_DATA] [GEOGRAPHIC_DATA] GU…" at bounding box center [125, 281] width 203 height 36
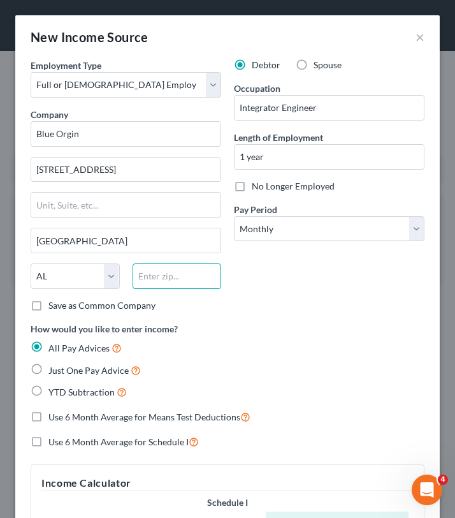
click at [150, 276] on input "text" at bounding box center [177, 276] width 89 height 26
type input "35806"
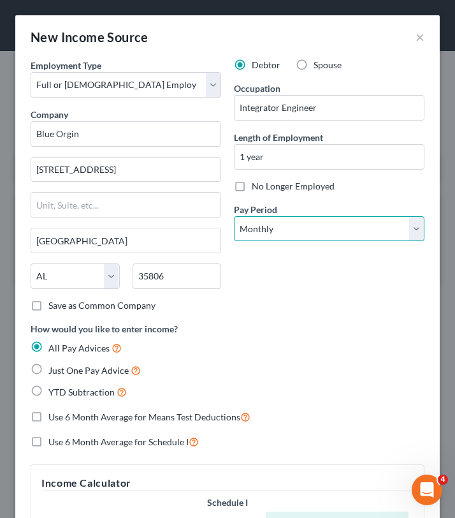
click at [254, 235] on select "Select Monthly Twice Monthly Every Other Week Weekly" at bounding box center [329, 229] width 191 height 26
select select "1"
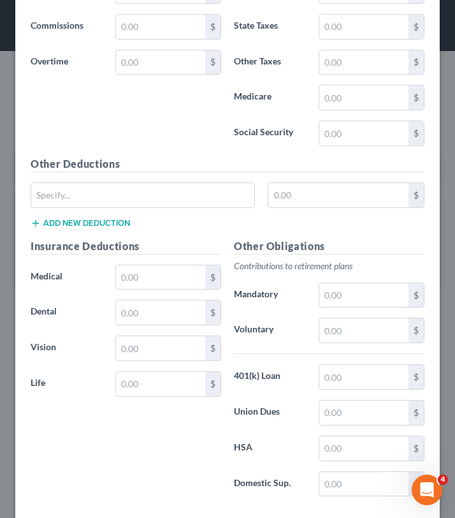
scroll to position [920, 0]
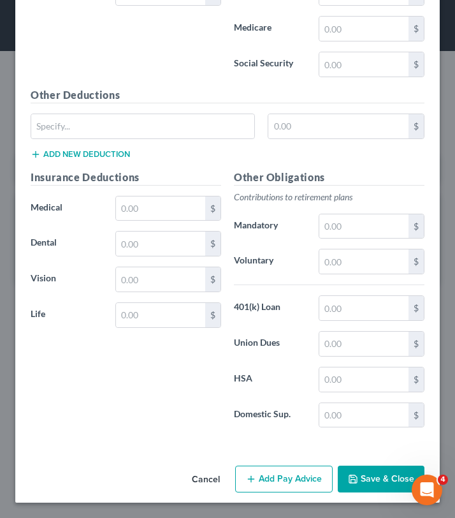
click at [374, 478] on button "Save & Close" at bounding box center [381, 479] width 87 height 27
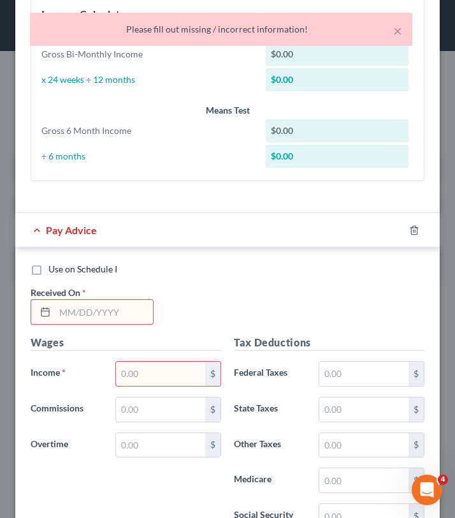
scroll to position [471, 0]
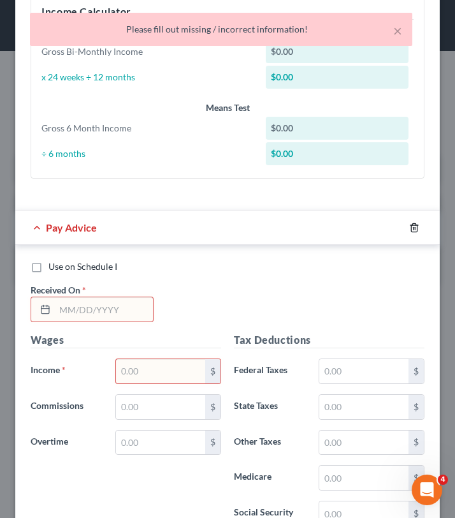
click at [417, 227] on icon "button" at bounding box center [414, 227] width 6 height 8
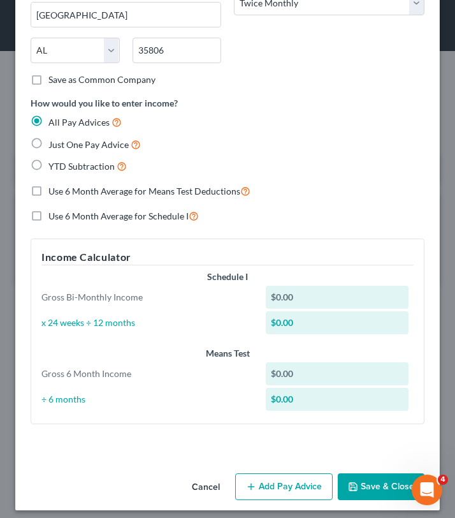
scroll to position [233, 0]
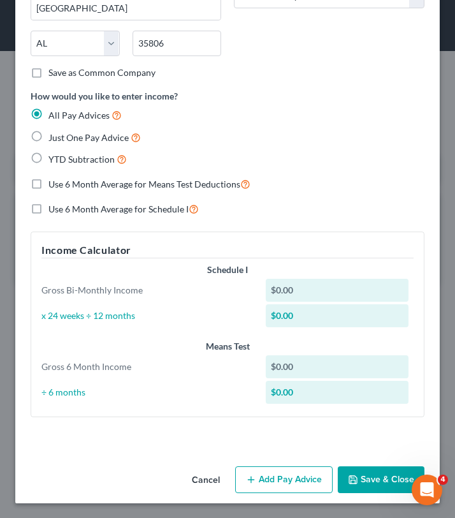
click at [372, 476] on button "Save & Close" at bounding box center [381, 479] width 87 height 27
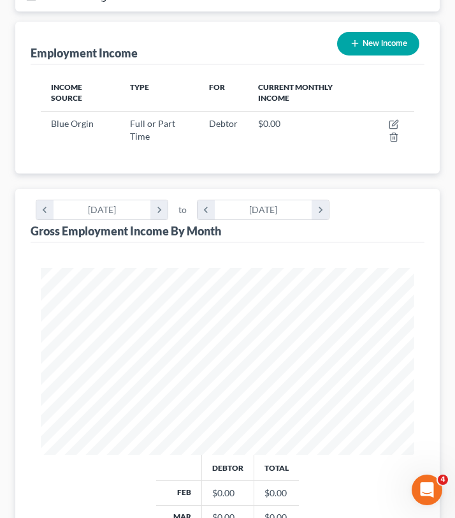
scroll to position [0, 0]
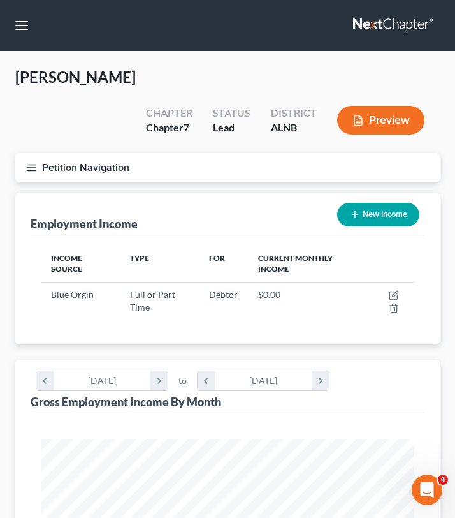
click at [30, 162] on icon "button" at bounding box center [31, 167] width 11 height 11
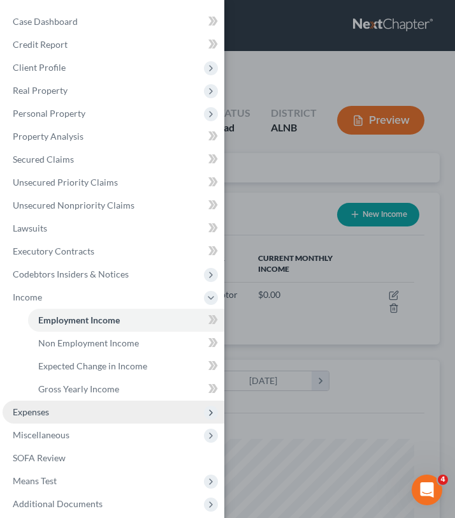
click at [55, 418] on span "Expenses" at bounding box center [114, 412] width 222 height 23
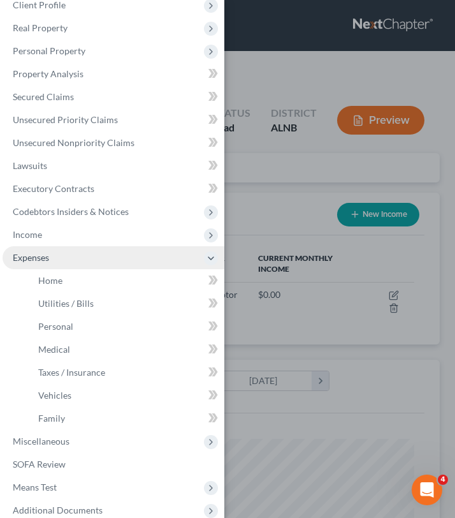
scroll to position [74, 0]
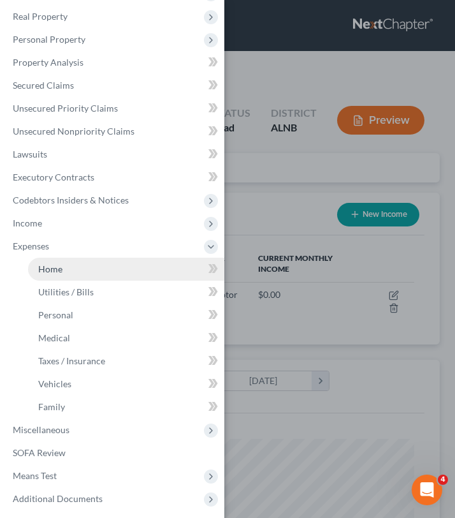
click at [48, 271] on span "Home" at bounding box center [50, 268] width 24 height 11
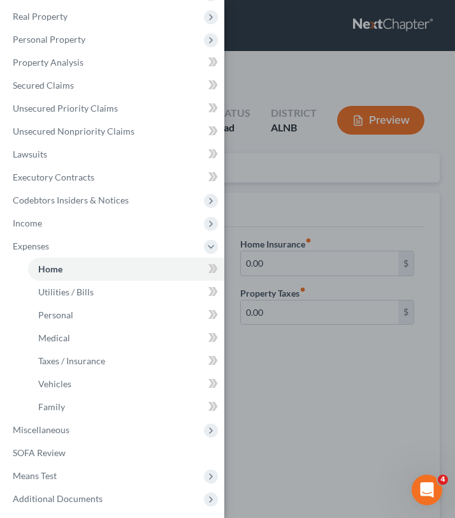
click at [281, 192] on div "Case Dashboard Payments Invoices Payments Payments Credit Report Client Profile" at bounding box center [227, 259] width 455 height 518
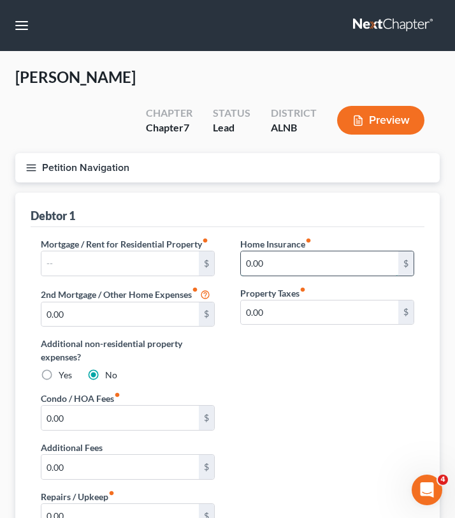
click at [295, 251] on input "0.00" at bounding box center [320, 263] width 158 height 24
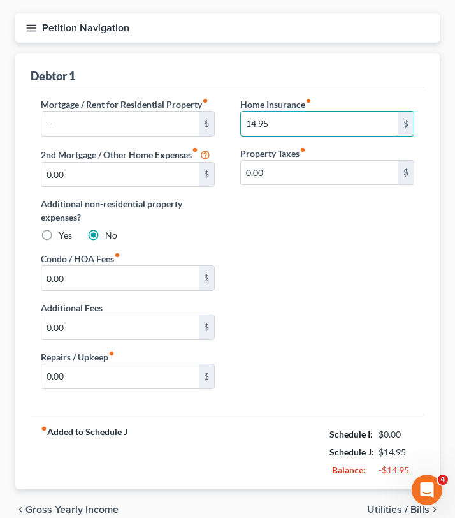
scroll to position [169, 0]
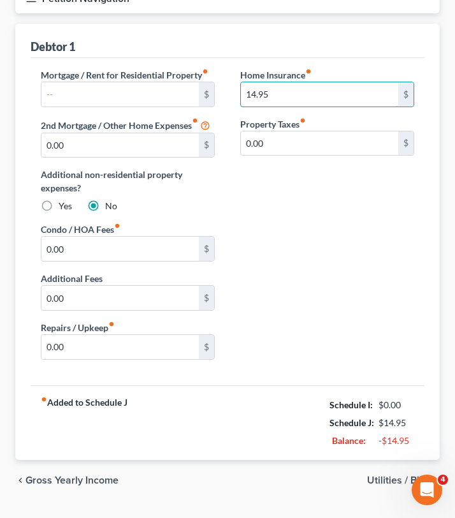
type input "14.95"
click at [422, 475] on span "Utilities / Bills" at bounding box center [398, 480] width 62 height 10
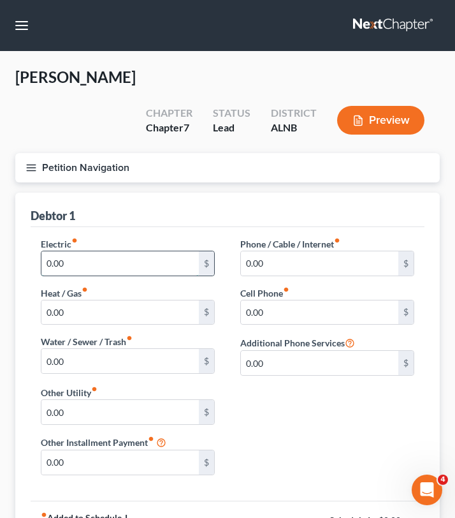
click at [144, 251] on input "0.00" at bounding box center [120, 263] width 158 height 24
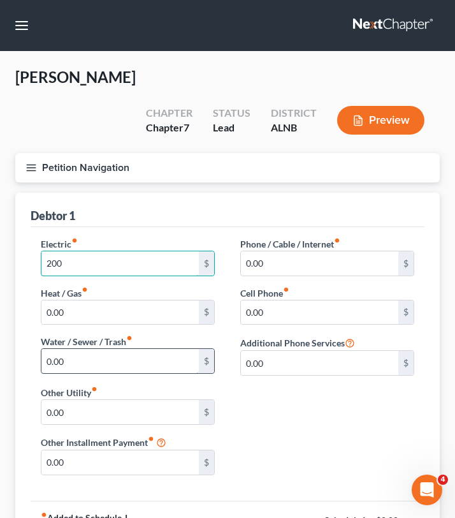
type input "200"
click at [121, 349] on input "0.00" at bounding box center [120, 361] width 158 height 24
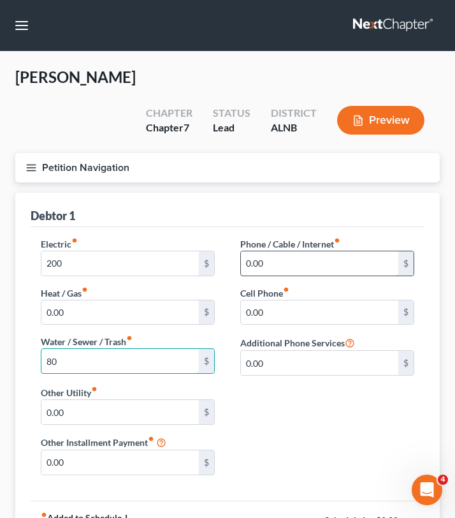
type input "80"
click at [291, 251] on input "0.00" at bounding box center [320, 263] width 158 height 24
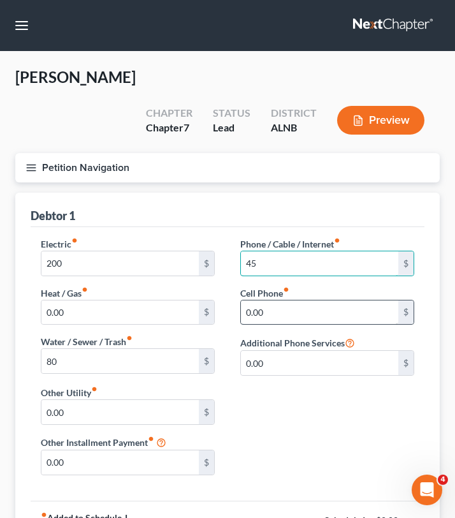
type input "45"
click at [293, 300] on input "0.00" at bounding box center [320, 312] width 158 height 24
type input "85"
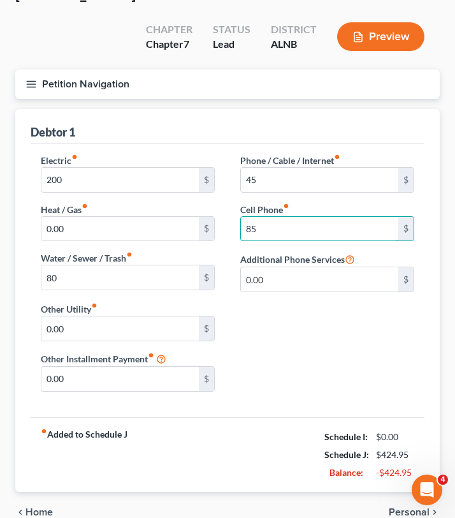
scroll to position [115, 0]
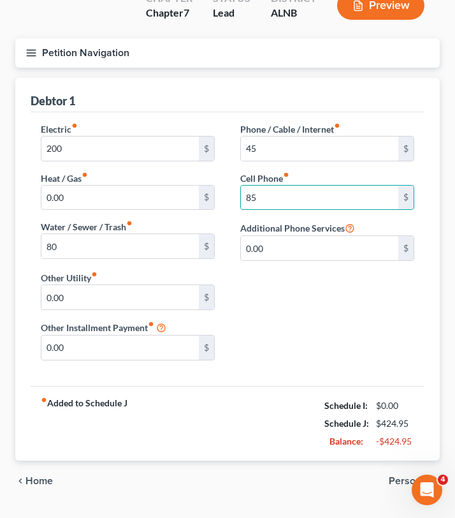
click at [411, 476] on span "Personal" at bounding box center [409, 481] width 41 height 10
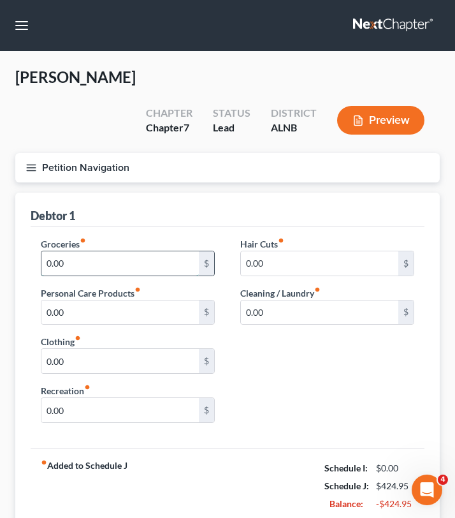
click at [148, 251] on input "0.00" at bounding box center [120, 263] width 158 height 24
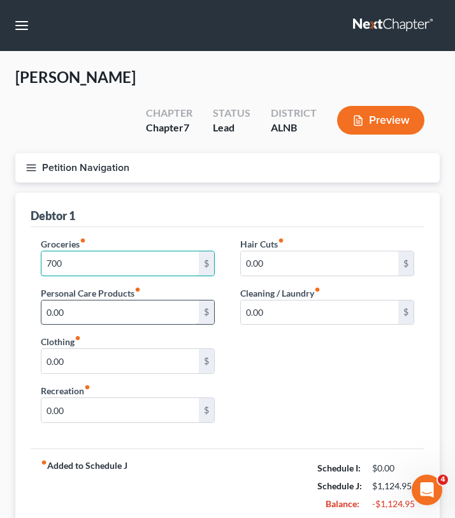
type input "700"
click at [103, 300] on input "0.00" at bounding box center [120, 312] width 158 height 24
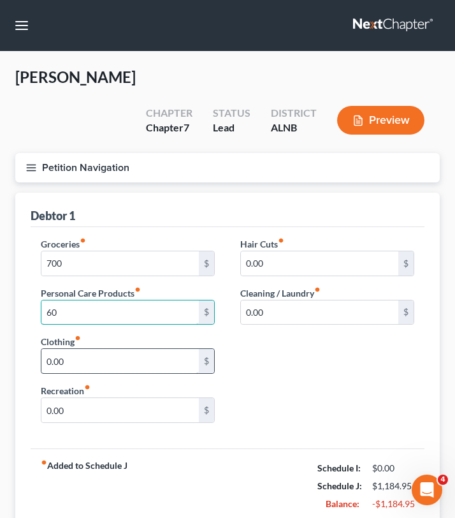
type input "60"
click at [76, 349] on input "0.00" at bounding box center [120, 361] width 158 height 24
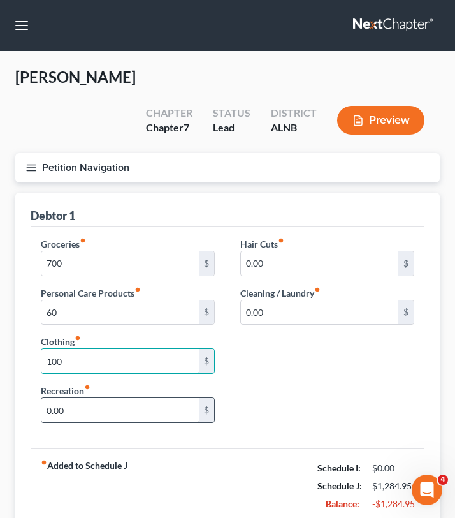
type input "100"
click at [70, 398] on input "0.00" at bounding box center [120, 410] width 158 height 24
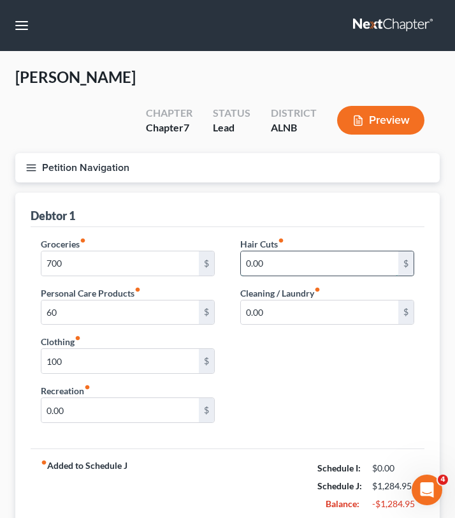
click at [256, 251] on input "0.00" at bounding box center [320, 263] width 158 height 24
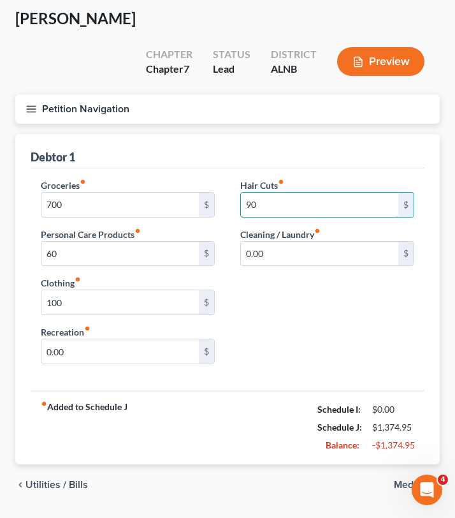
scroll to position [63, 0]
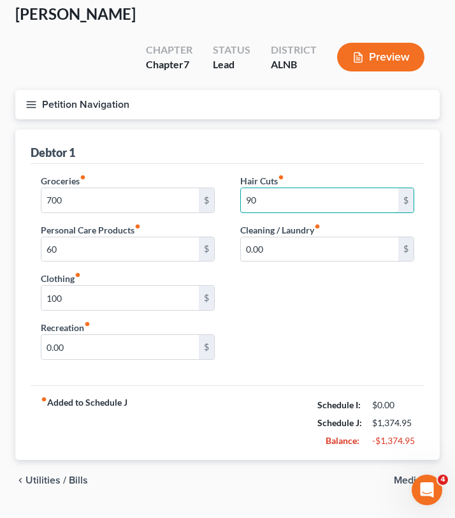
type input "90"
click at [412, 475] on span "Medical" at bounding box center [412, 480] width 36 height 10
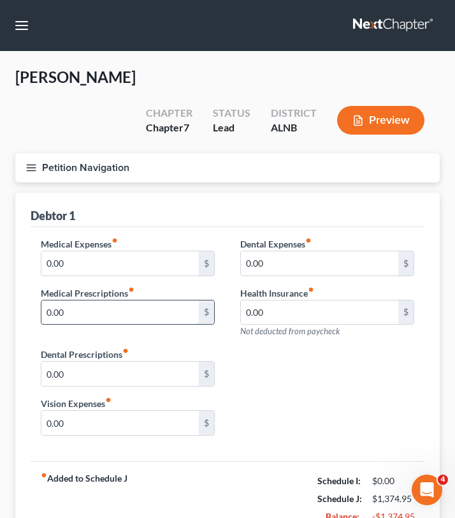
click at [112, 300] on input "0.00" at bounding box center [120, 312] width 158 height 24
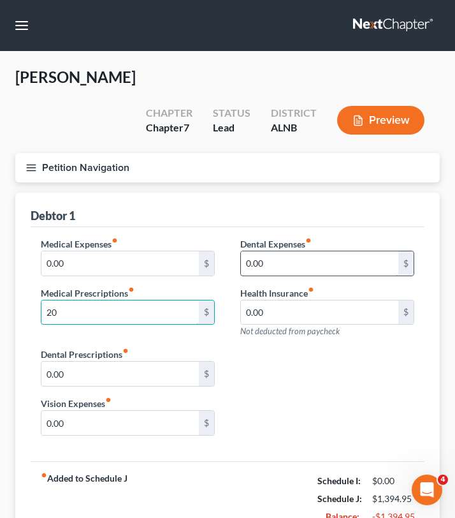
type input "20"
click at [327, 251] on input "0.00" at bounding box center [320, 263] width 158 height 24
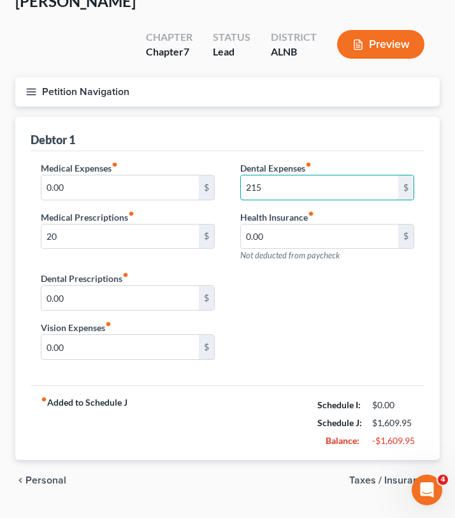
type input "215"
click at [370, 475] on span "Taxes / Insurance" at bounding box center [389, 480] width 80 height 10
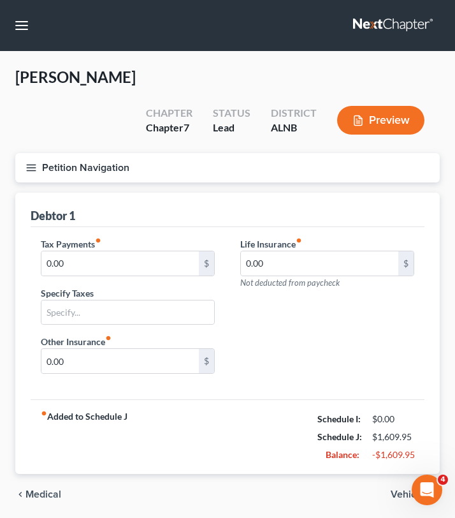
click at [418, 489] on span "Vehicles" at bounding box center [410, 494] width 39 height 10
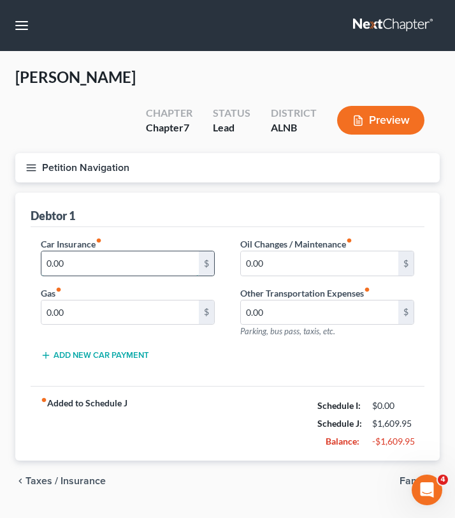
click at [119, 251] on input "0.00" at bounding box center [120, 263] width 158 height 24
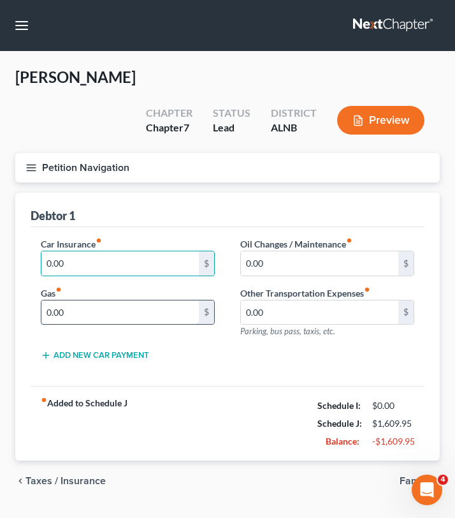
click at [108, 300] on input "0.00" at bounding box center [120, 312] width 158 height 24
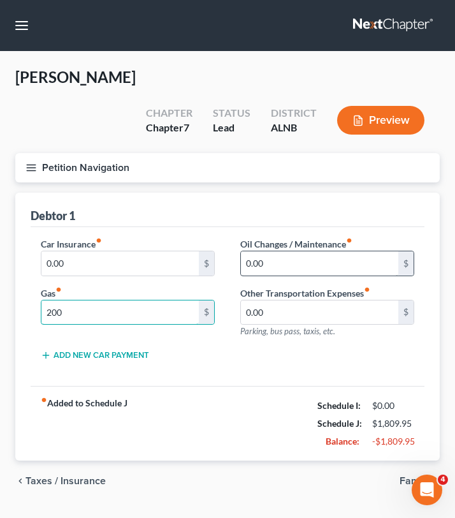
type input "200"
click at [288, 251] on input "0.00" at bounding box center [320, 263] width 158 height 24
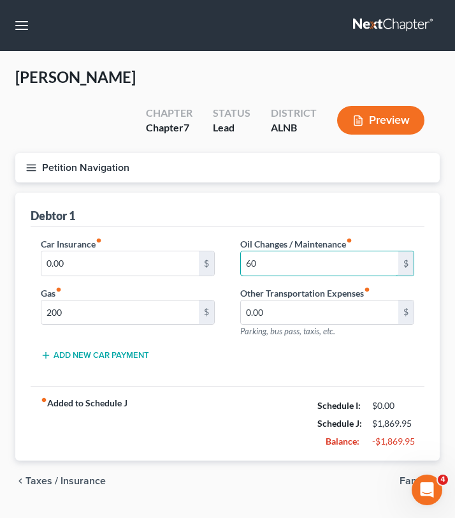
scroll to position [1, 0]
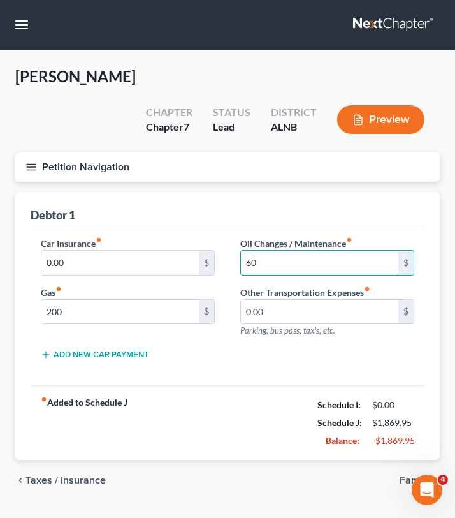
type input "60"
click at [416, 475] on span "Family" at bounding box center [415, 480] width 30 height 10
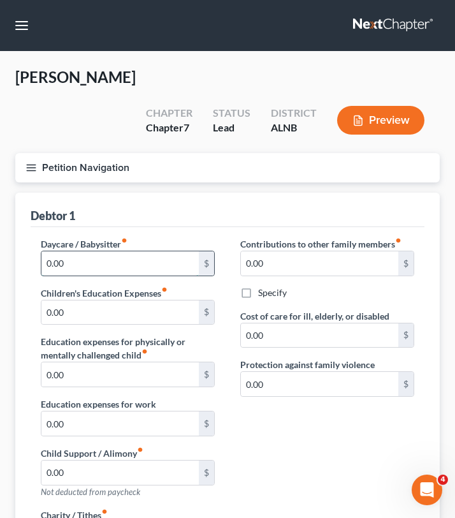
click at [174, 251] on input "0.00" at bounding box center [120, 263] width 158 height 24
type input "600"
